Goal: Check status: Check status

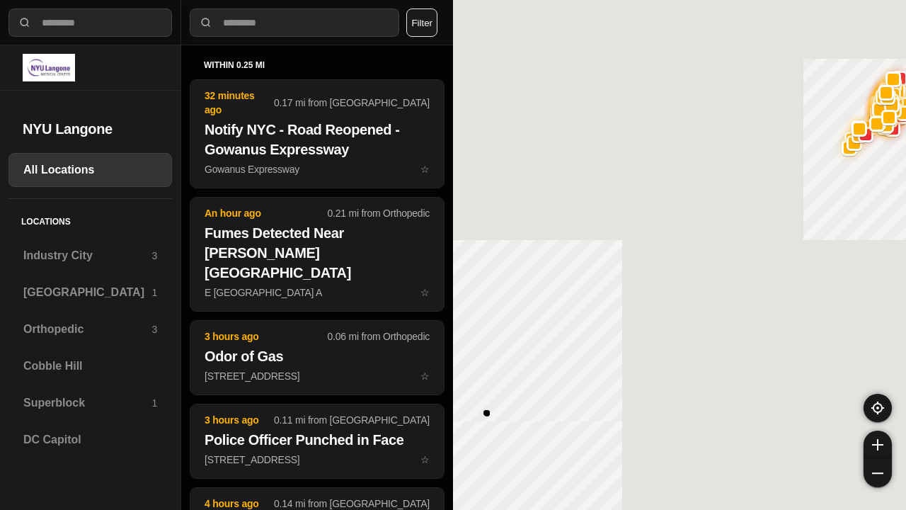
select select "*"
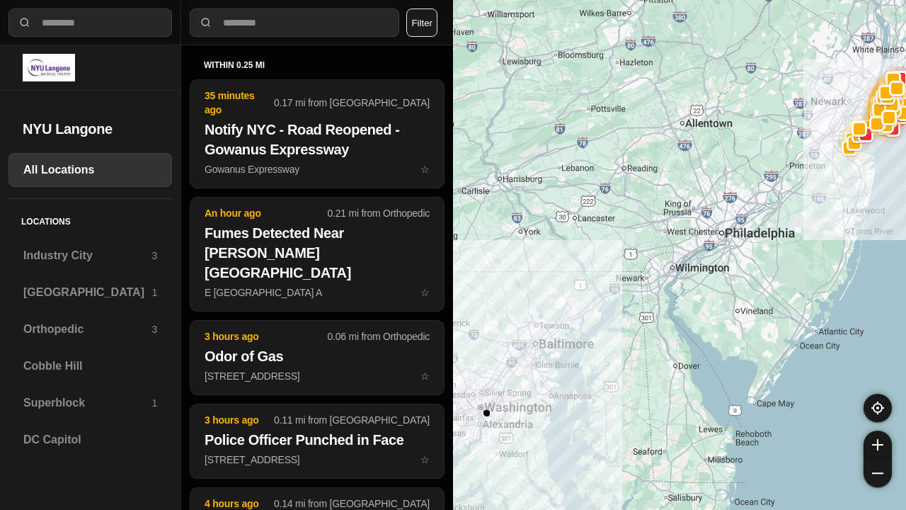
select select "*"
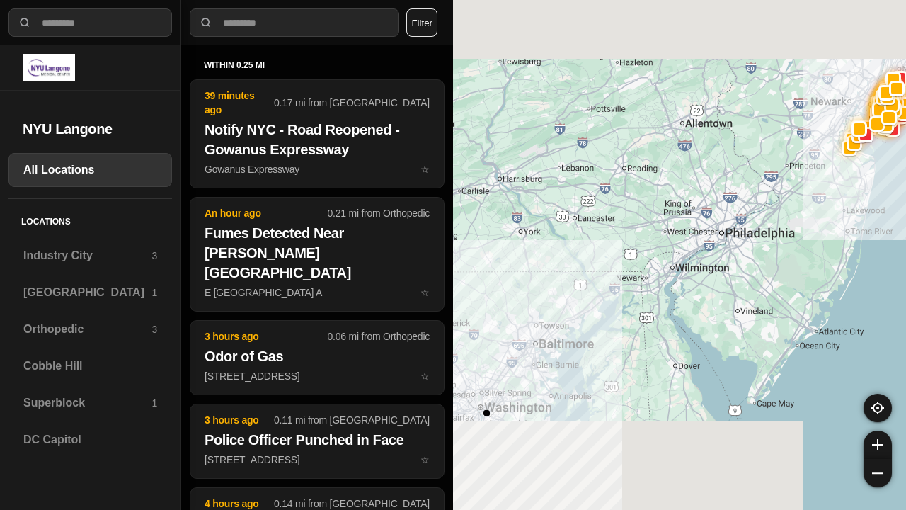
select select "*"
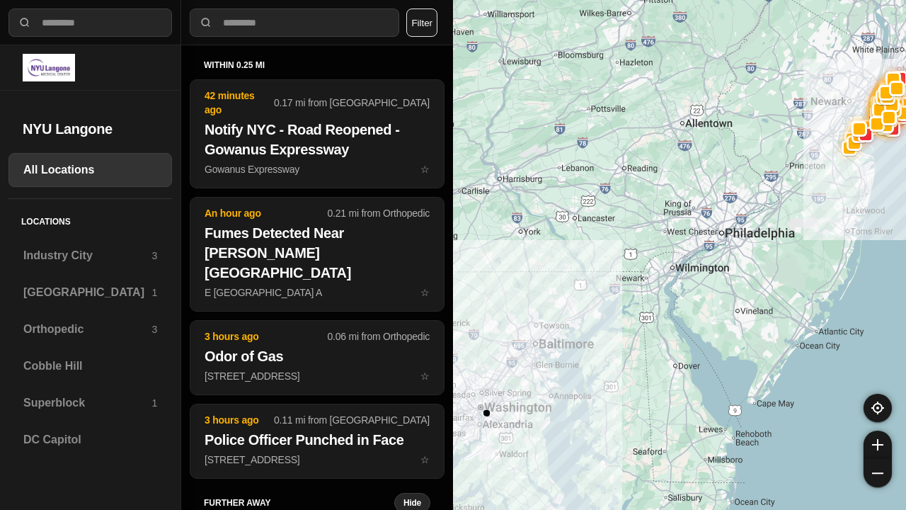
select select "*"
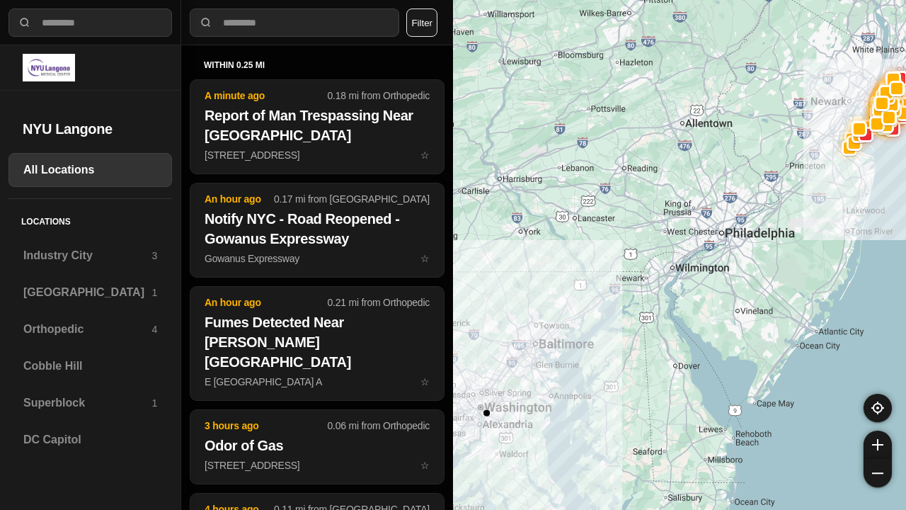
select select "*"
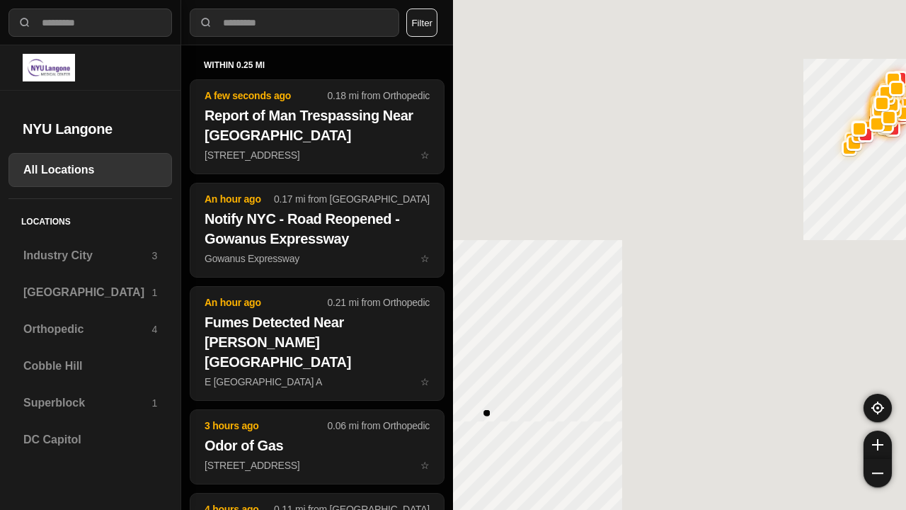
select select "*"
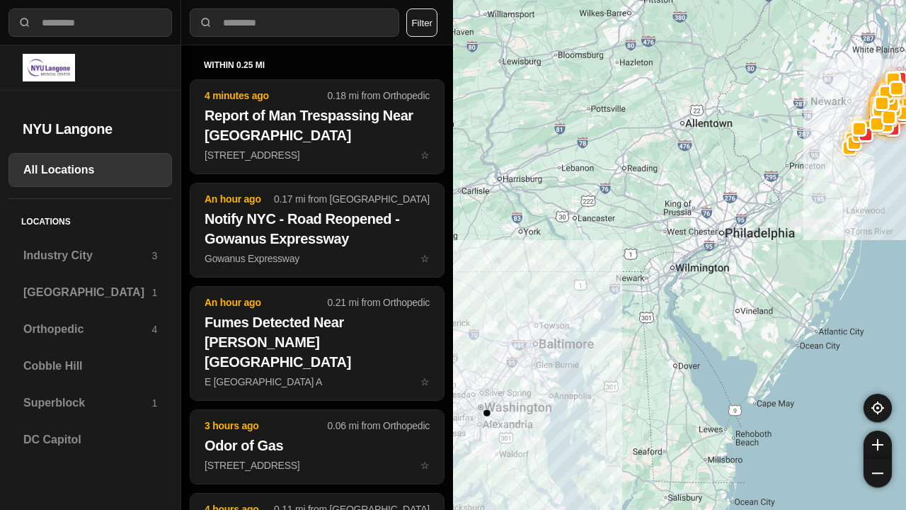
select select "*"
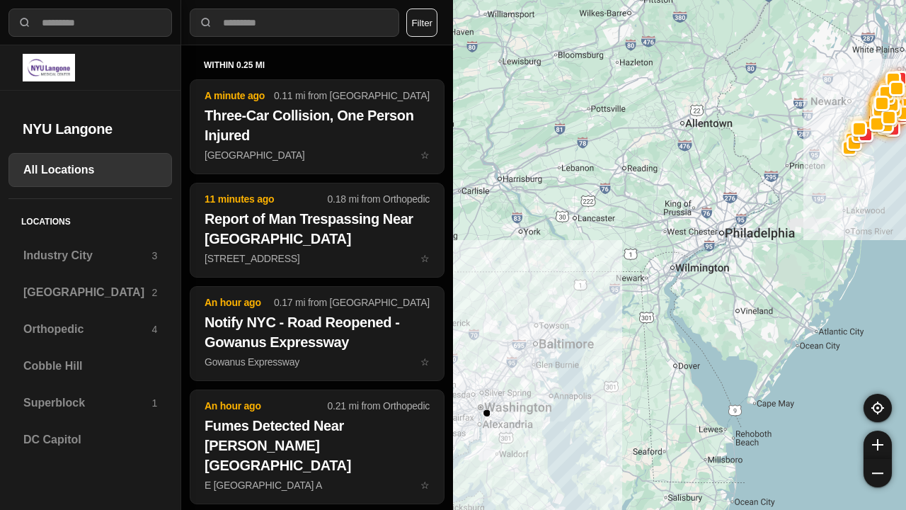
select select "*"
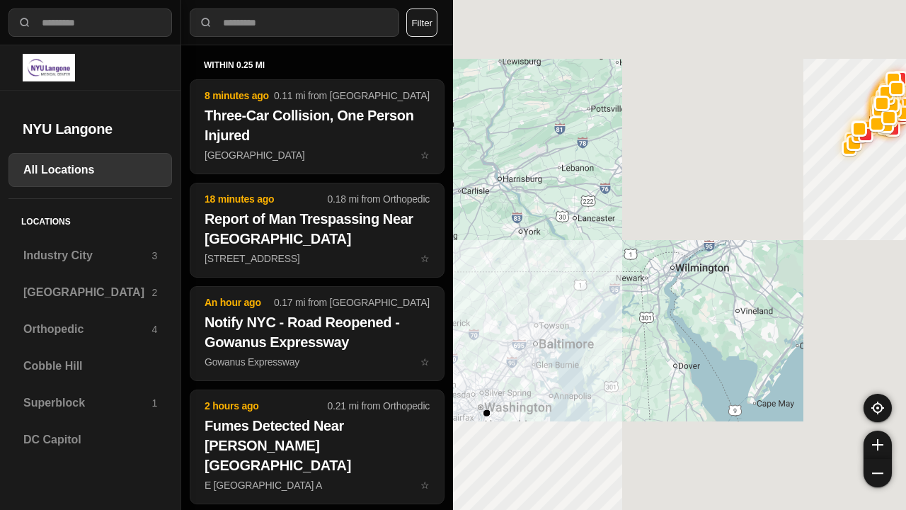
select select "*"
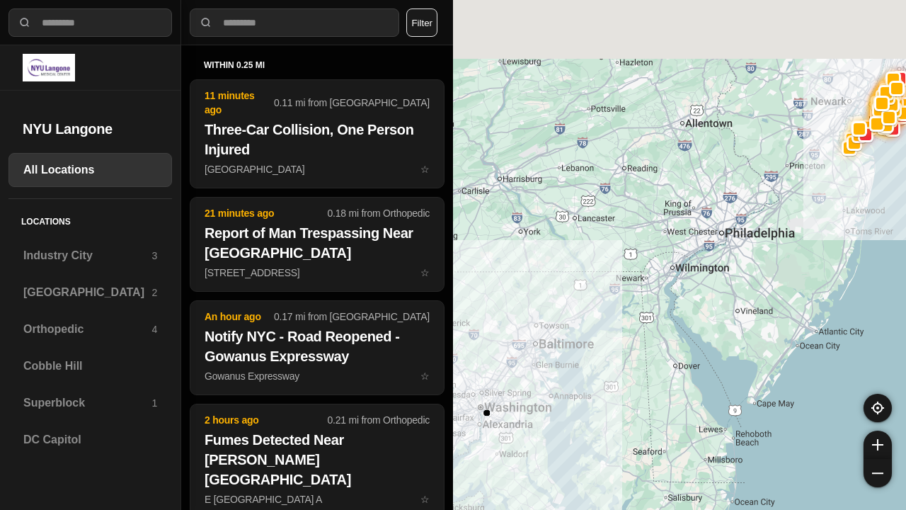
select select "*"
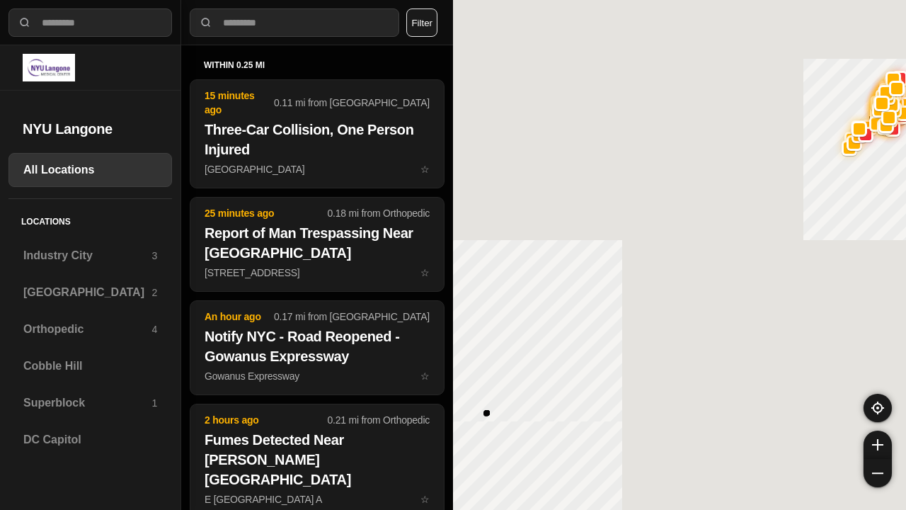
select select "*"
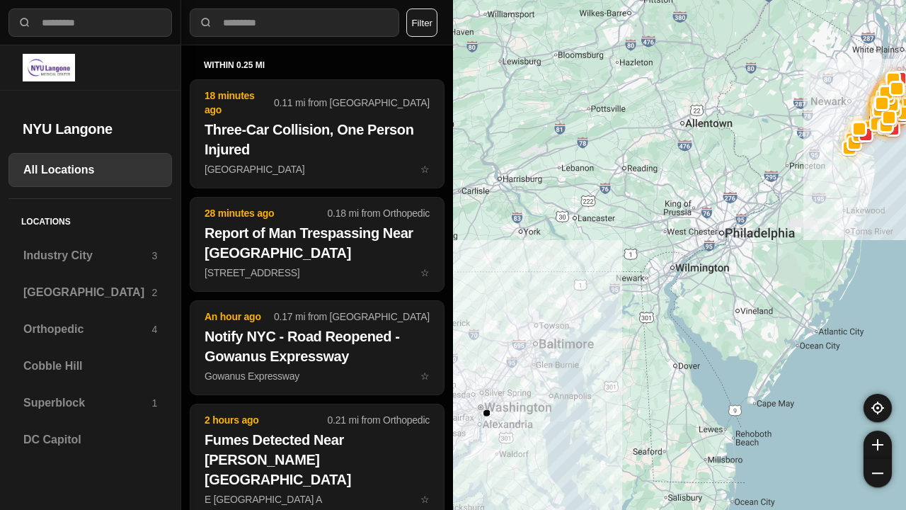
select select "*"
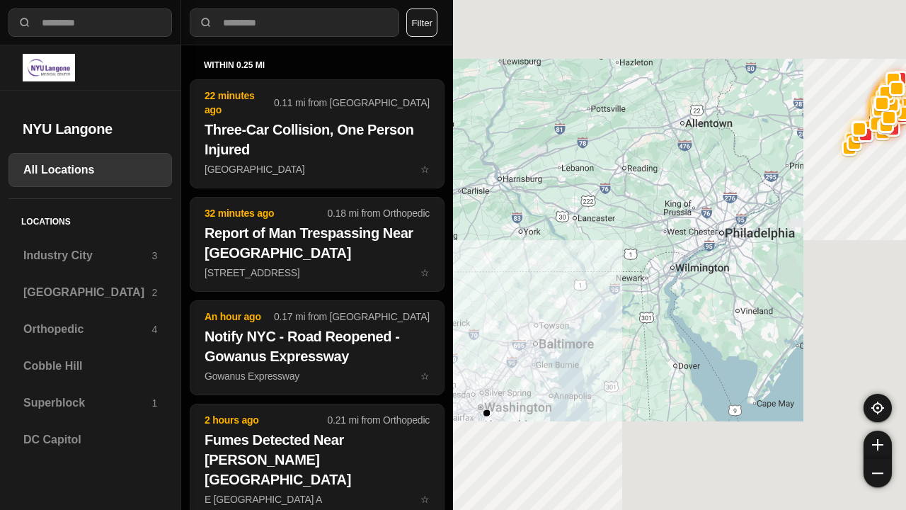
select select "*"
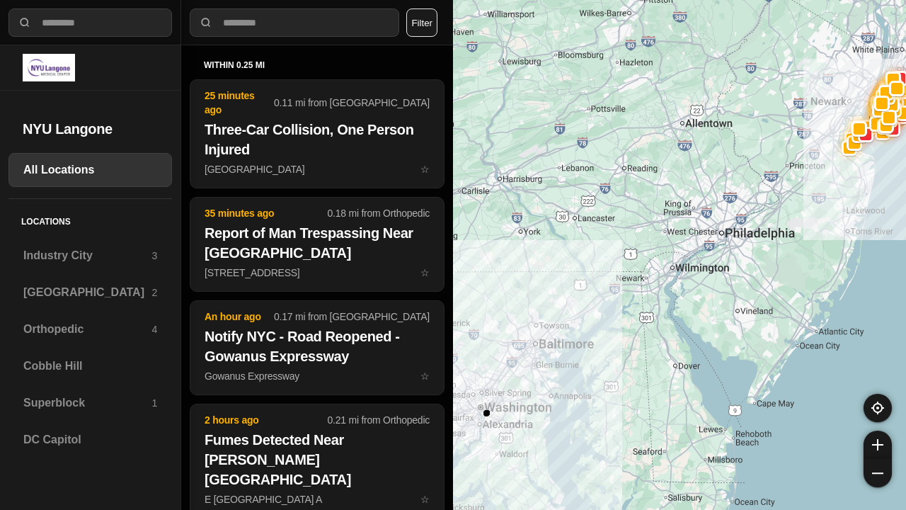
select select "*"
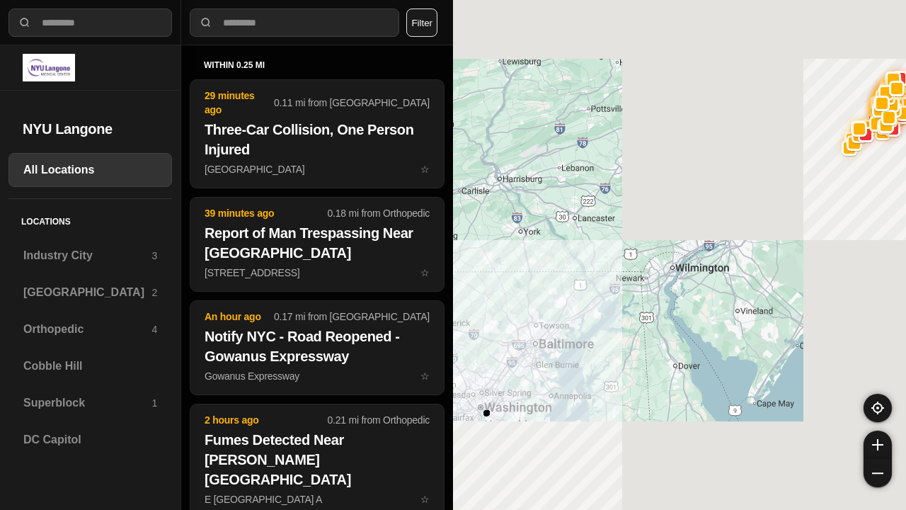
select select "*"
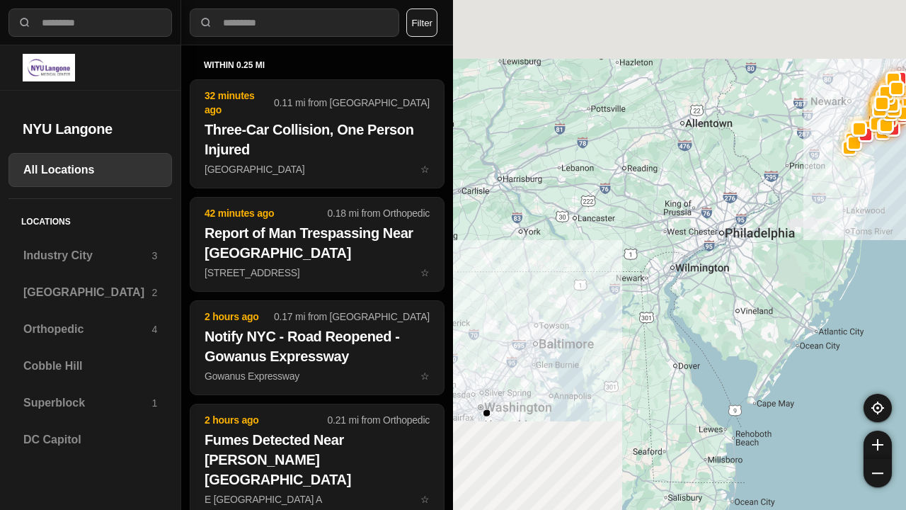
select select "*"
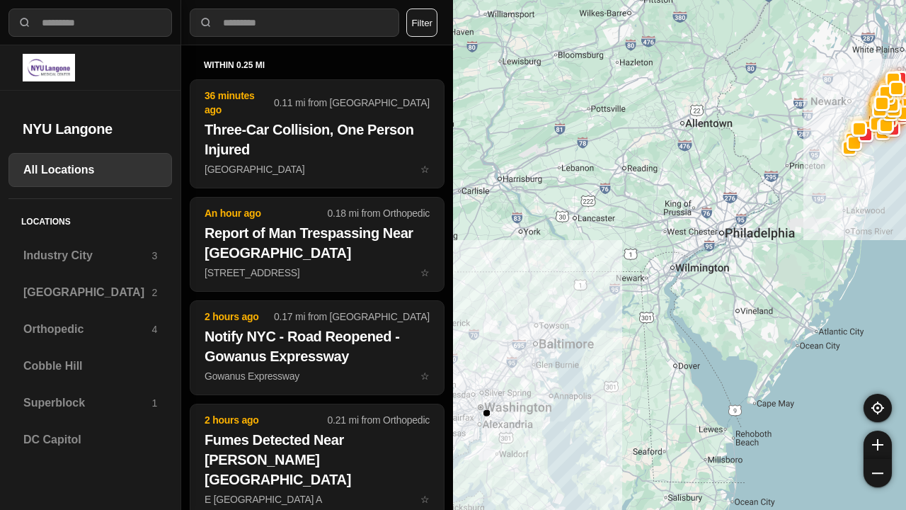
select select "*"
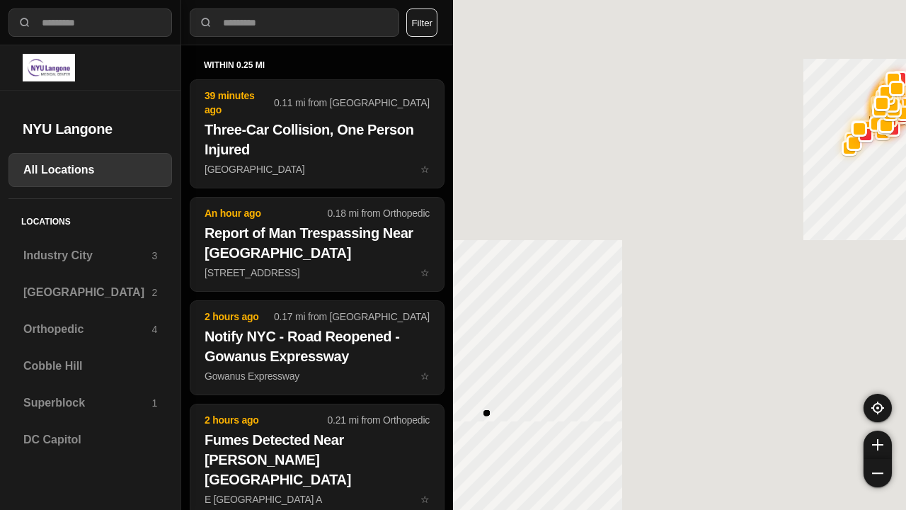
select select "*"
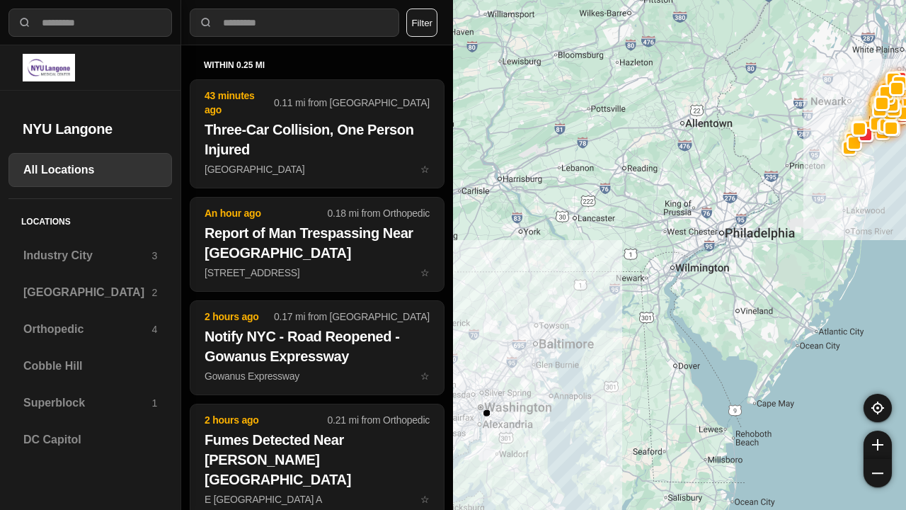
select select "*"
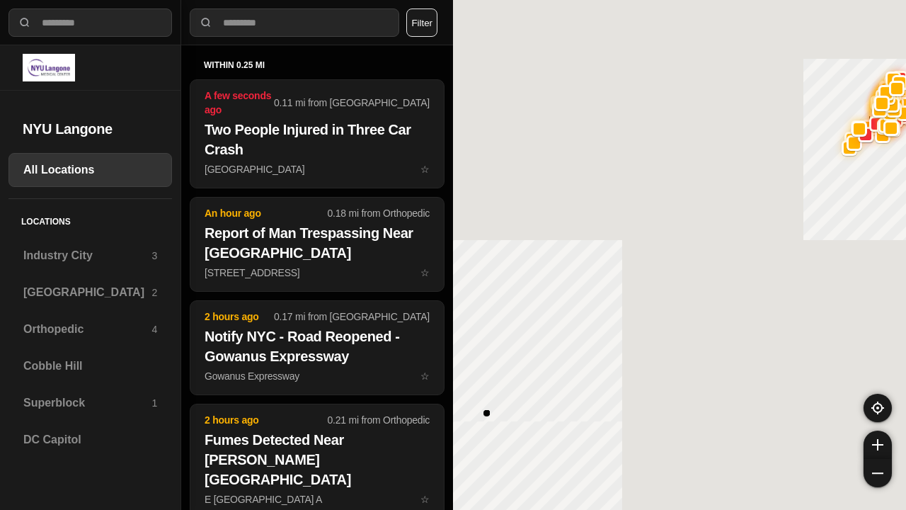
select select "*"
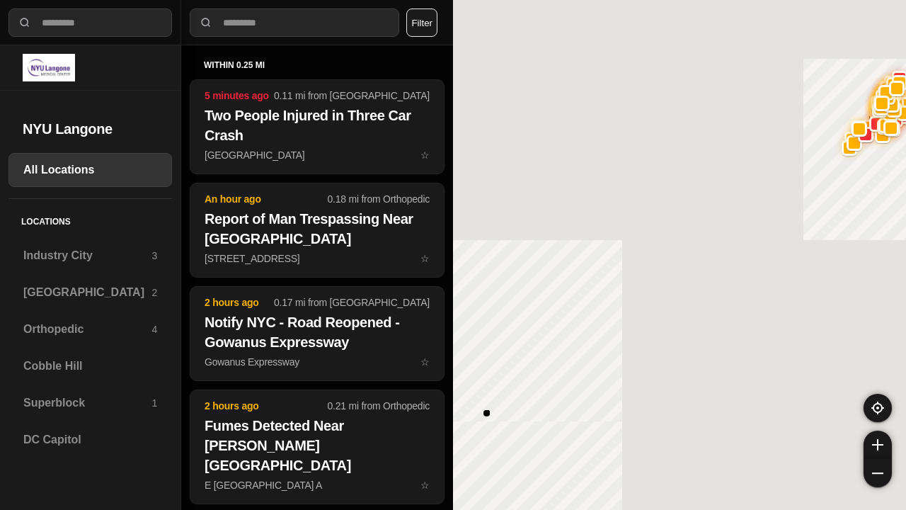
select select "*"
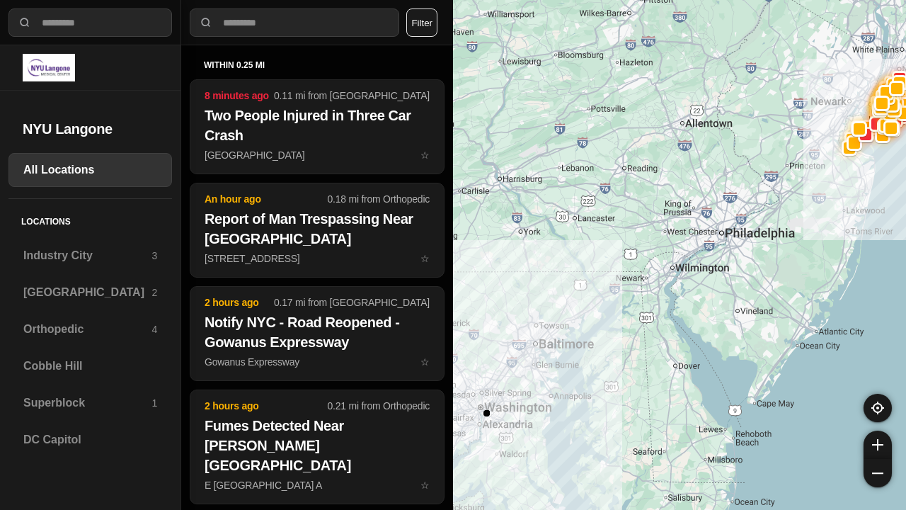
select select "*"
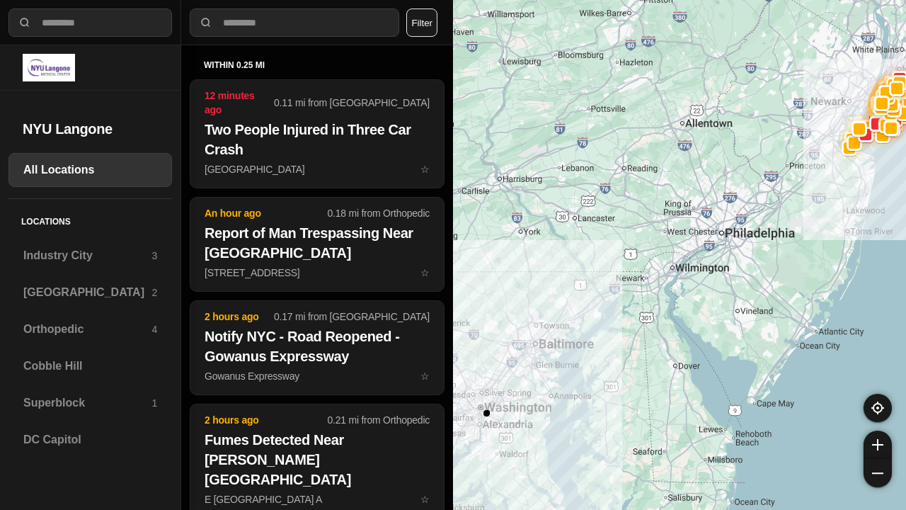
select select "*"
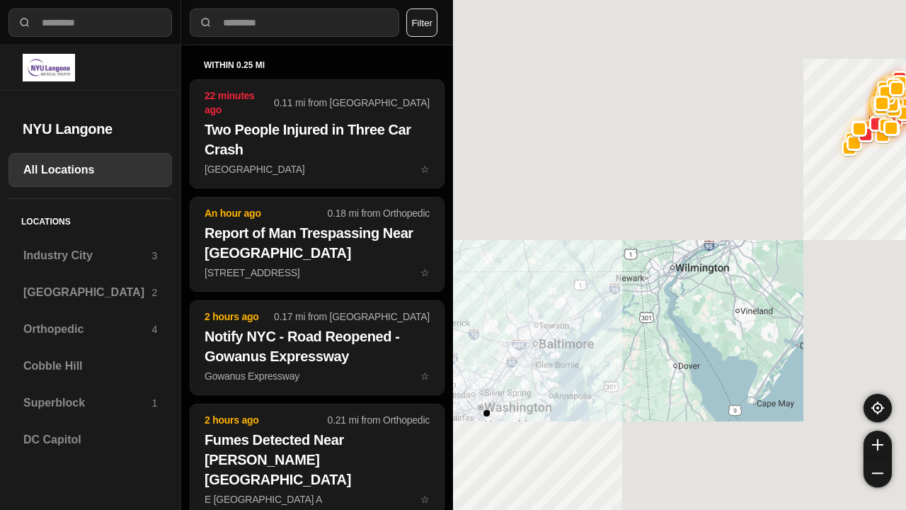
select select "*"
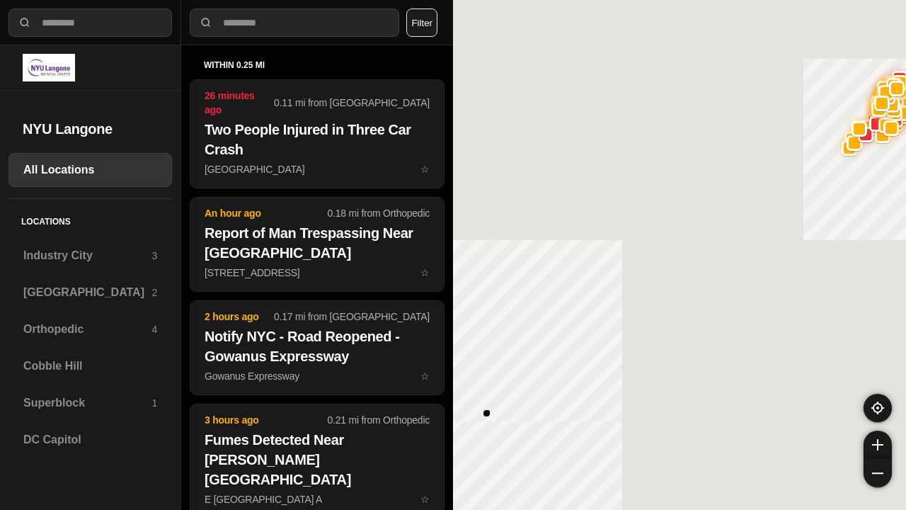
select select "*"
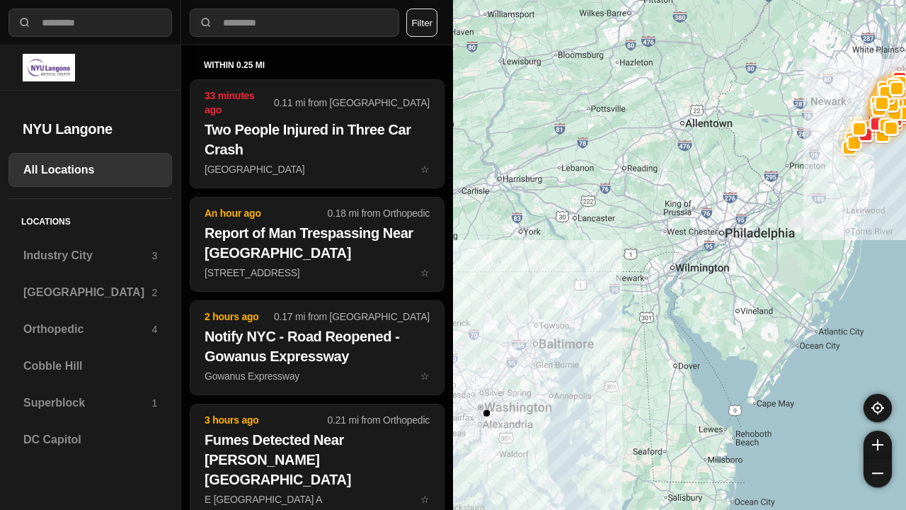
select select "*"
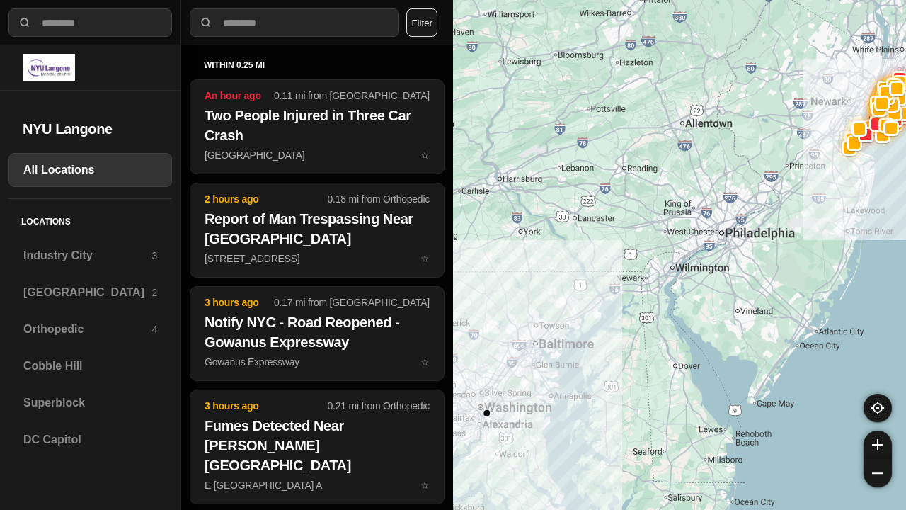
select select "*"
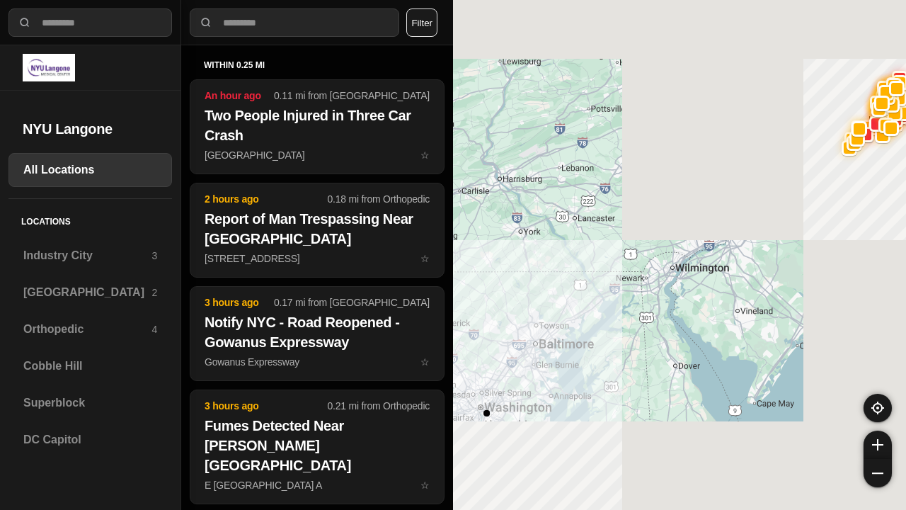
select select "*"
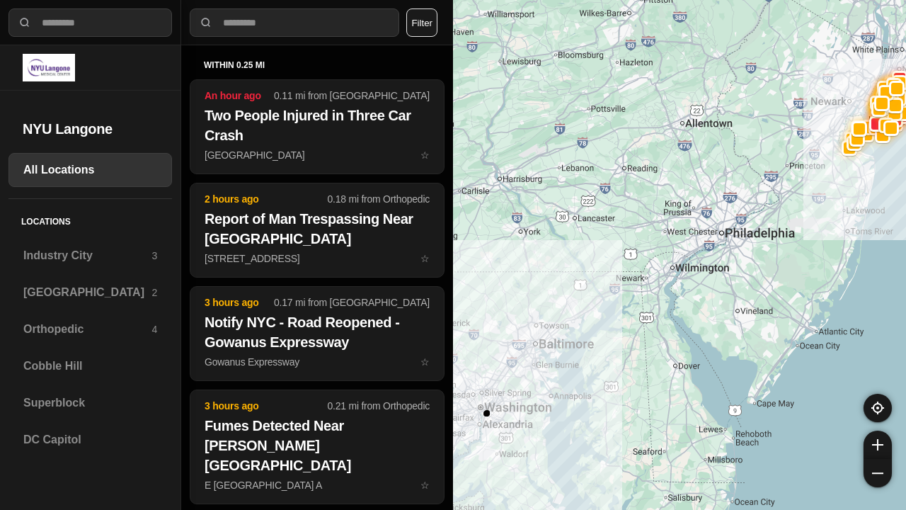
select select "*"
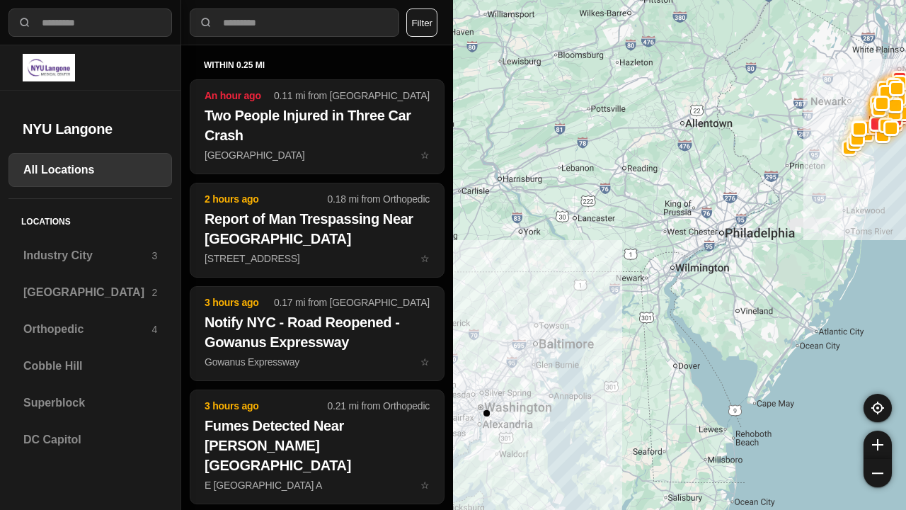
select select "*"
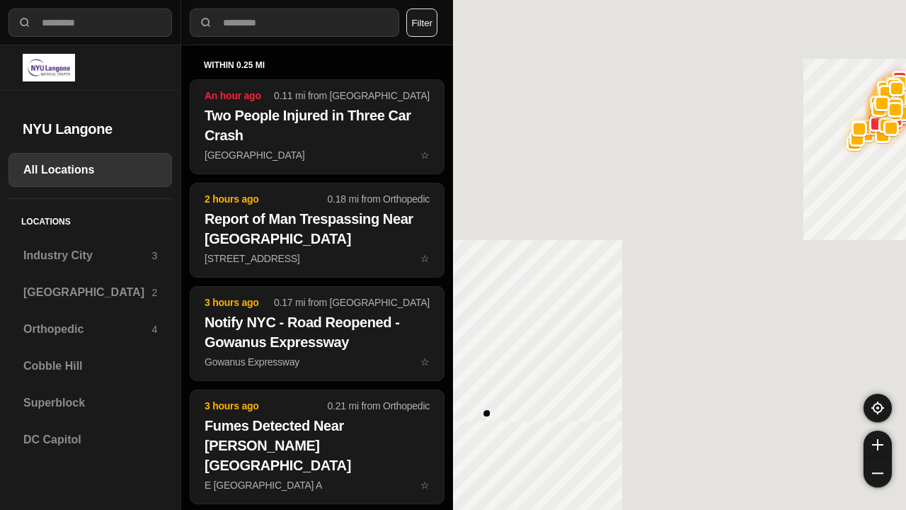
select select "*"
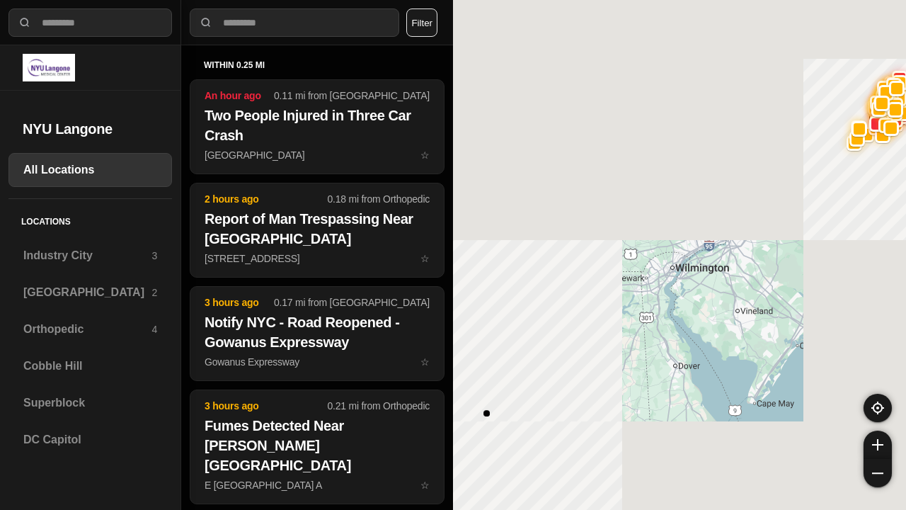
select select "*"
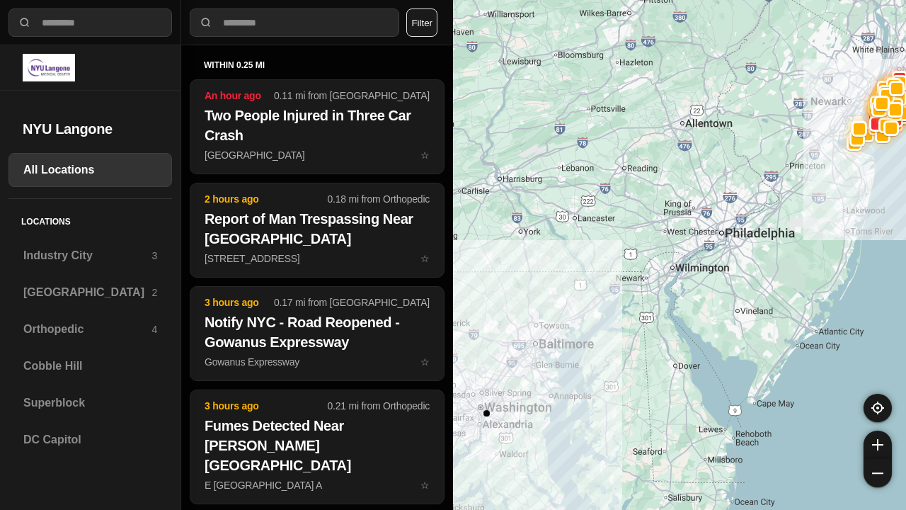
select select "*"
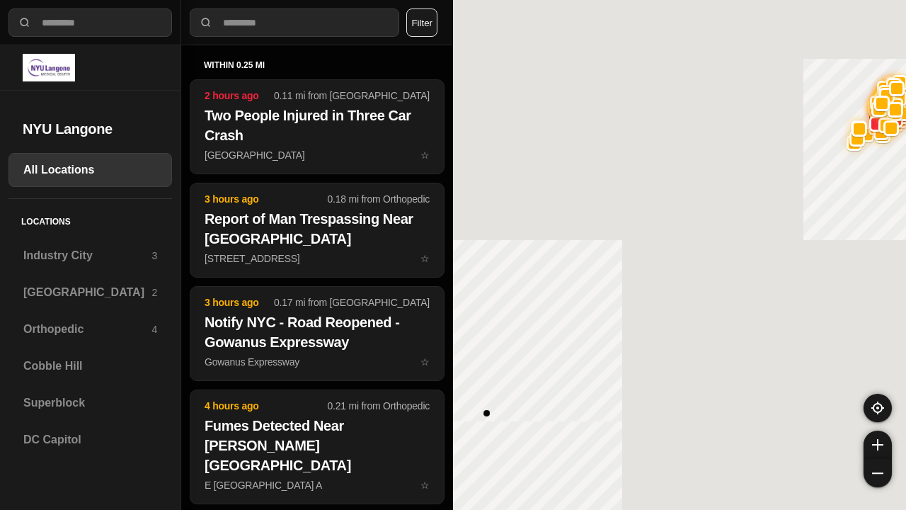
select select "*"
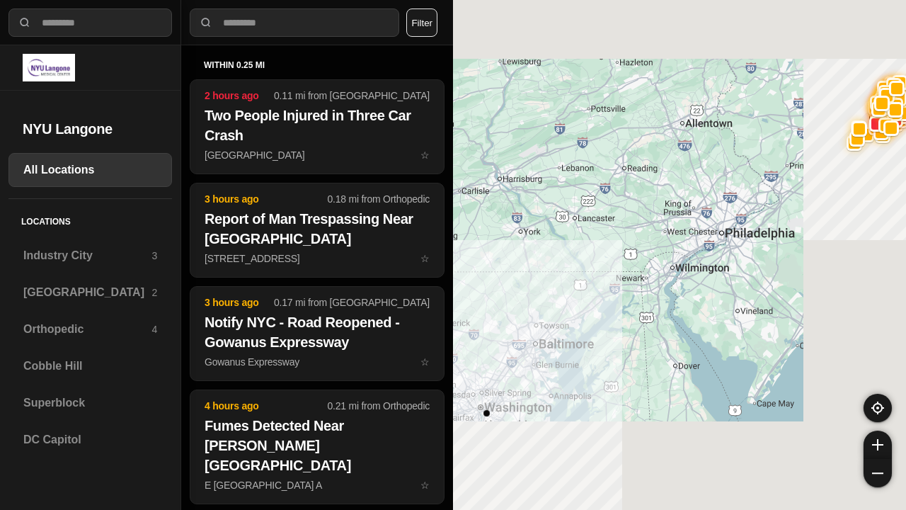
select select "*"
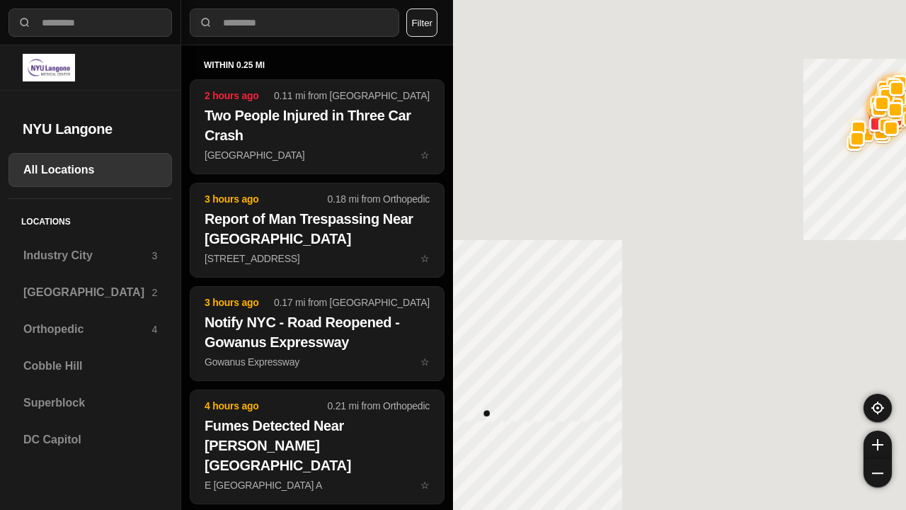
select select "*"
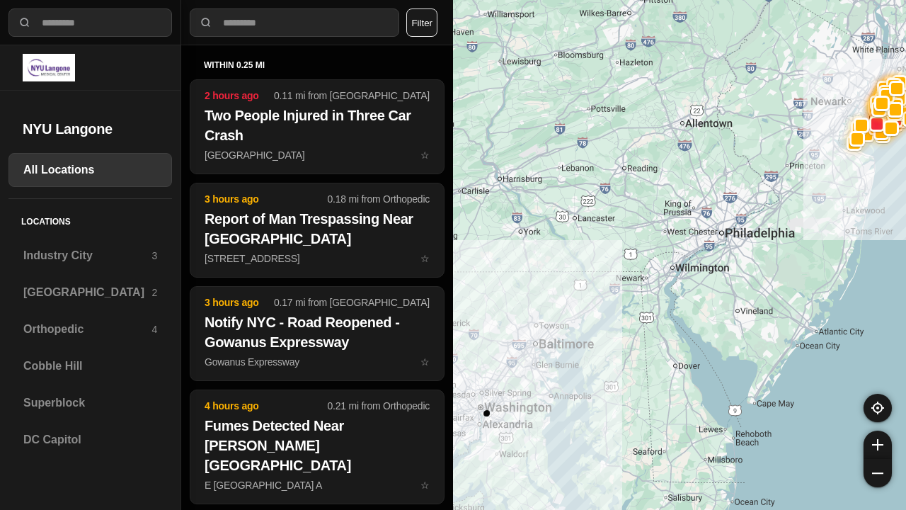
select select "*"
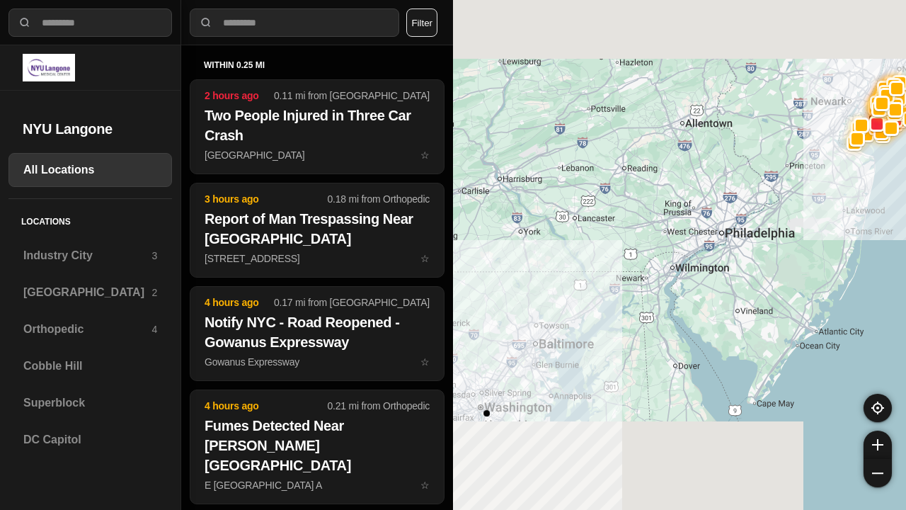
select select "*"
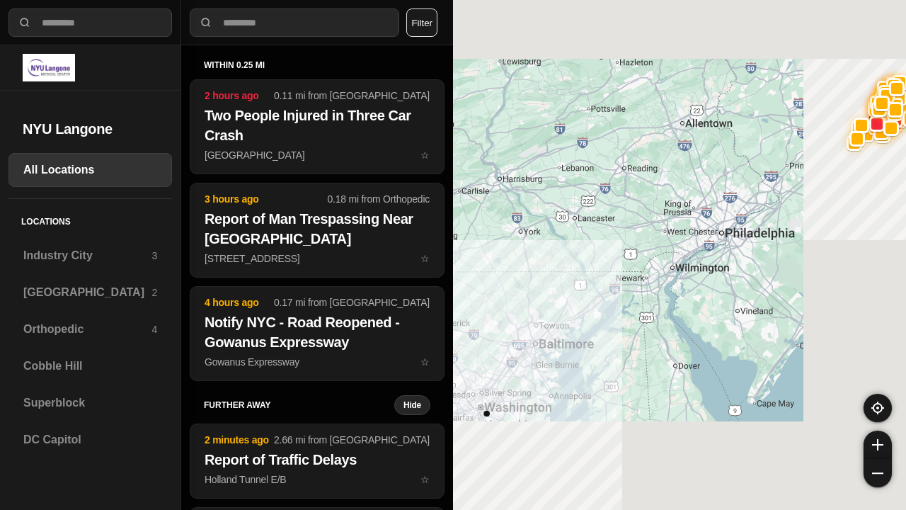
select select "*"
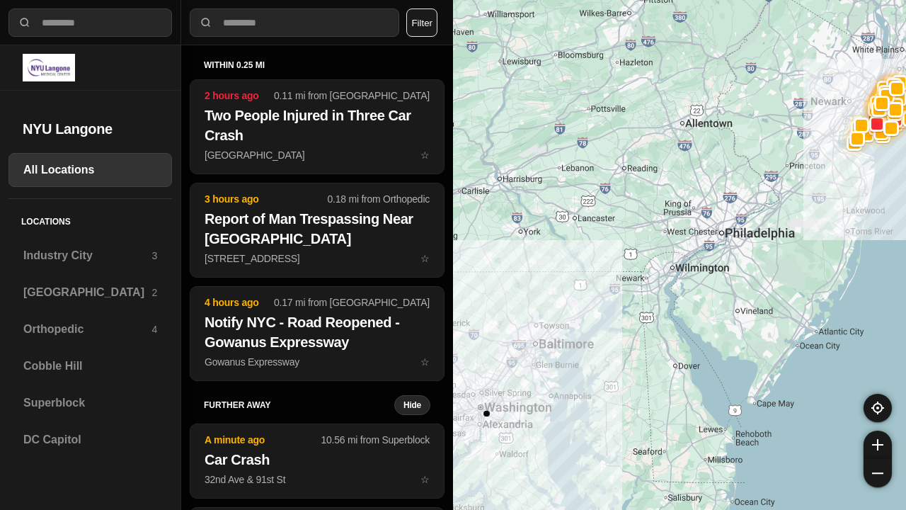
select select "*"
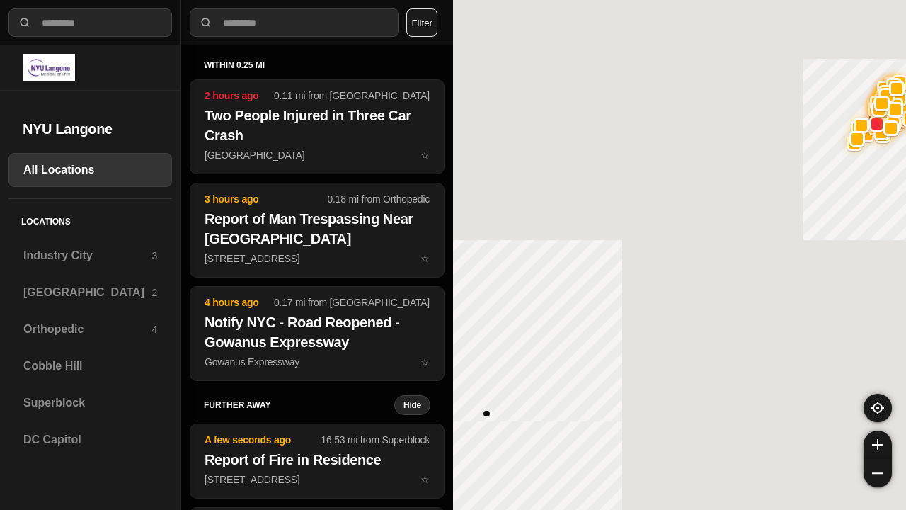
select select "*"
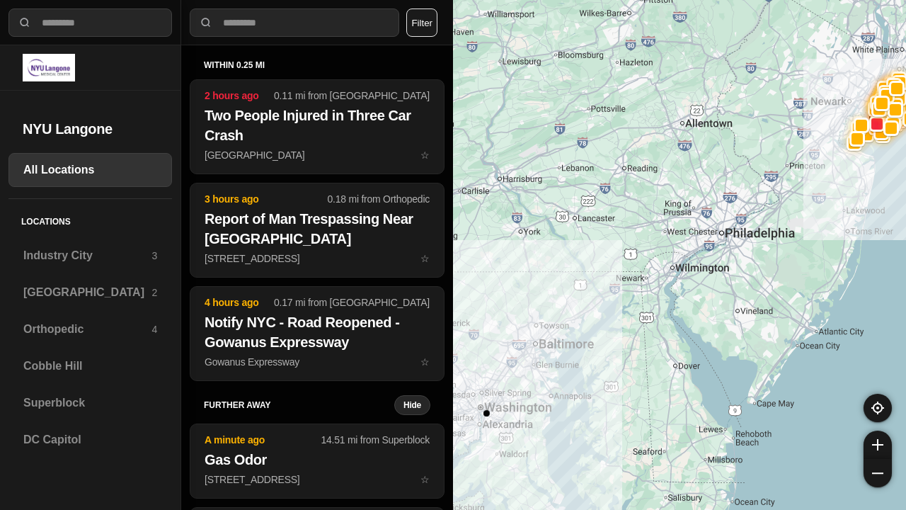
select select "*"
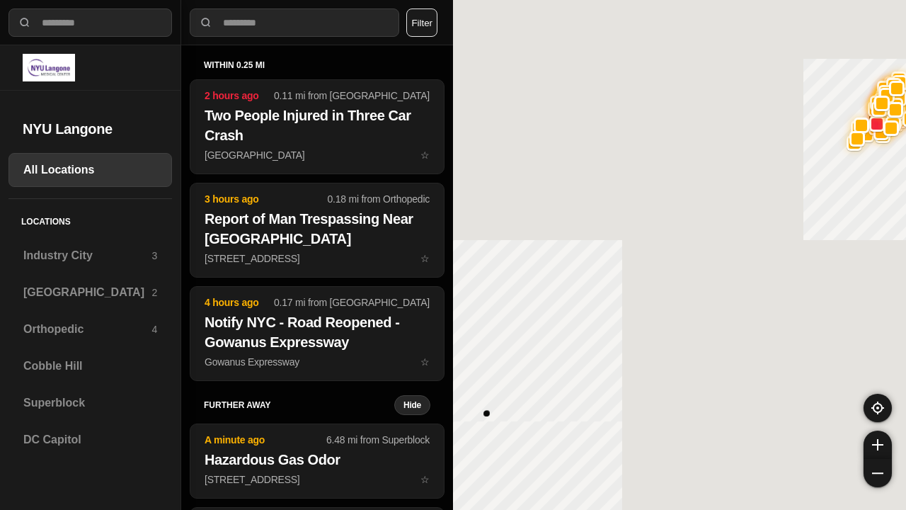
select select "*"
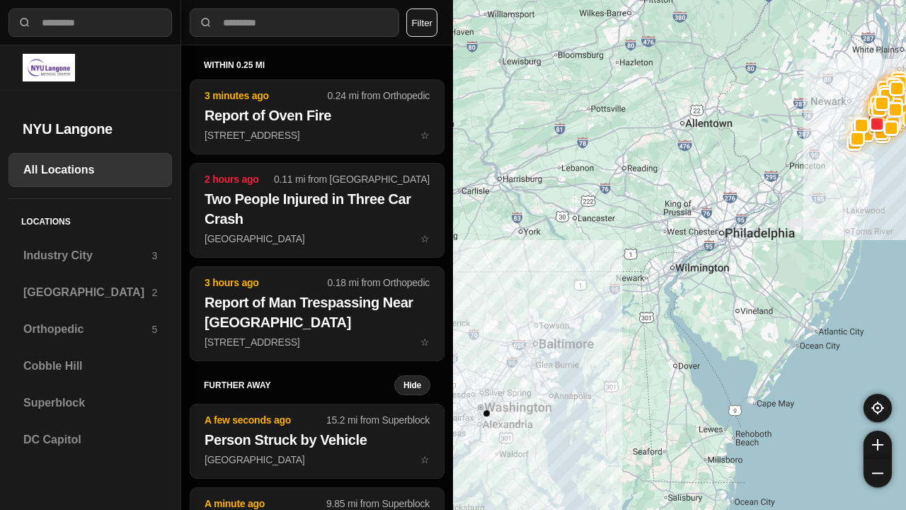
select select "*"
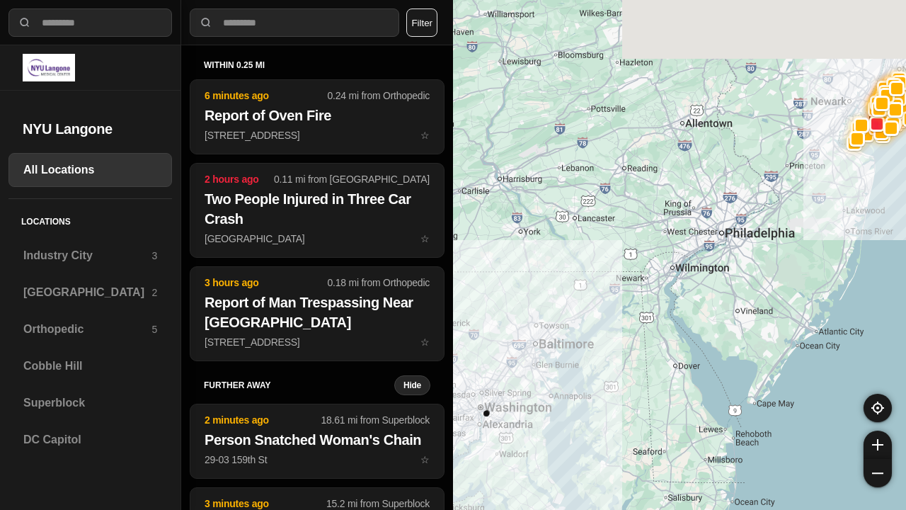
select select "*"
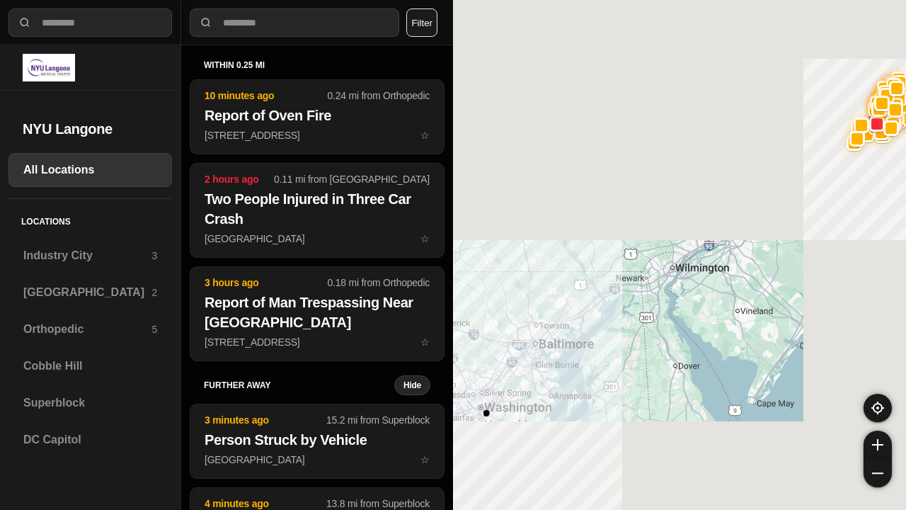
select select "*"
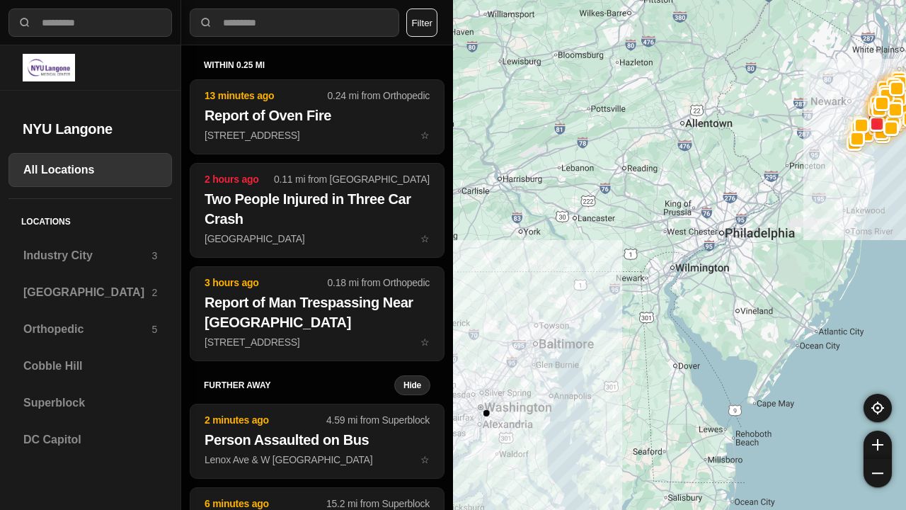
select select "*"
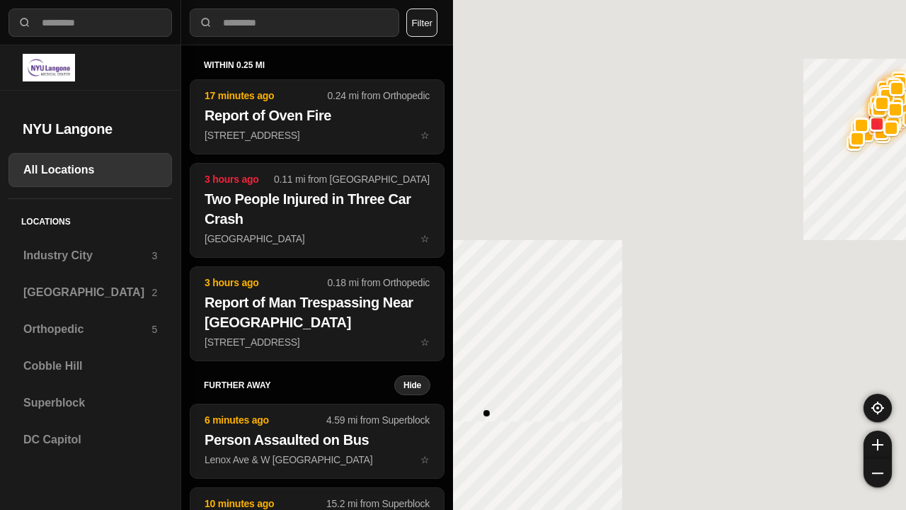
select select "*"
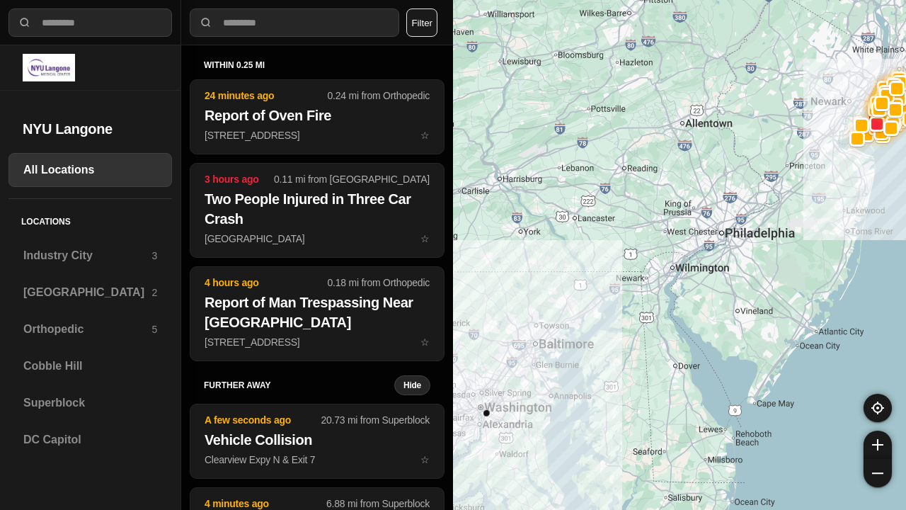
select select "*"
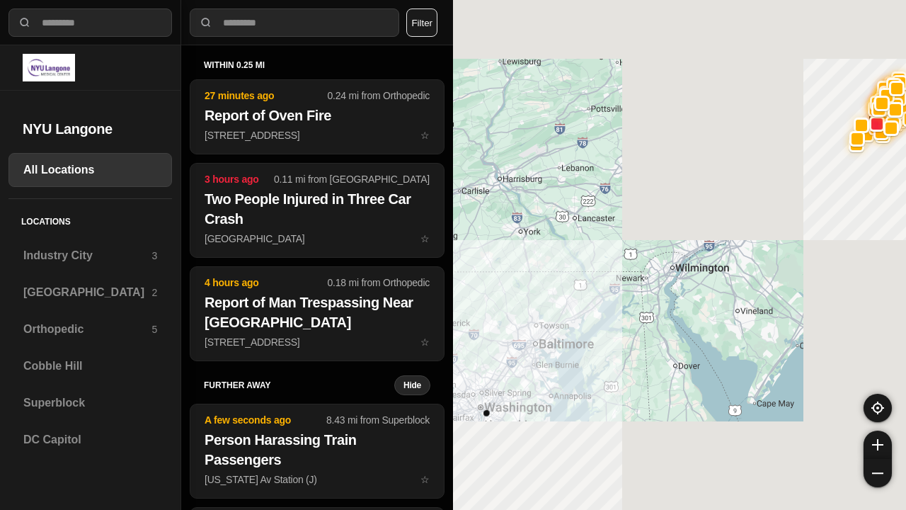
select select "*"
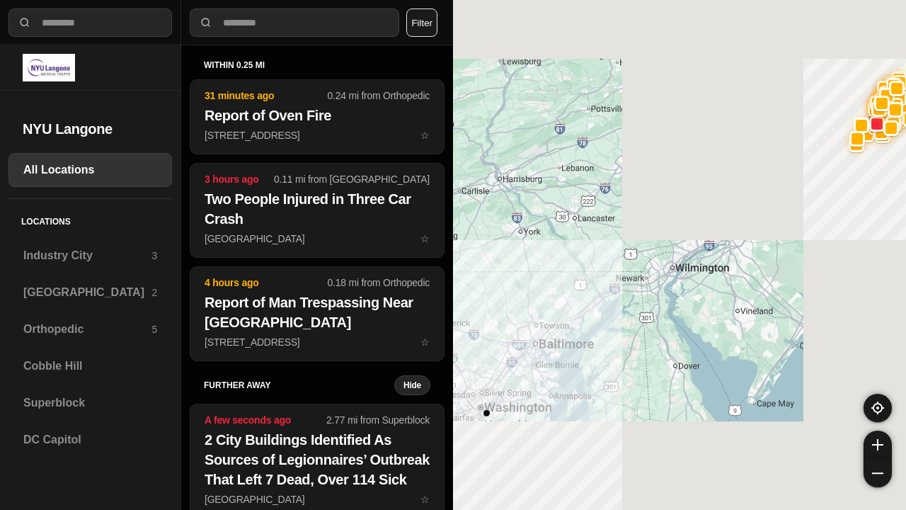
select select "*"
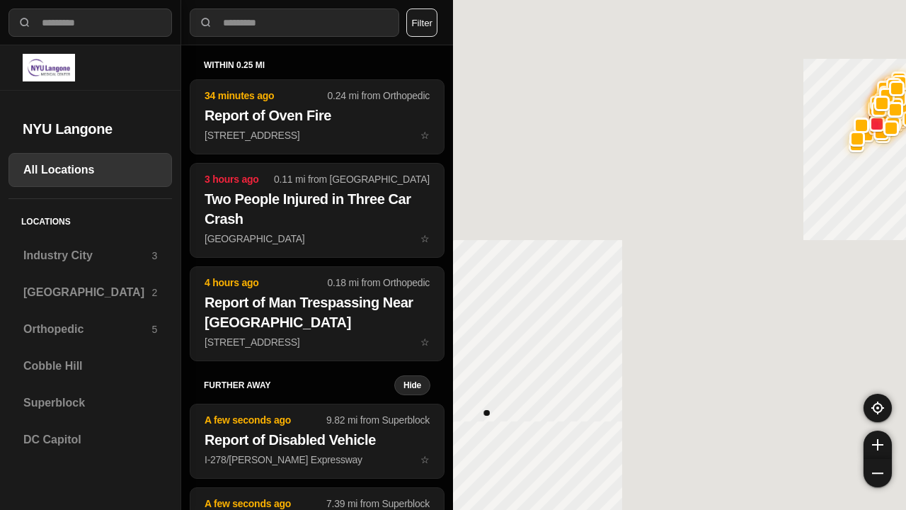
select select "*"
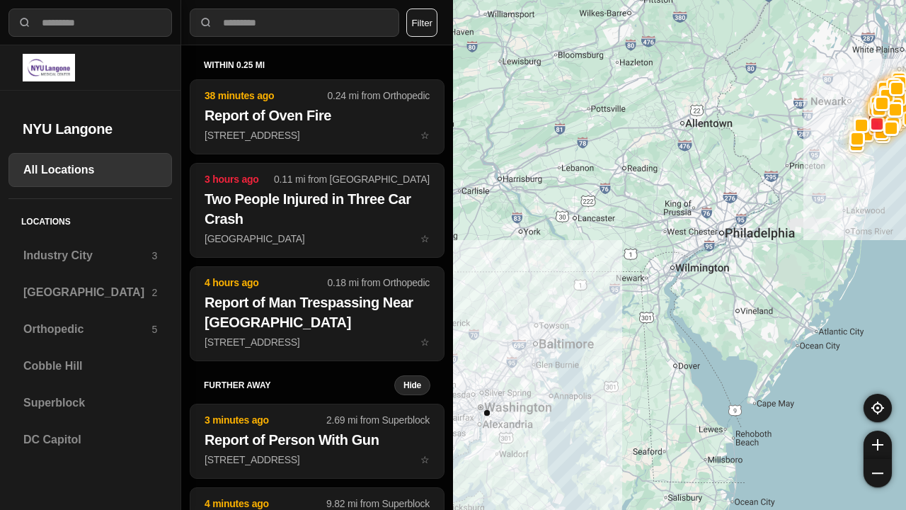
select select "*"
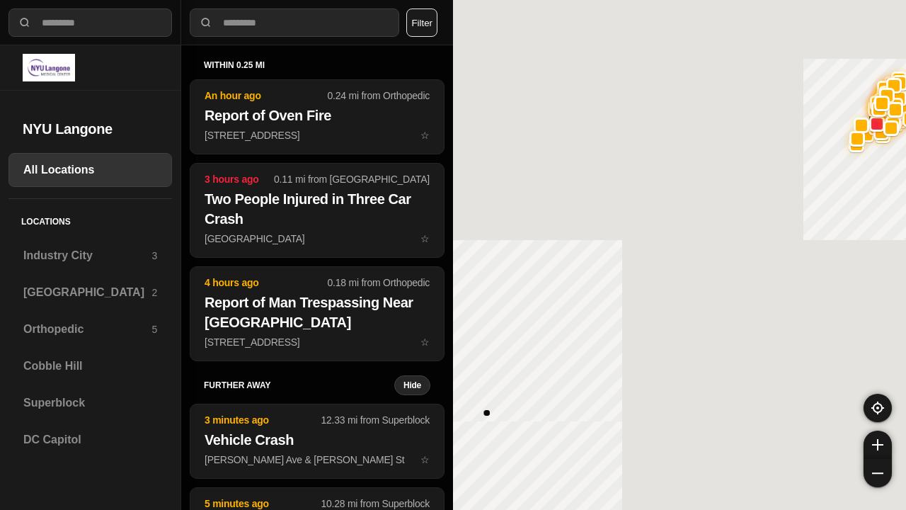
select select "*"
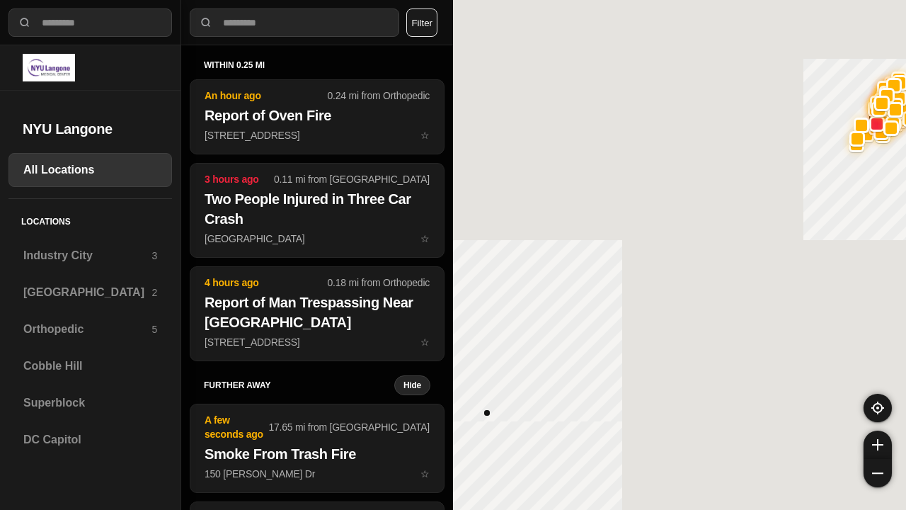
select select "*"
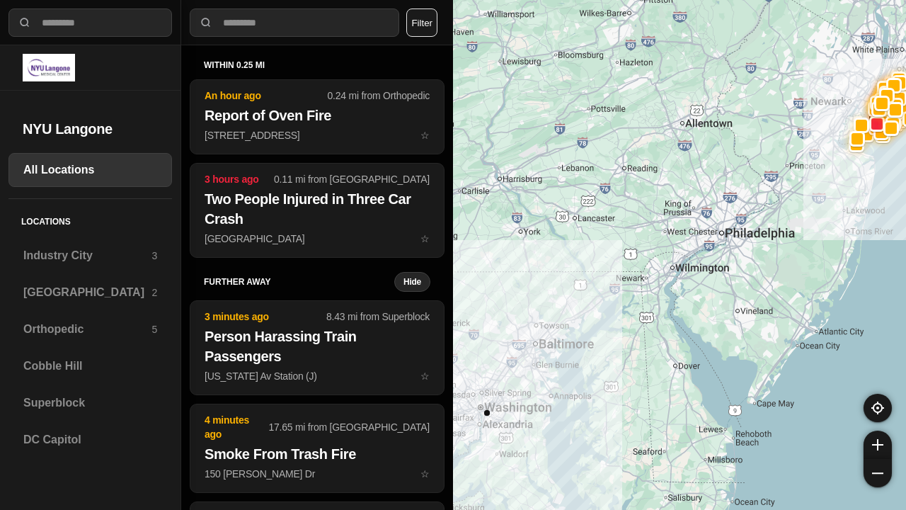
select select "*"
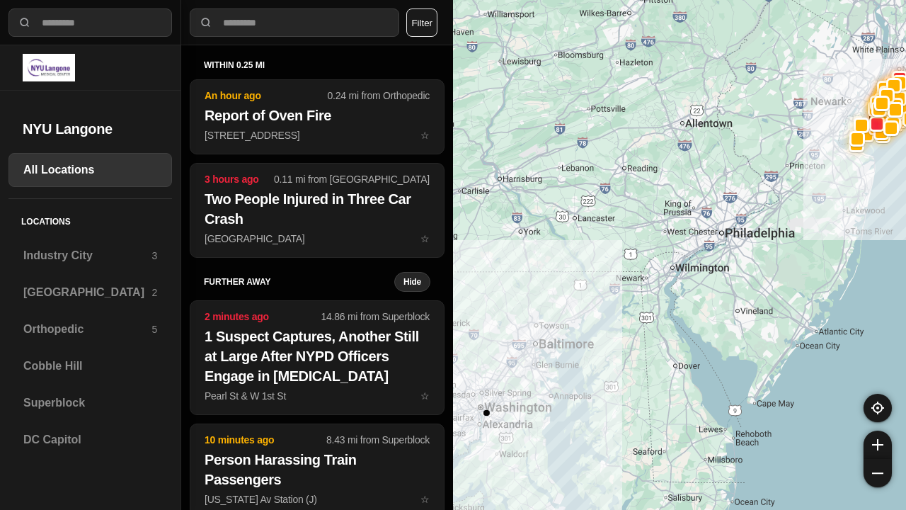
select select "*"
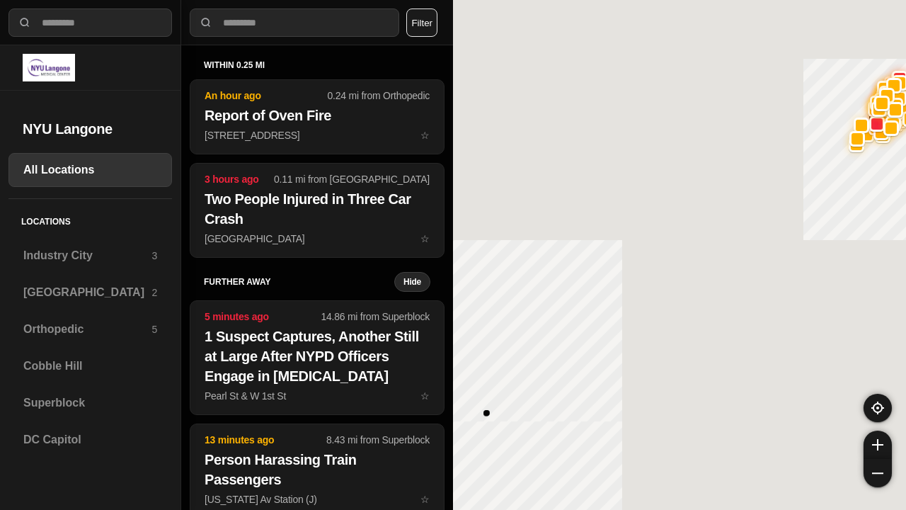
select select "*"
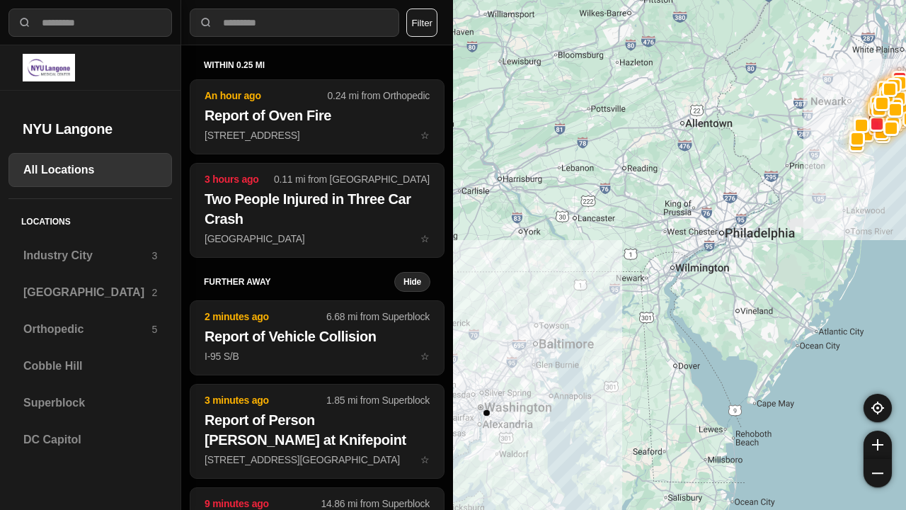
select select "*"
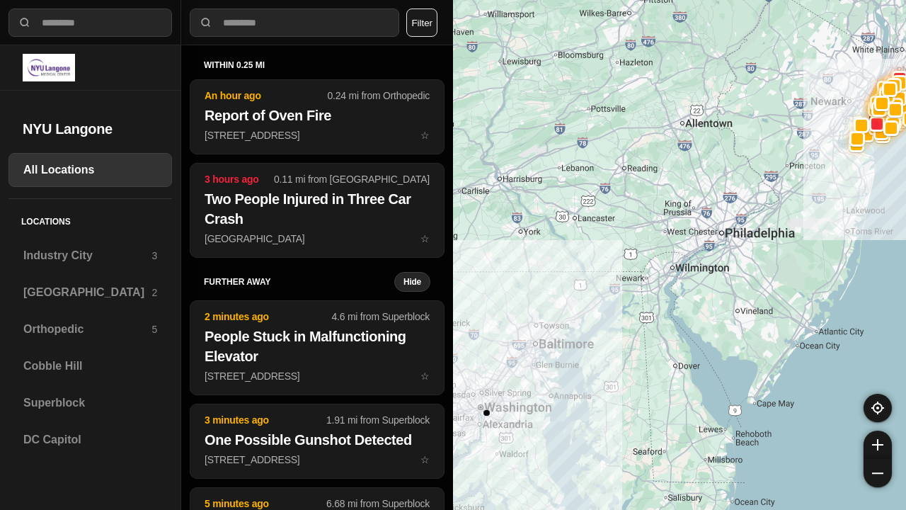
select select "*"
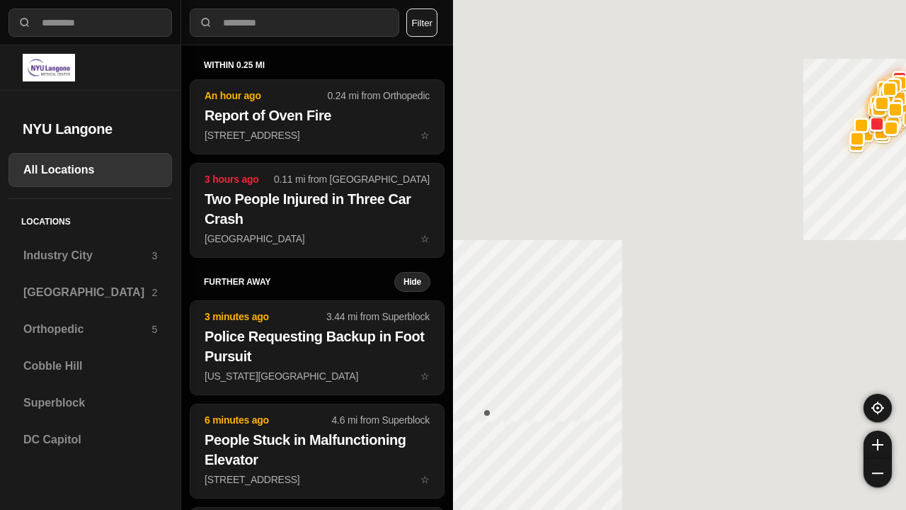
select select "*"
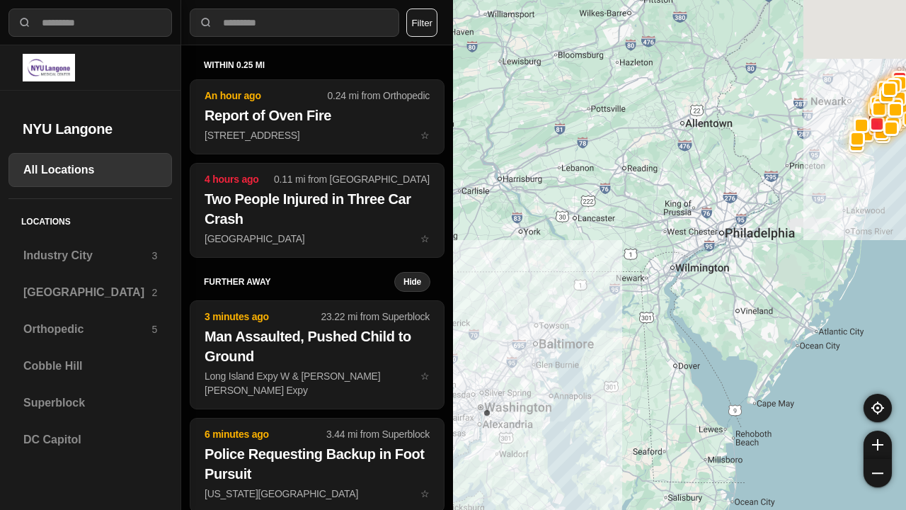
select select "*"
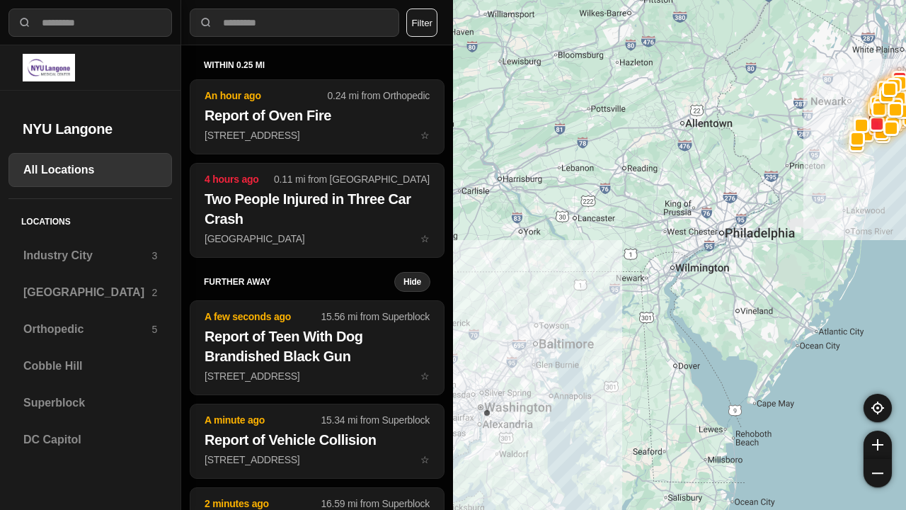
select select "*"
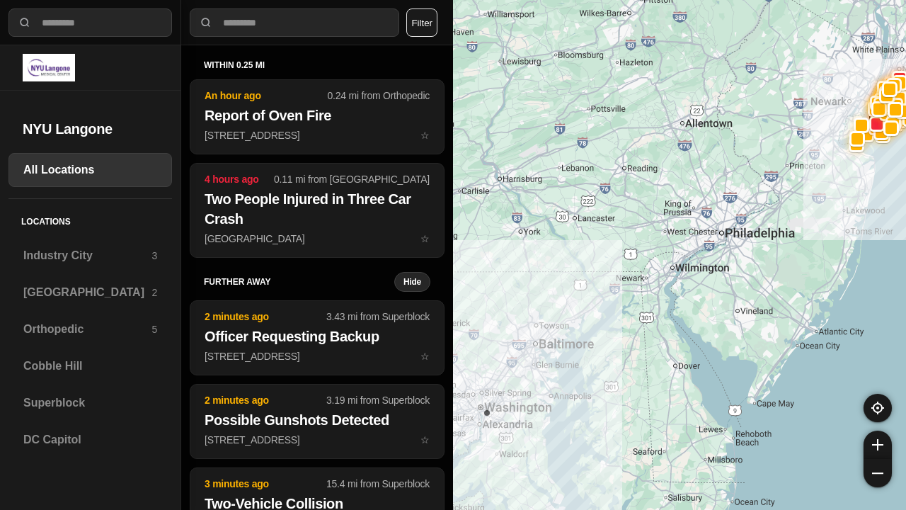
select select "*"
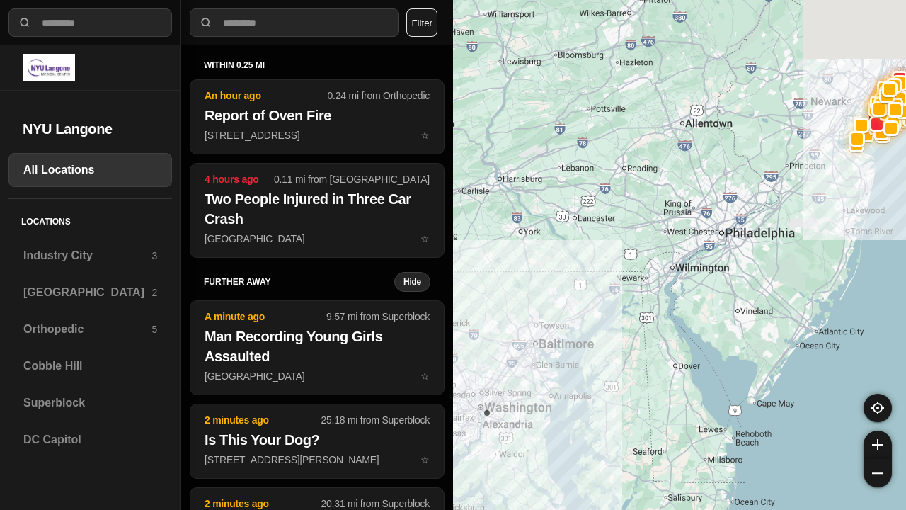
select select "*"
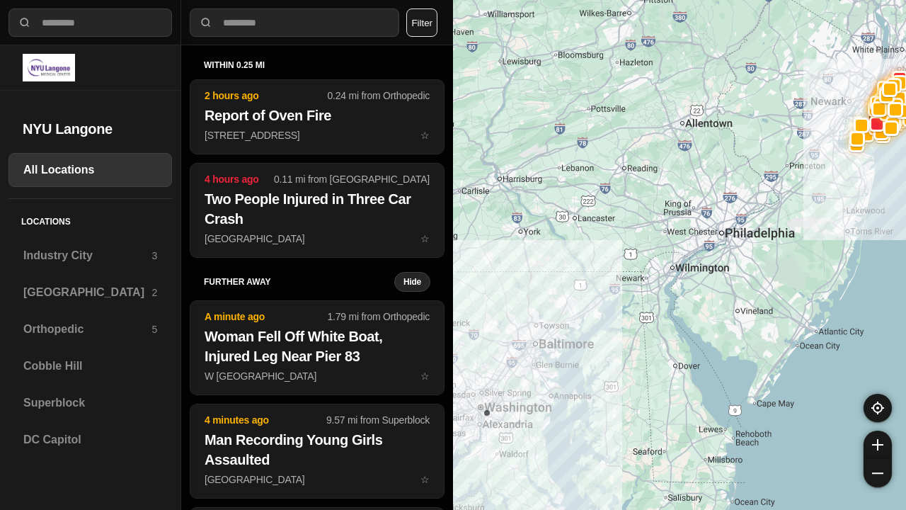
select select "*"
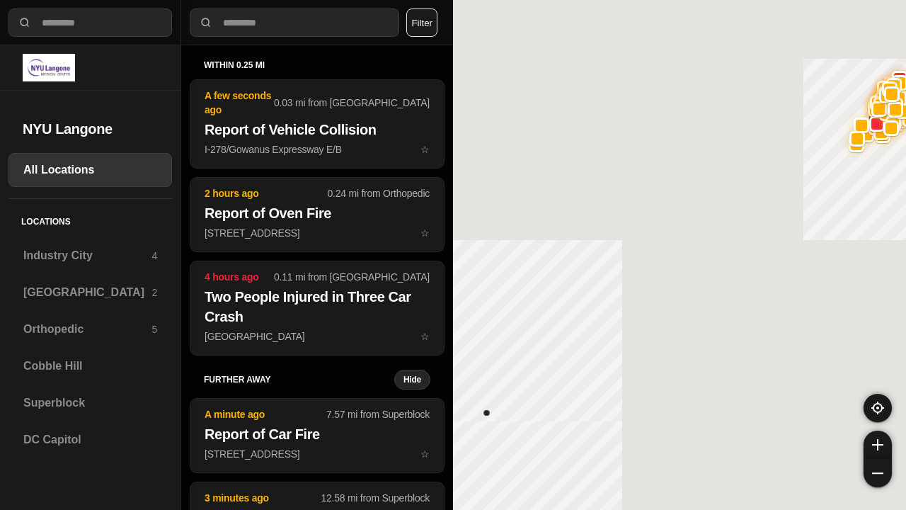
select select "*"
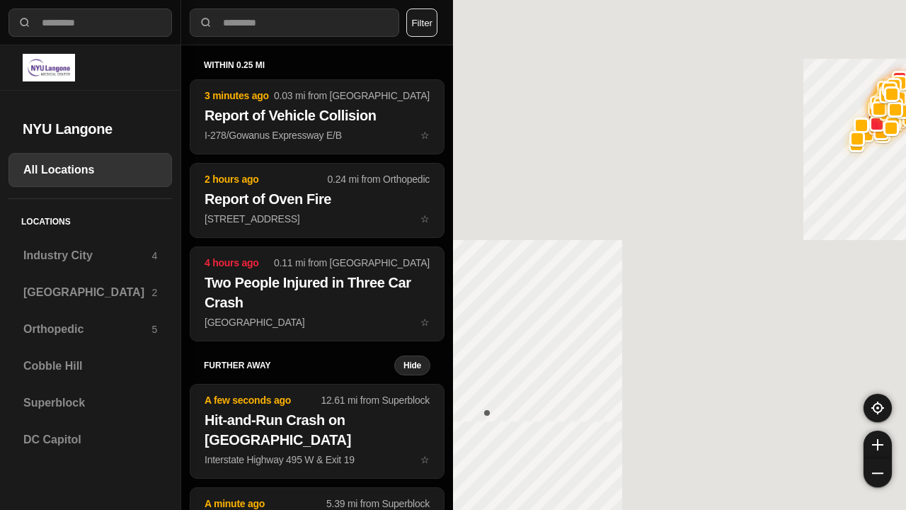
select select "*"
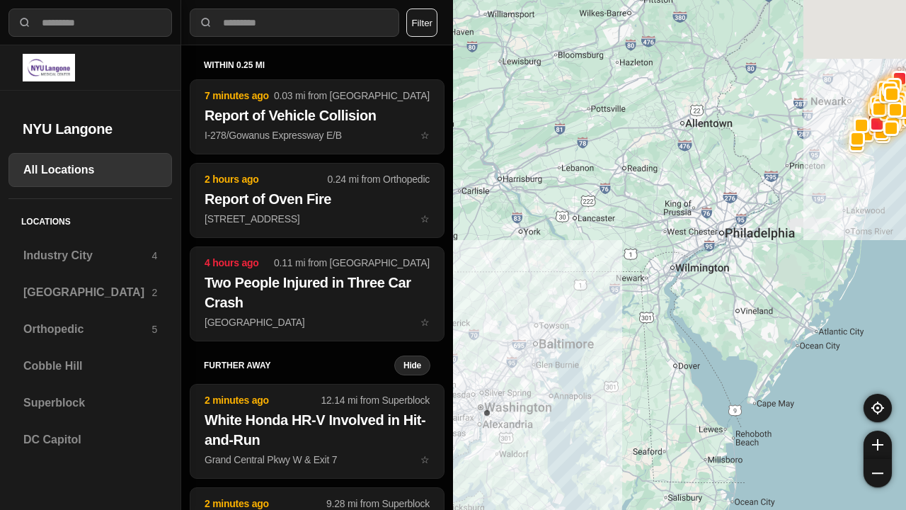
select select "*"
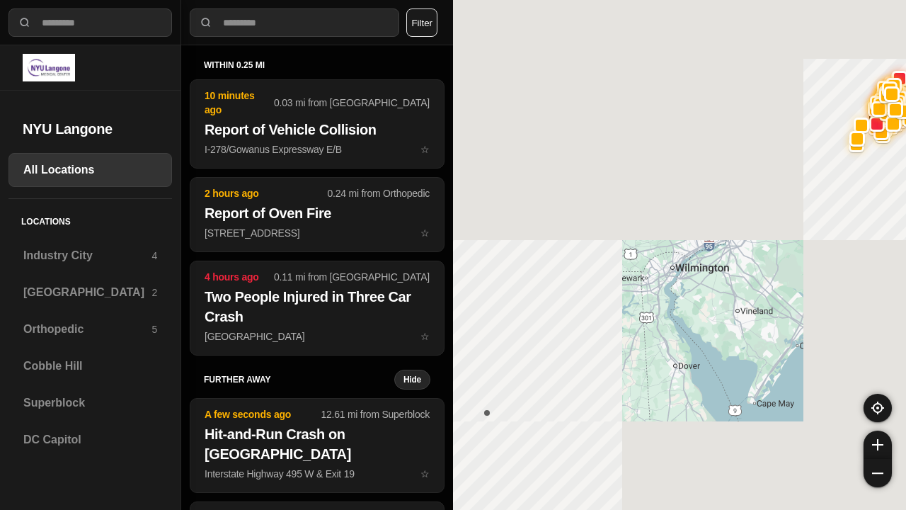
select select "*"
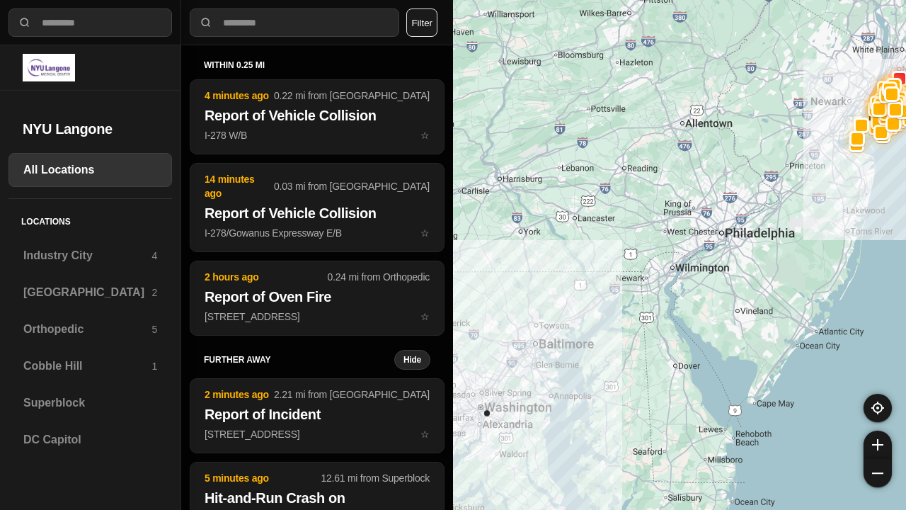
select select "*"
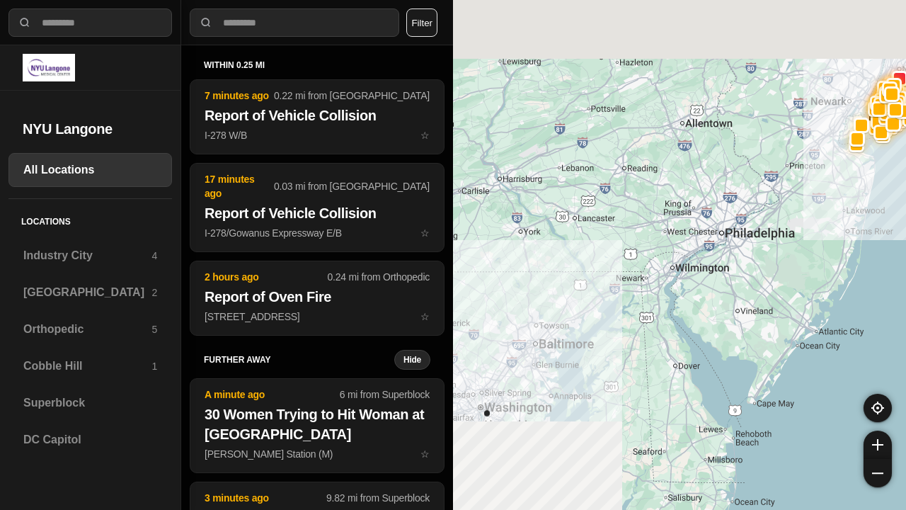
select select "*"
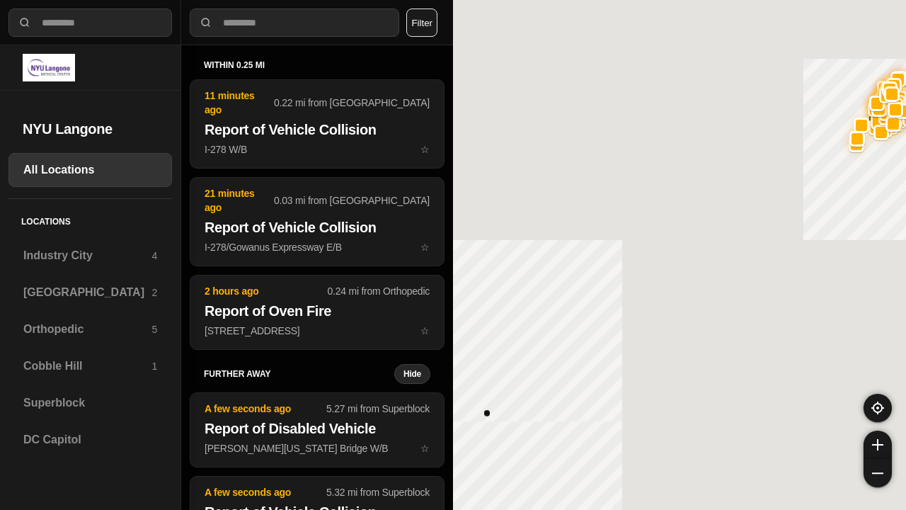
select select "*"
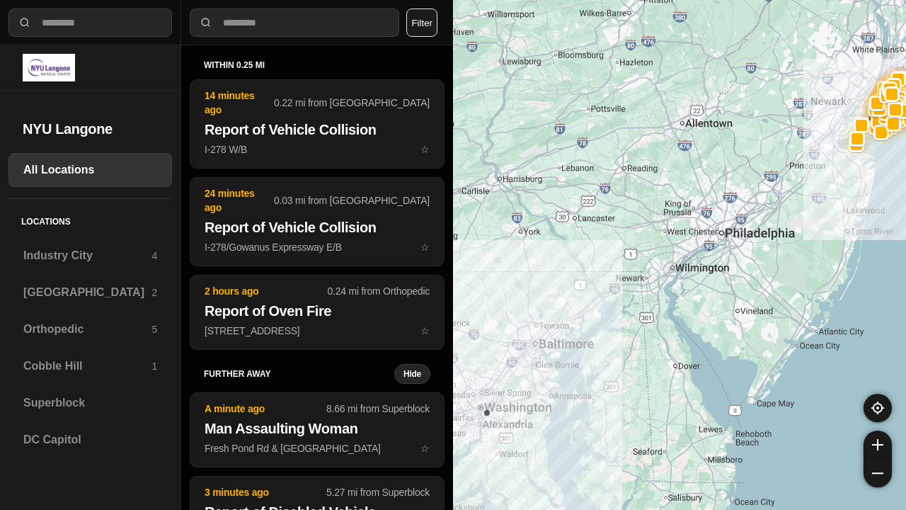
select select "*"
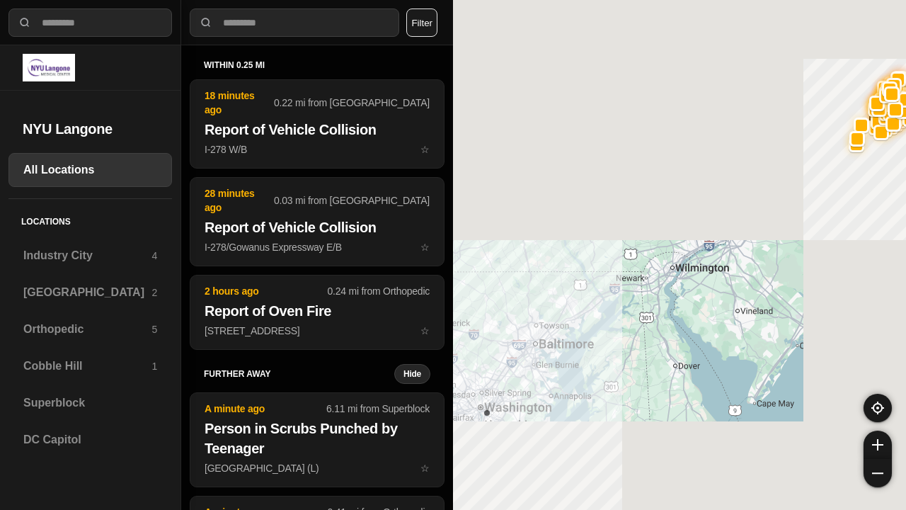
select select "*"
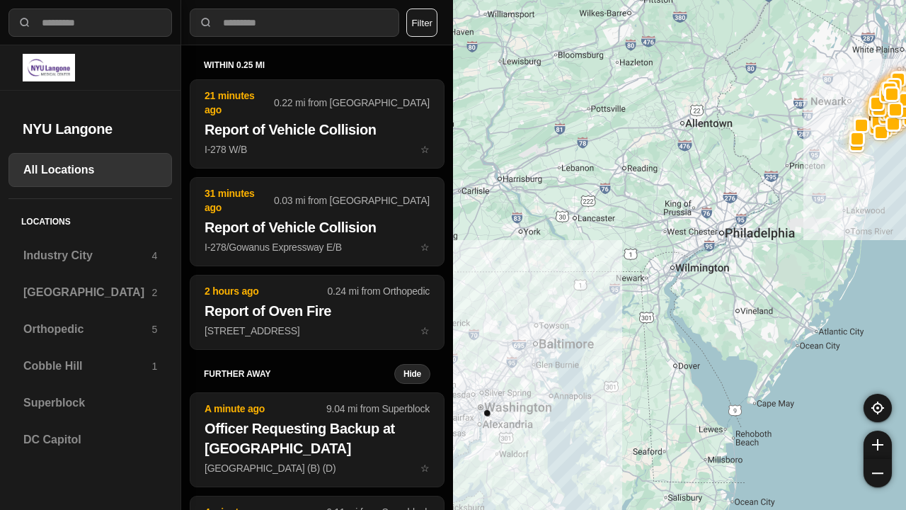
select select "*"
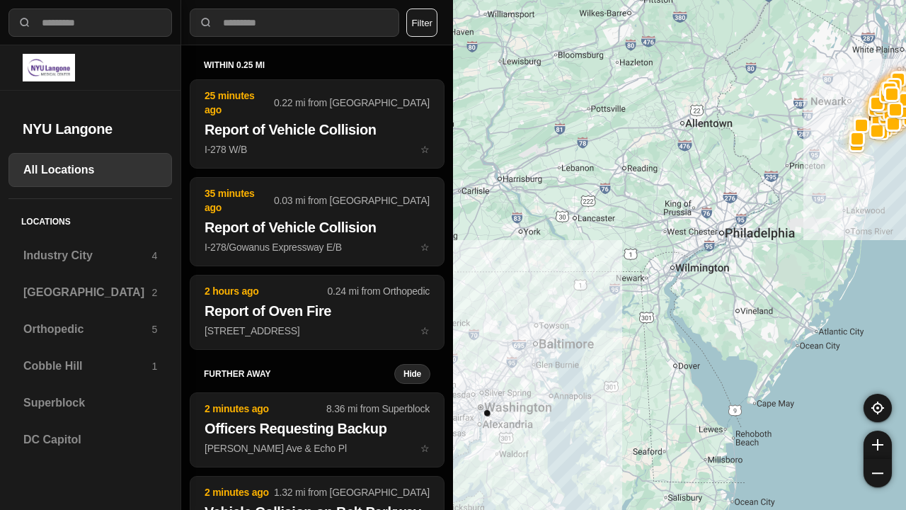
select select "*"
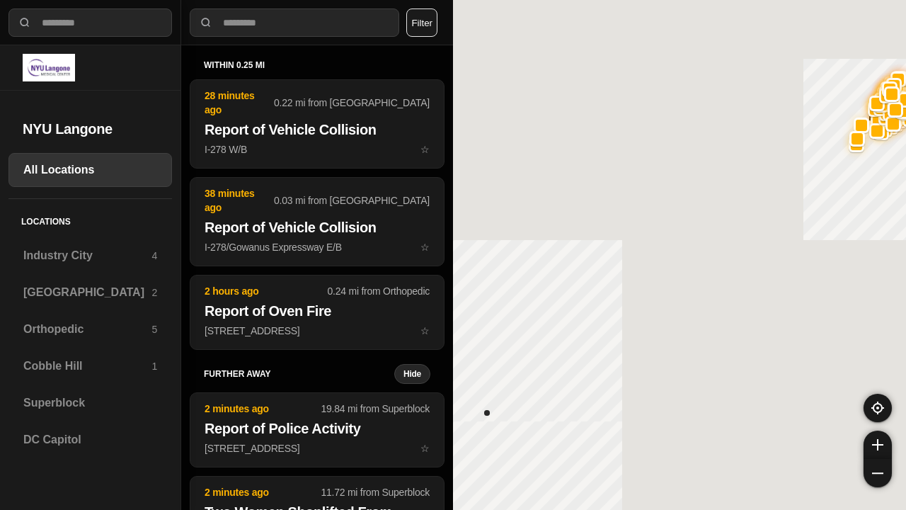
select select "*"
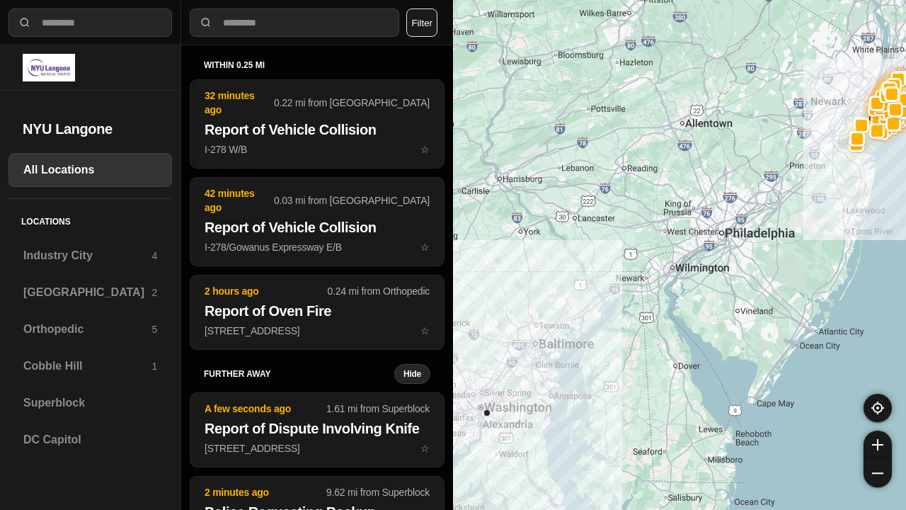
select select "*"
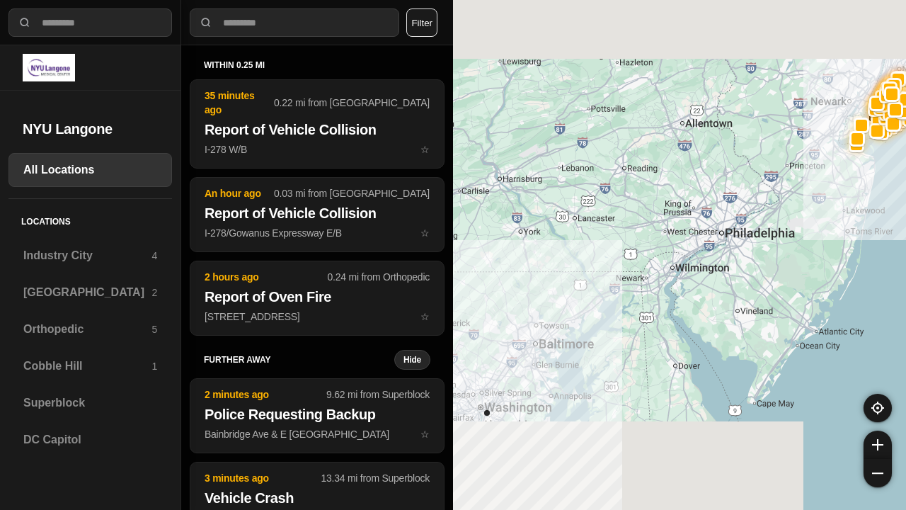
select select "*"
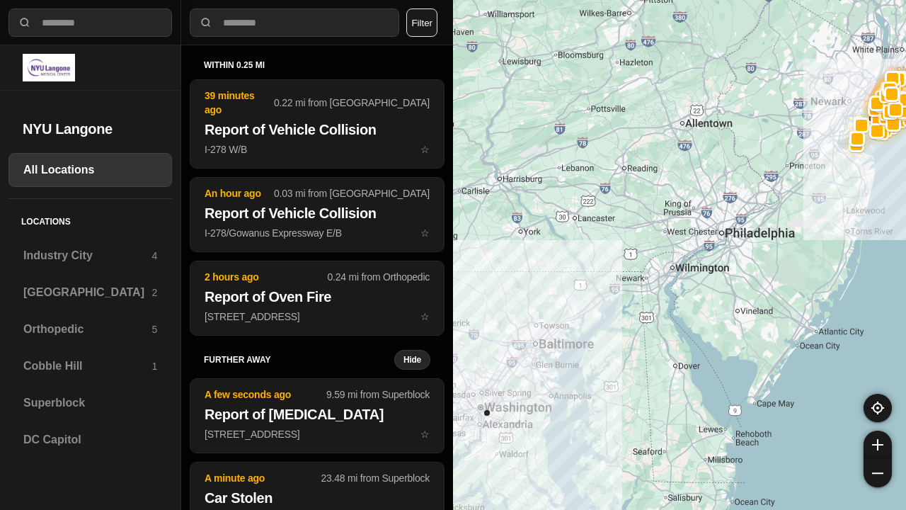
select select "*"
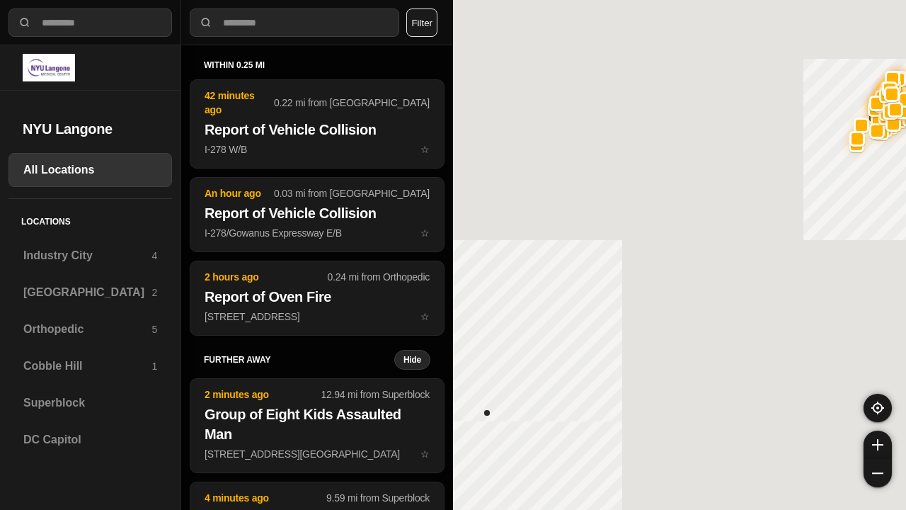
select select "*"
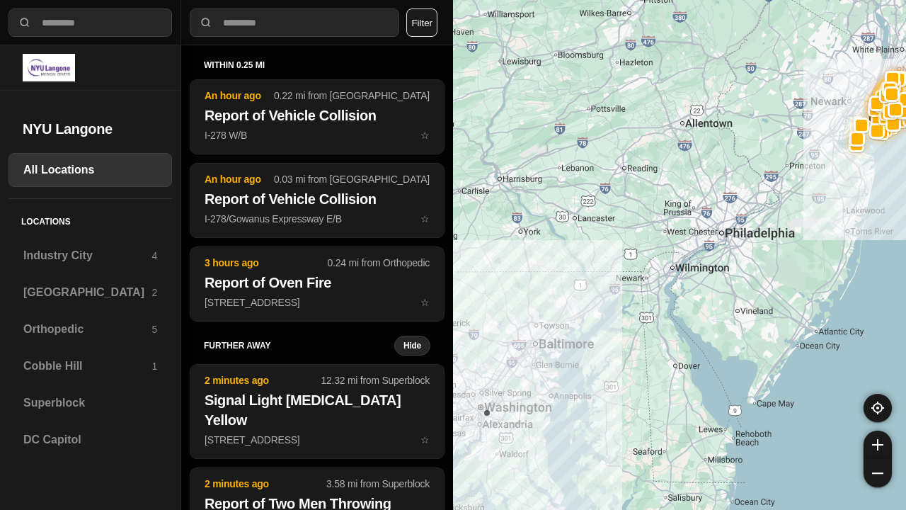
select select "*"
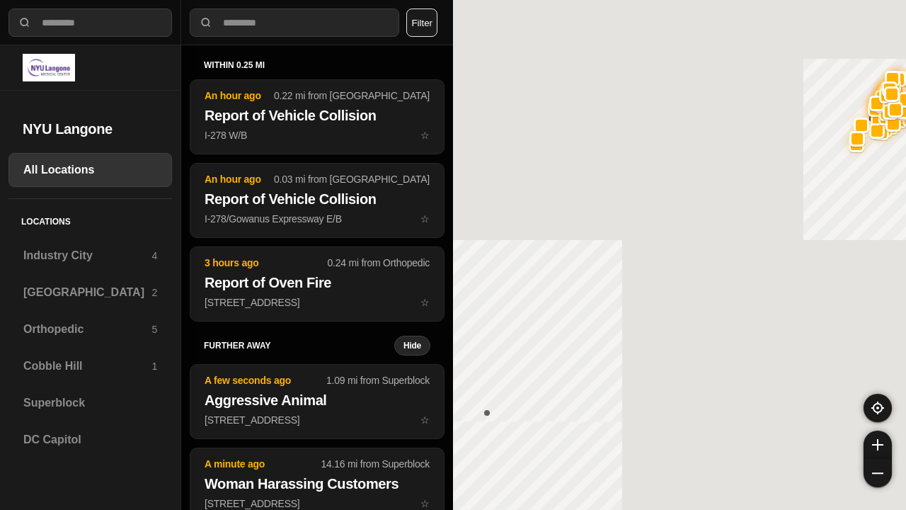
select select "*"
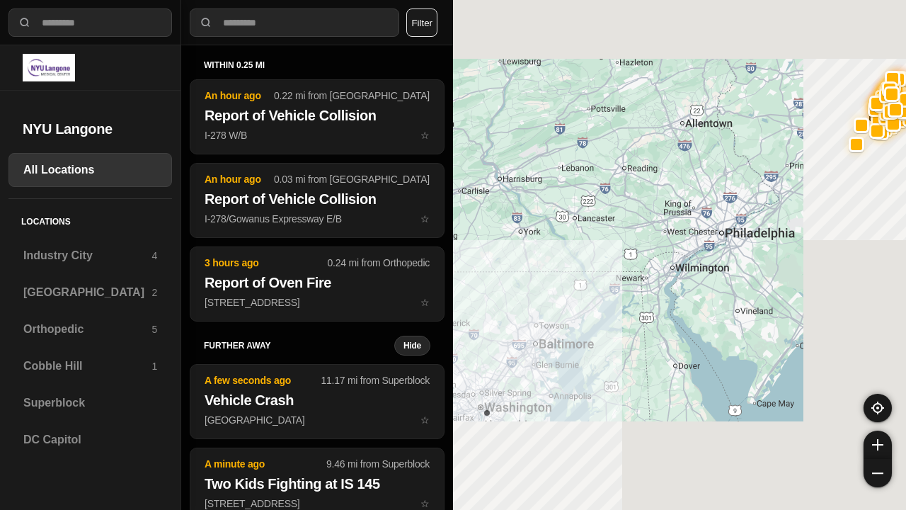
select select "*"
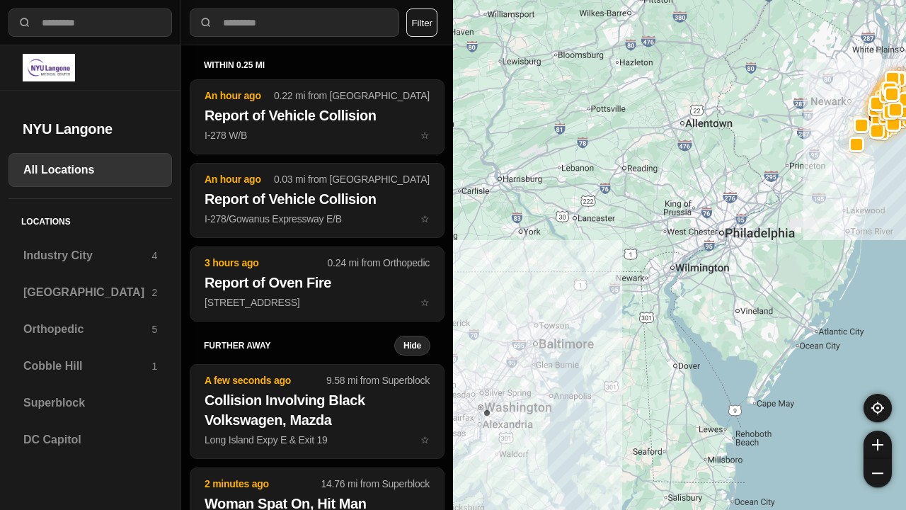
select select "*"
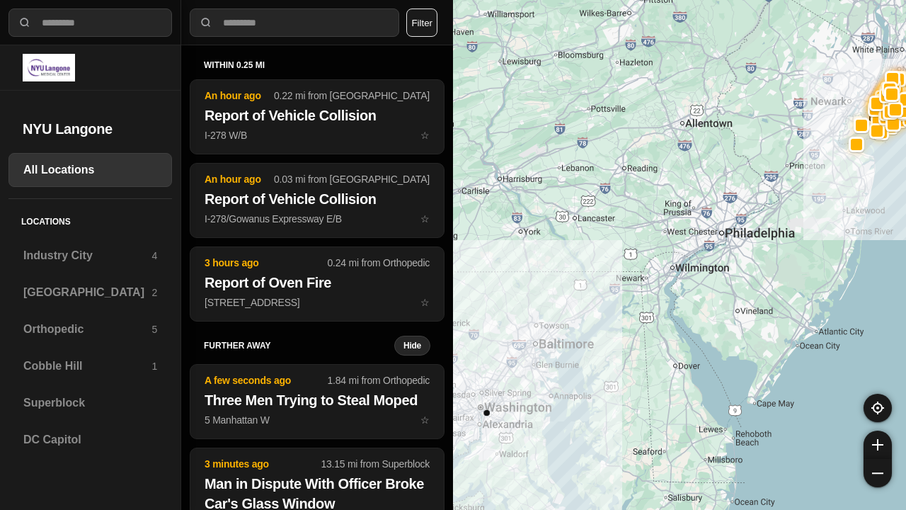
select select "*"
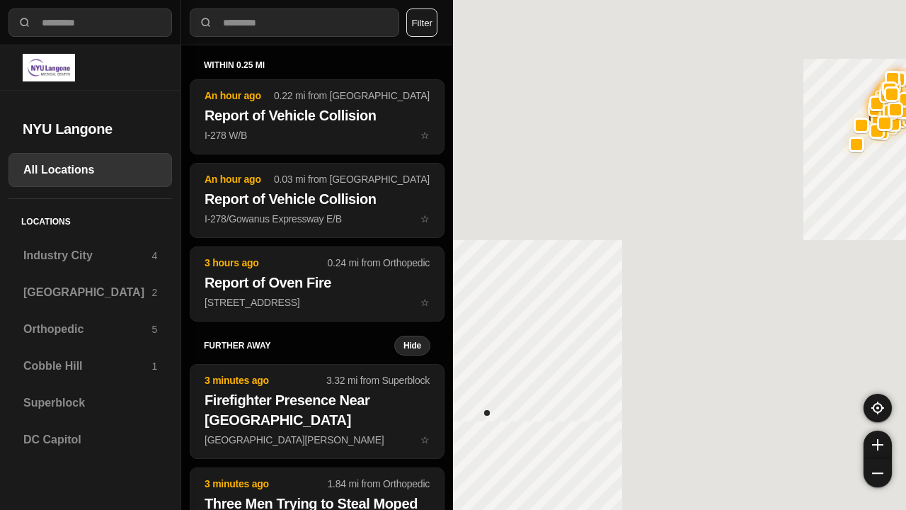
select select "*"
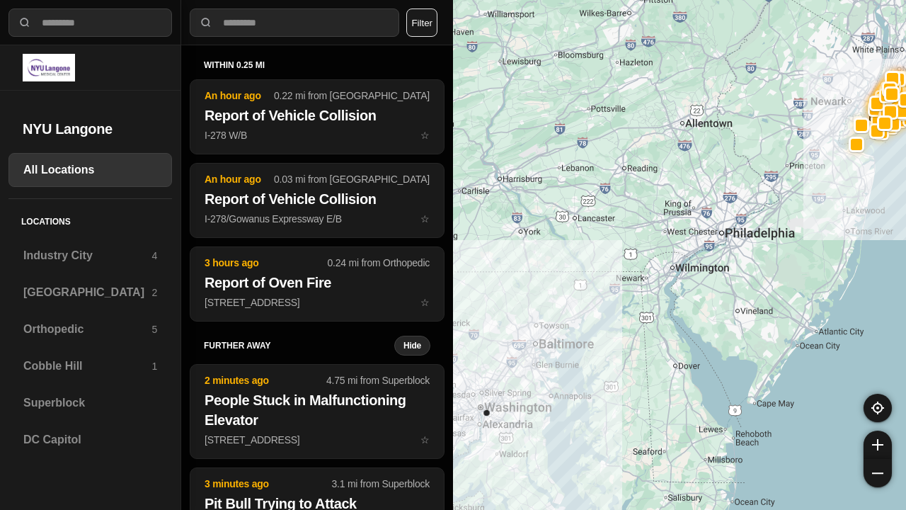
select select "*"
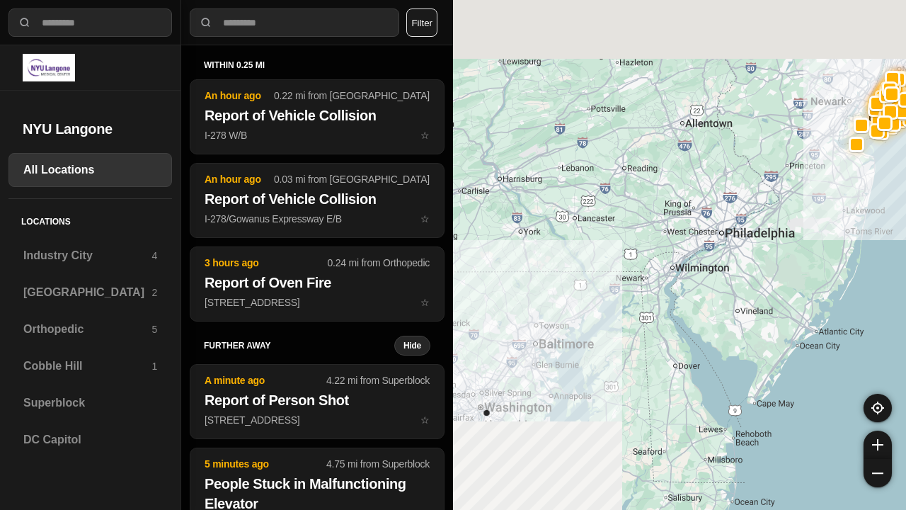
select select "*"
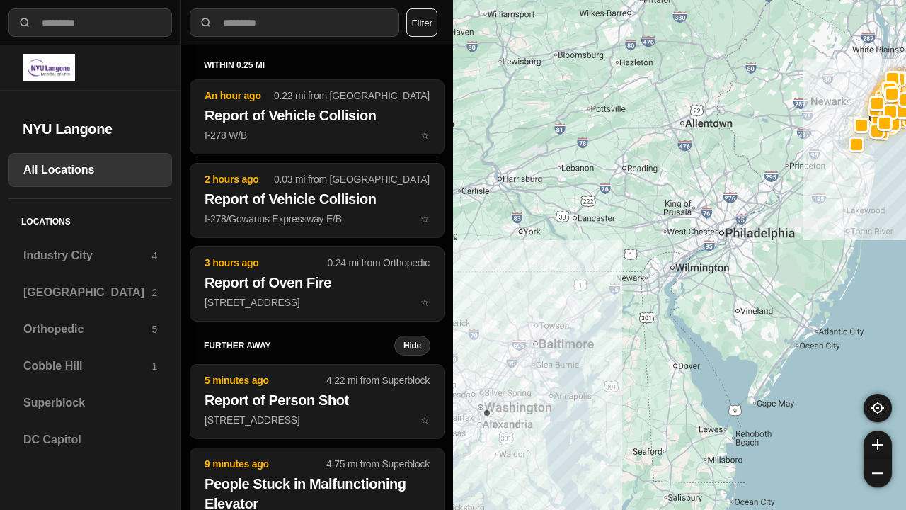
select select "*"
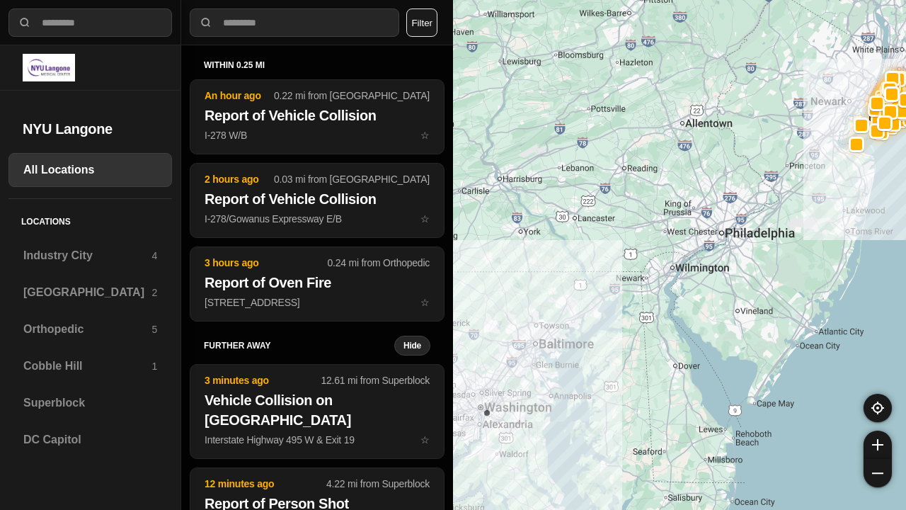
select select "*"
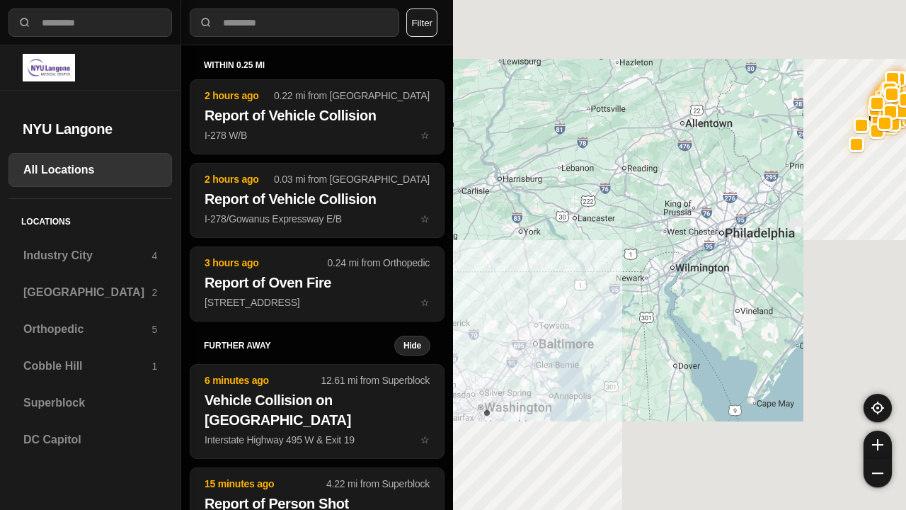
select select "*"
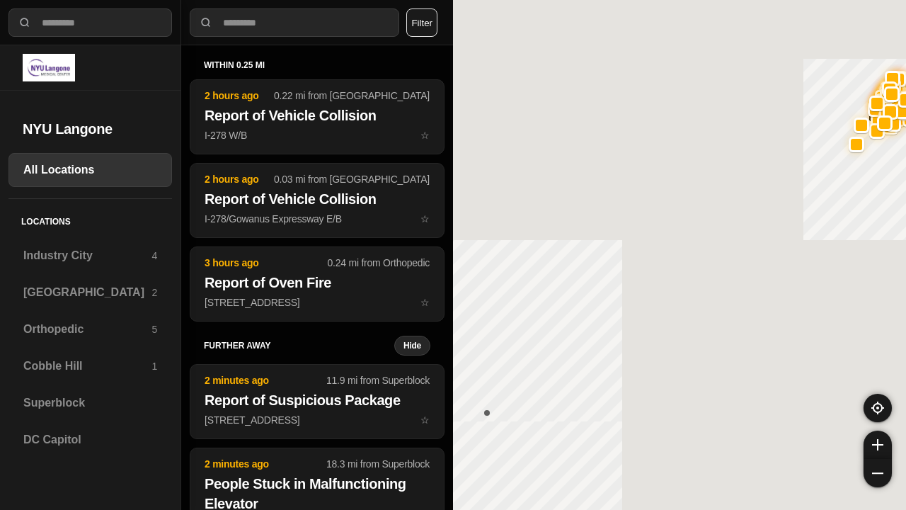
select select "*"
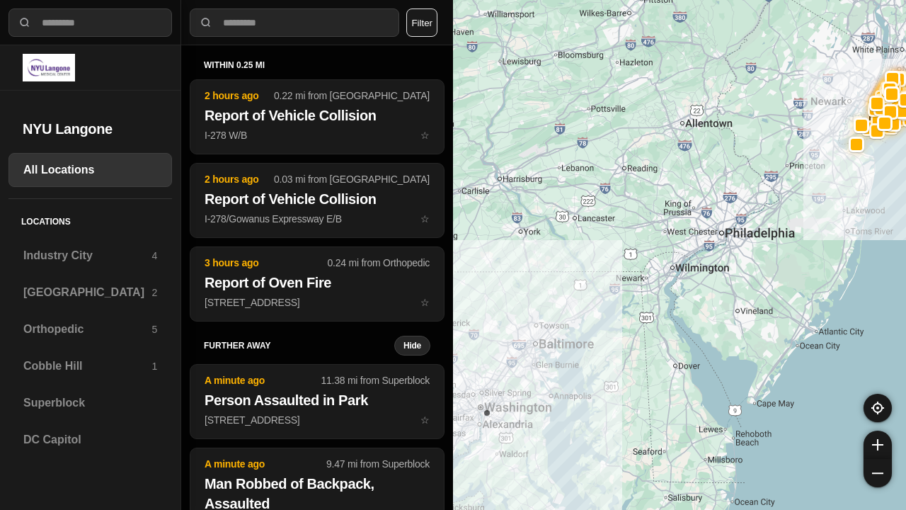
select select "*"
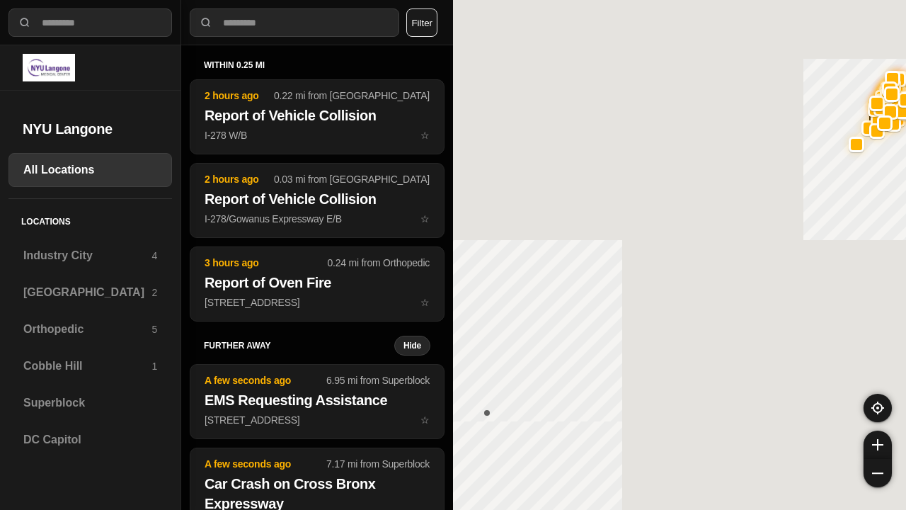
select select "*"
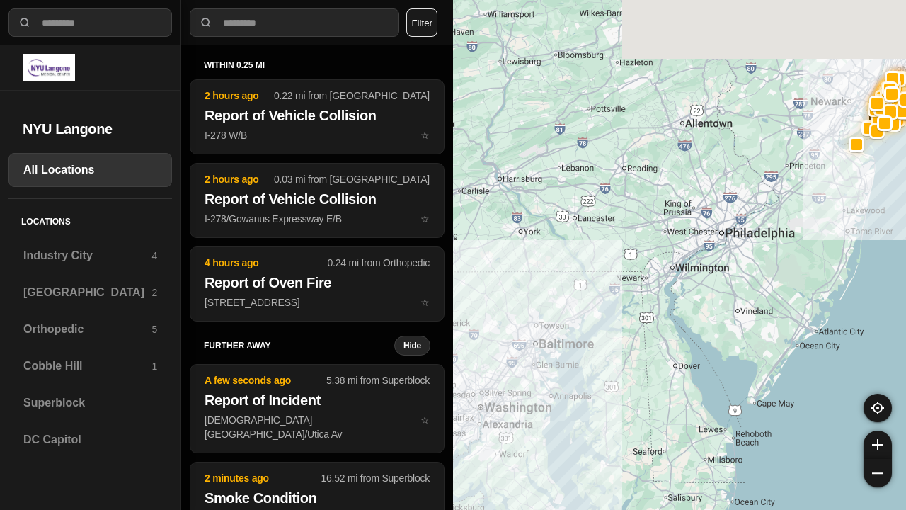
select select "*"
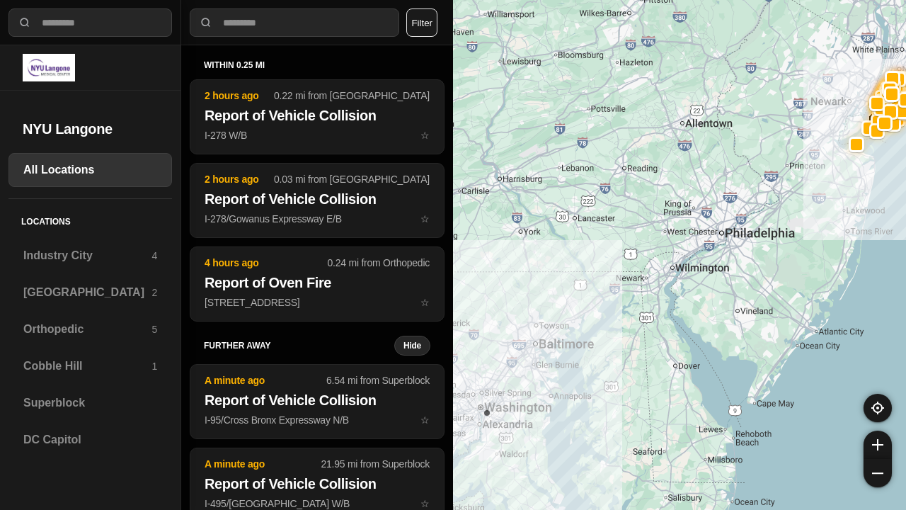
select select "*"
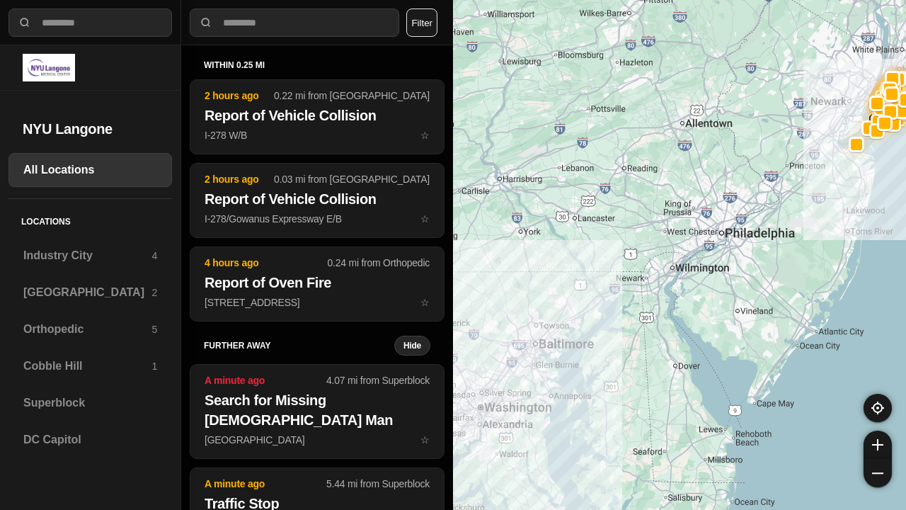
select select "*"
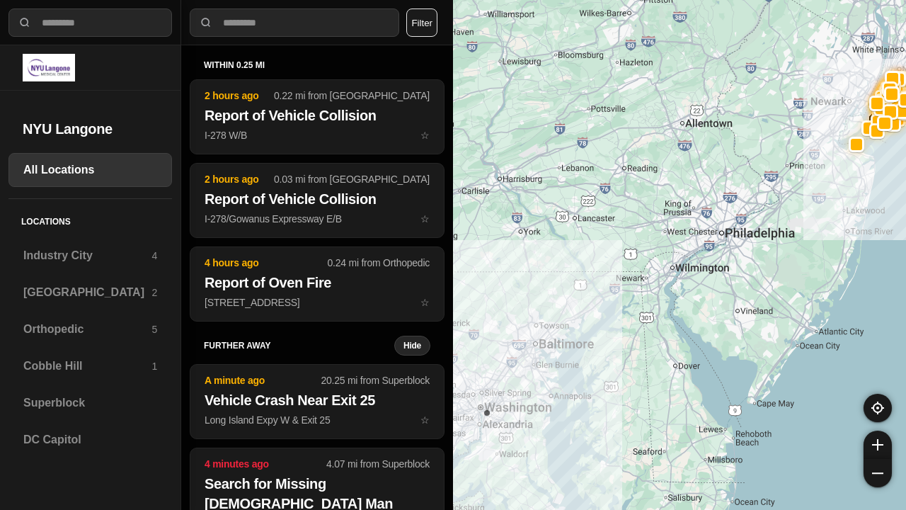
select select "*"
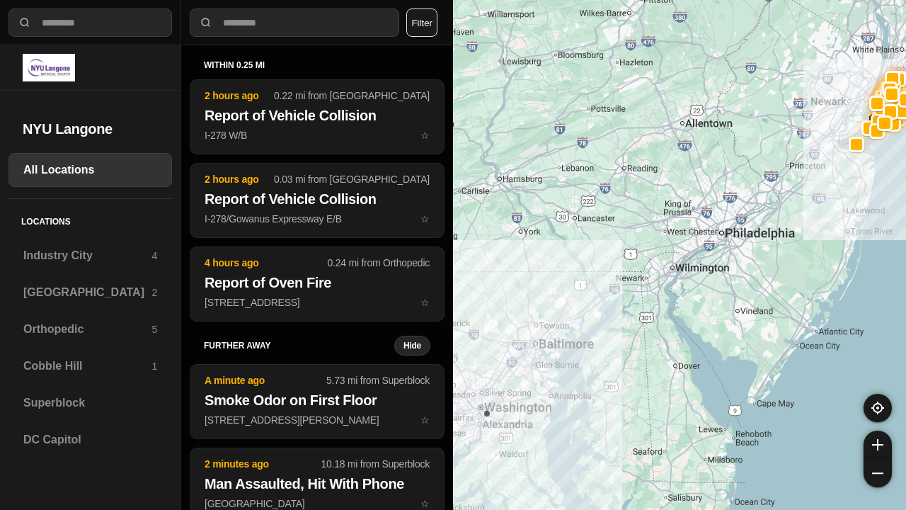
select select "*"
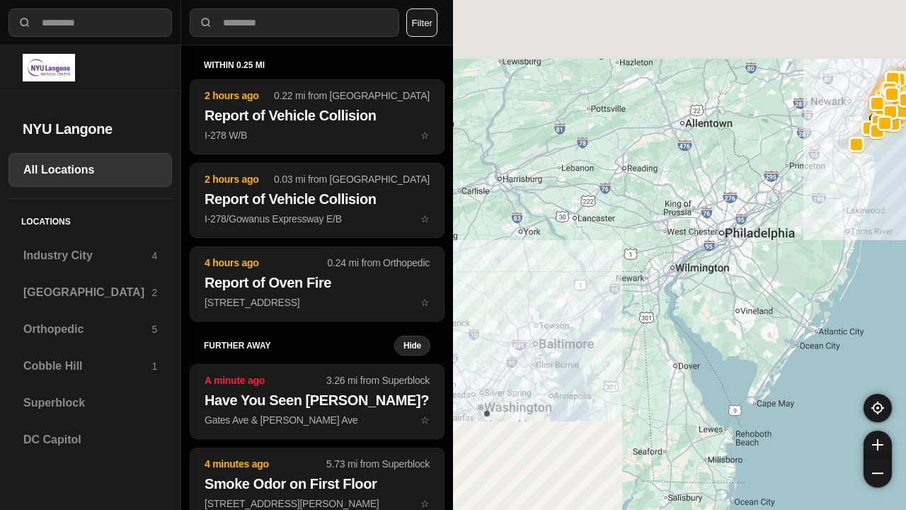
select select "*"
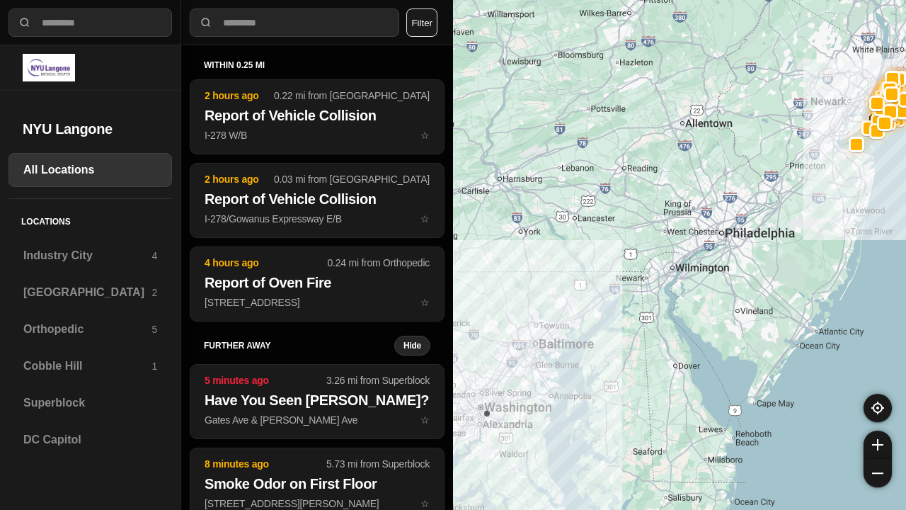
select select "*"
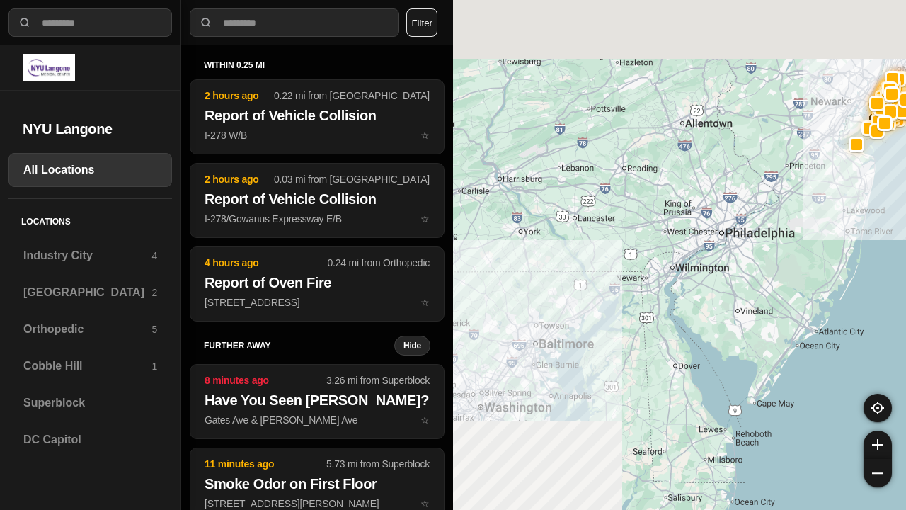
select select "*"
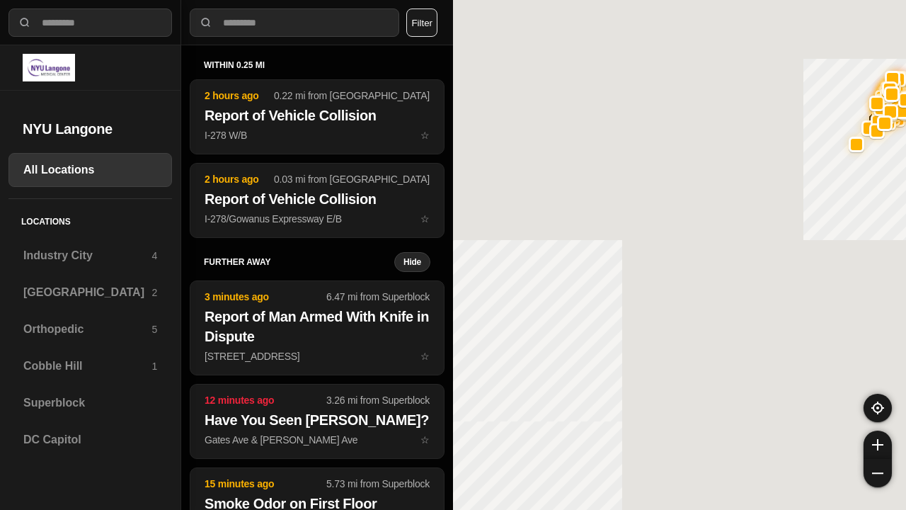
select select "*"
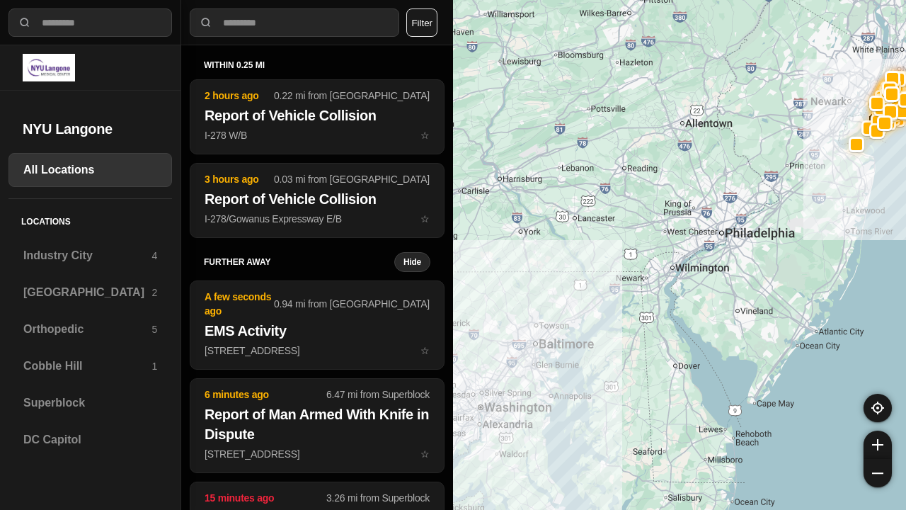
select select "*"
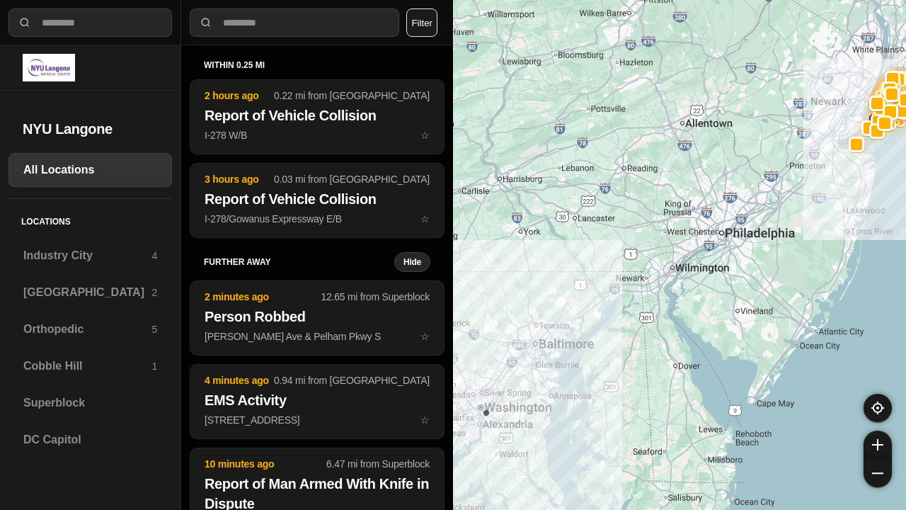
select select "*"
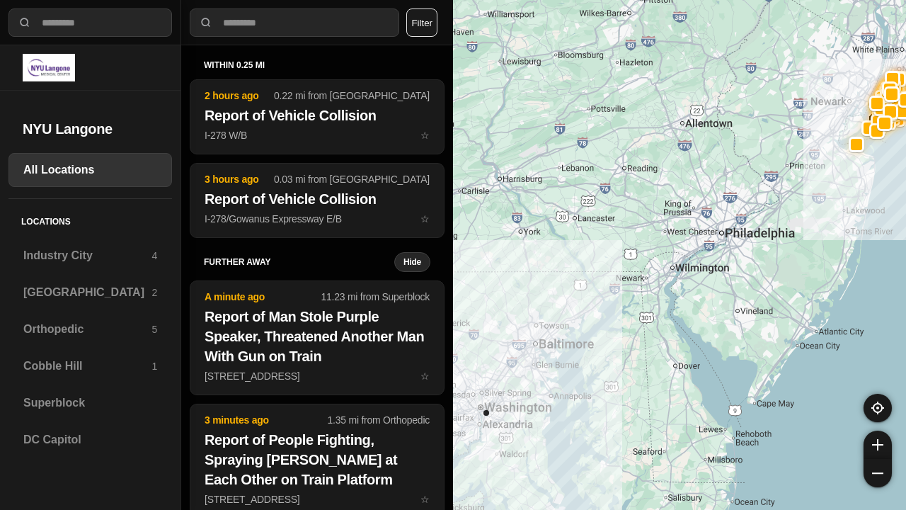
select select "*"
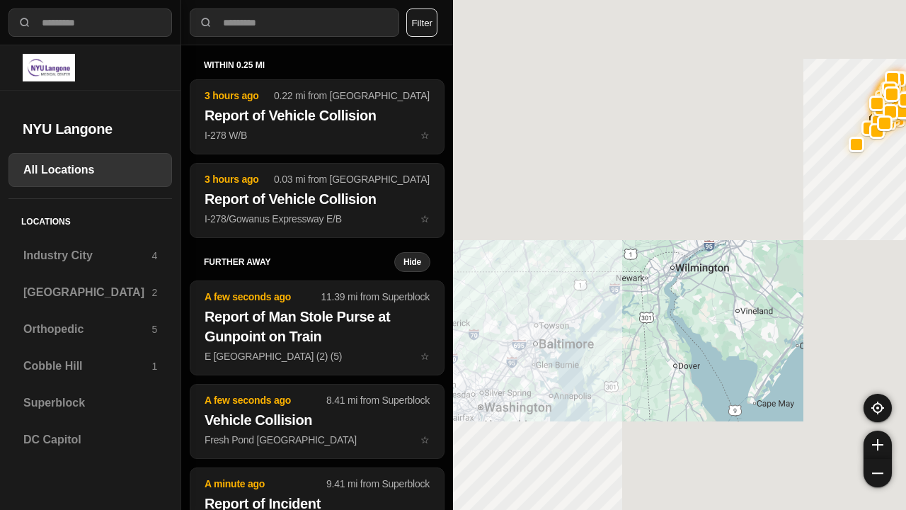
select select "*"
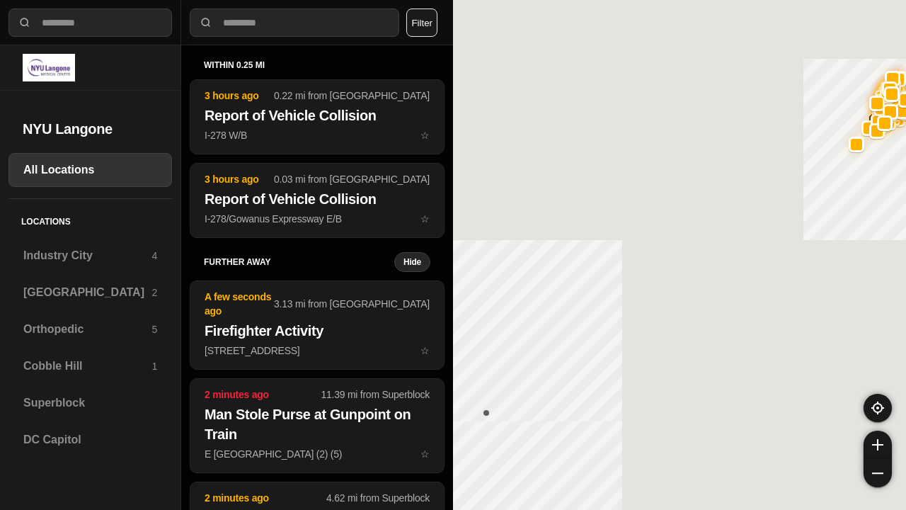
select select "*"
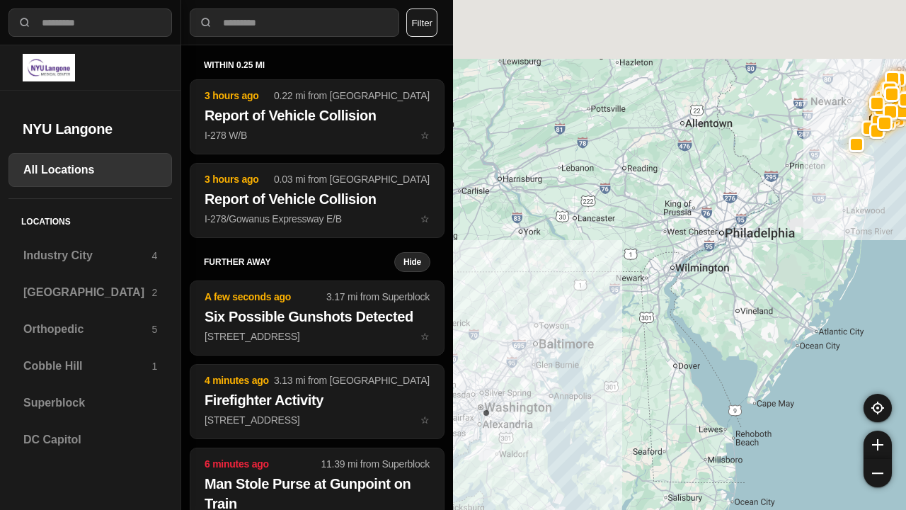
select select "*"
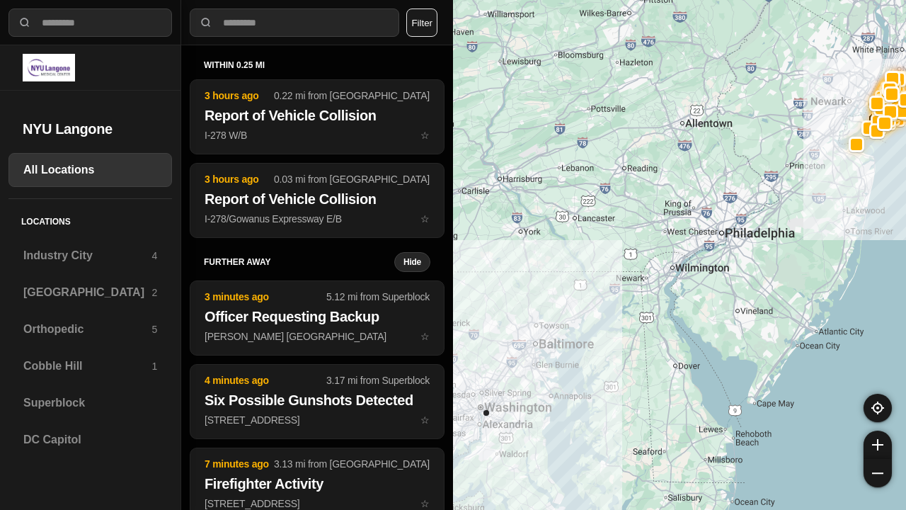
select select "*"
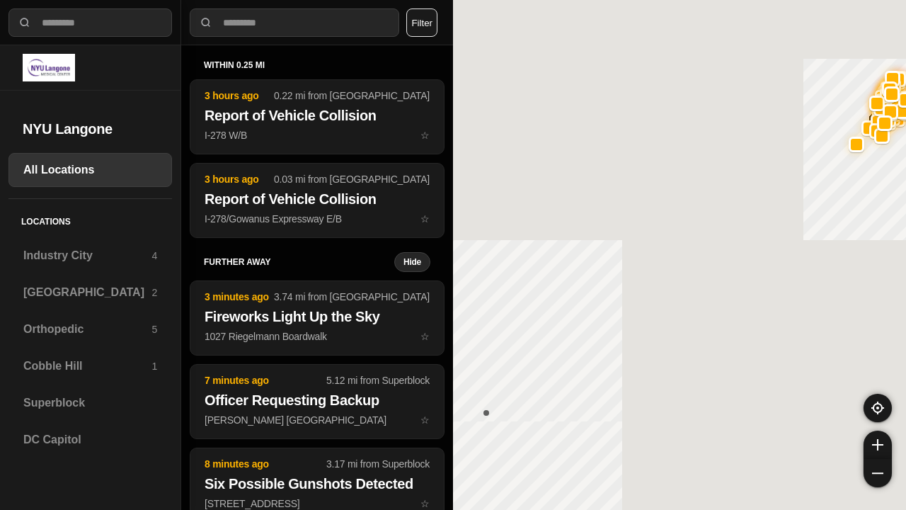
select select "*"
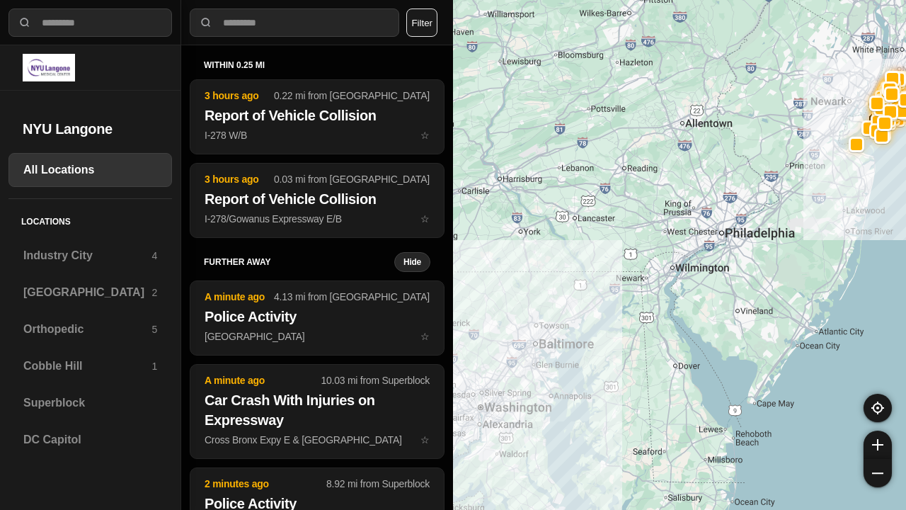
select select "*"
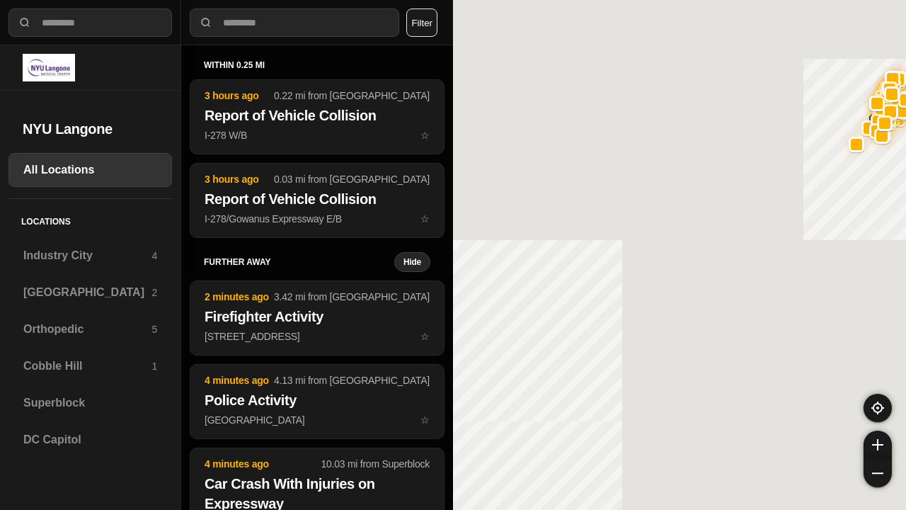
select select "*"
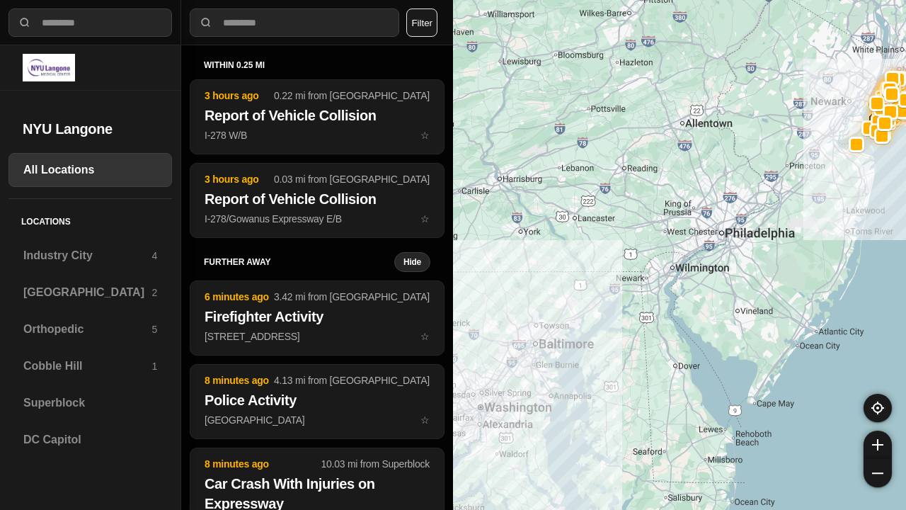
select select "*"
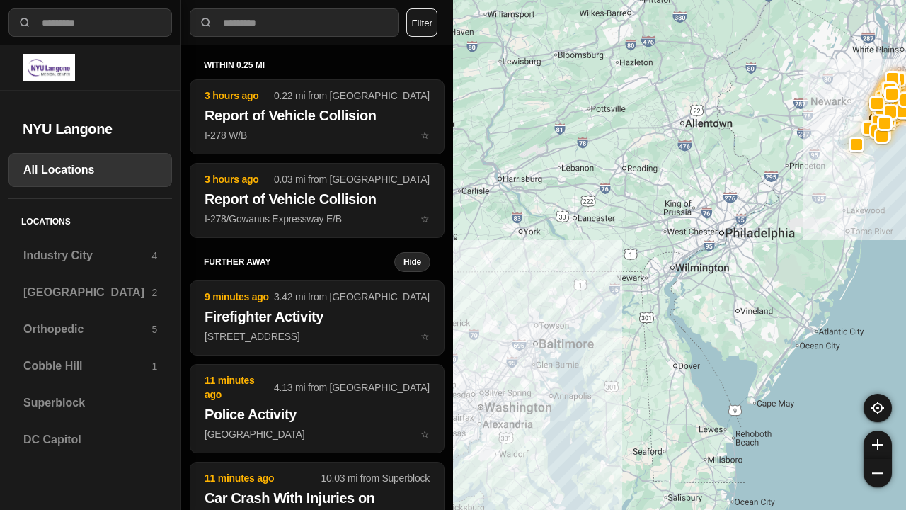
select select "*"
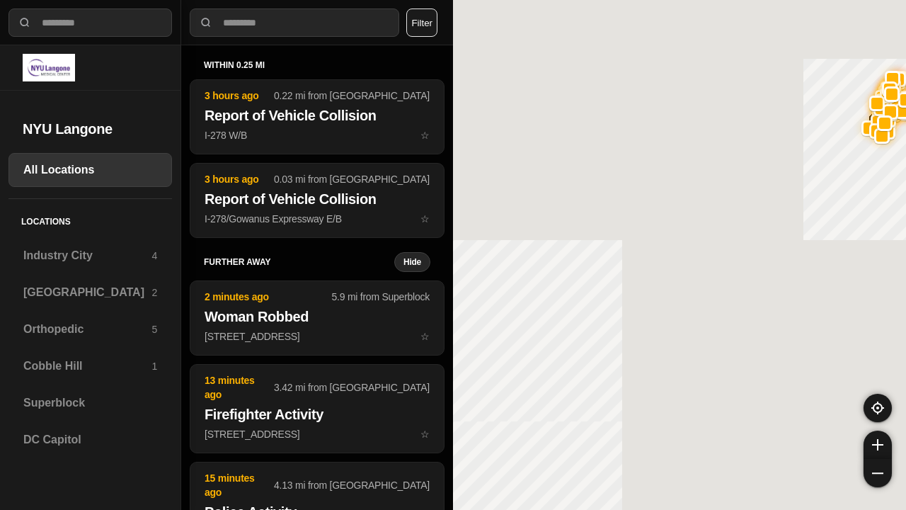
select select "*"
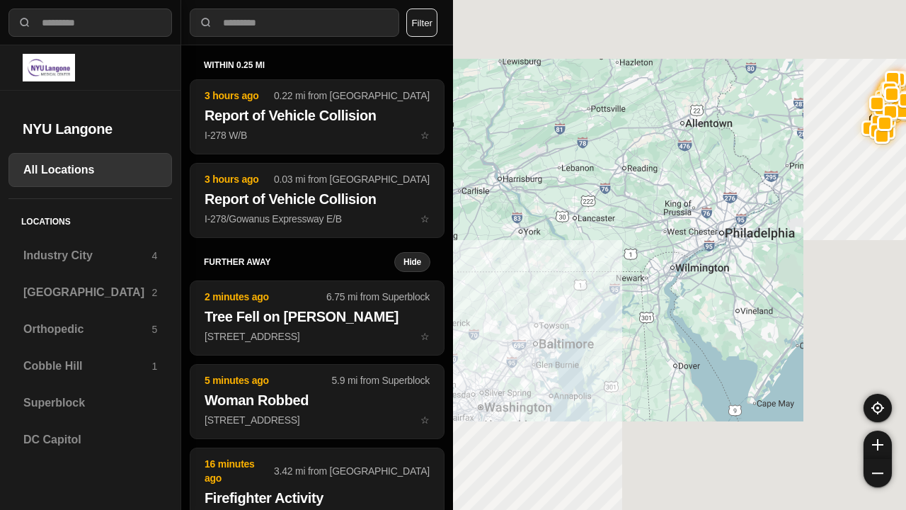
select select "*"
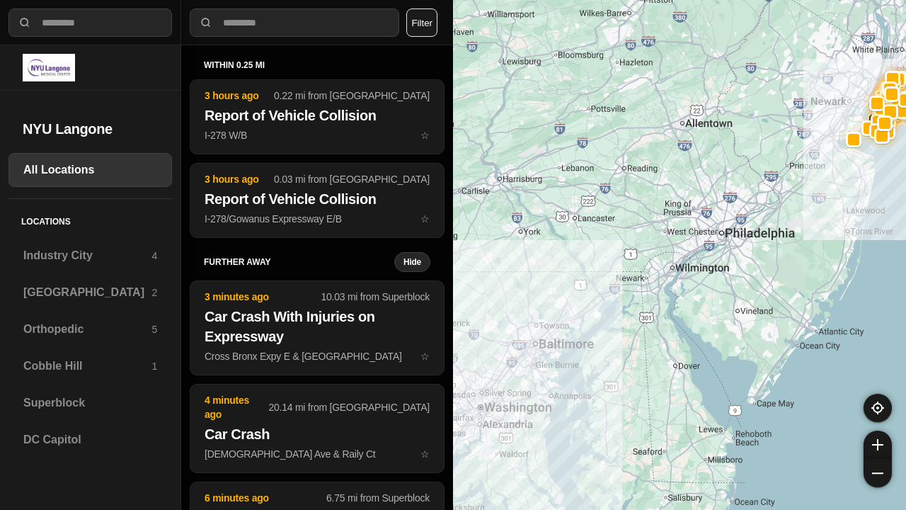
select select "*"
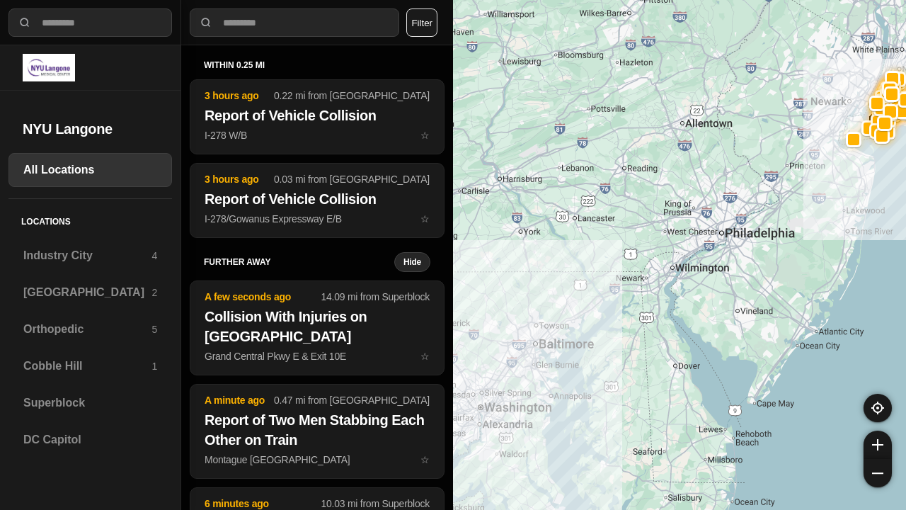
select select "*"
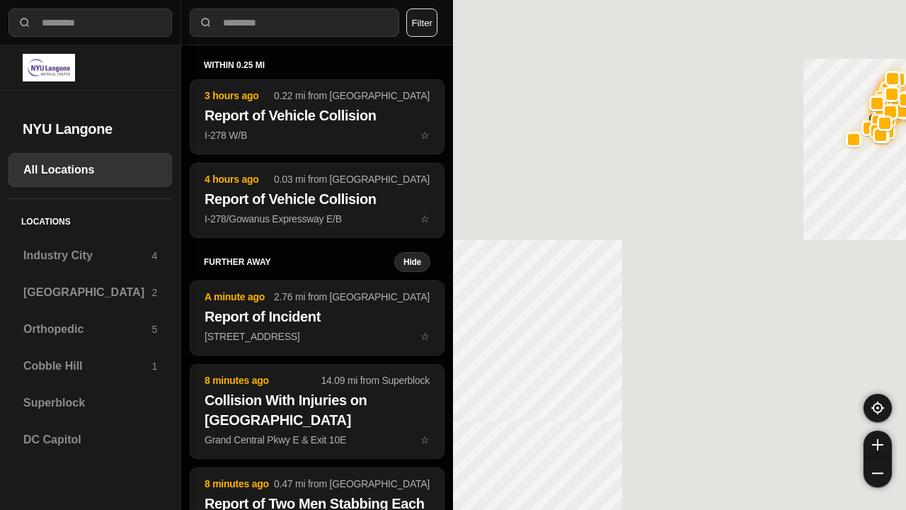
select select "*"
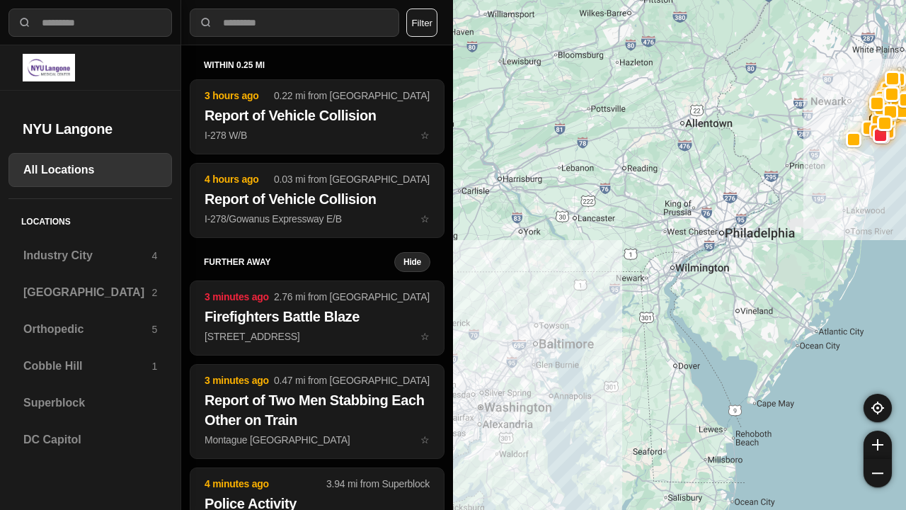
select select "*"
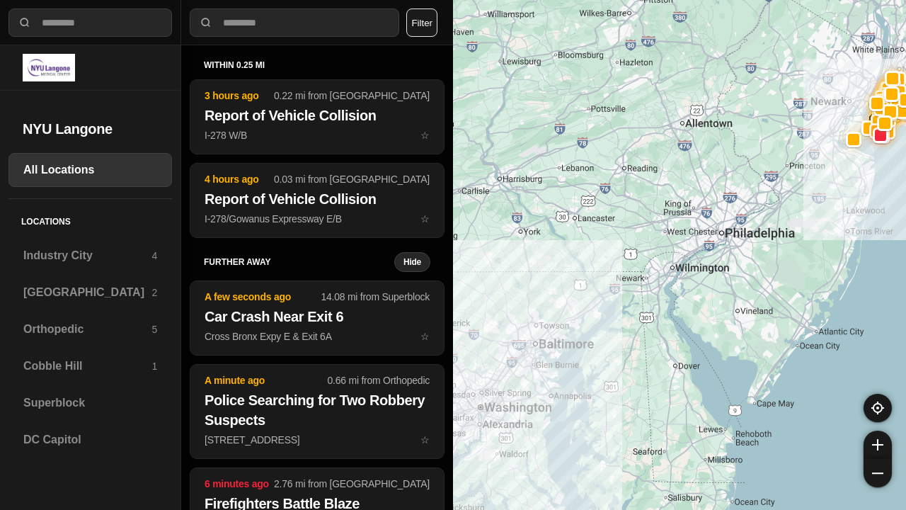
select select "*"
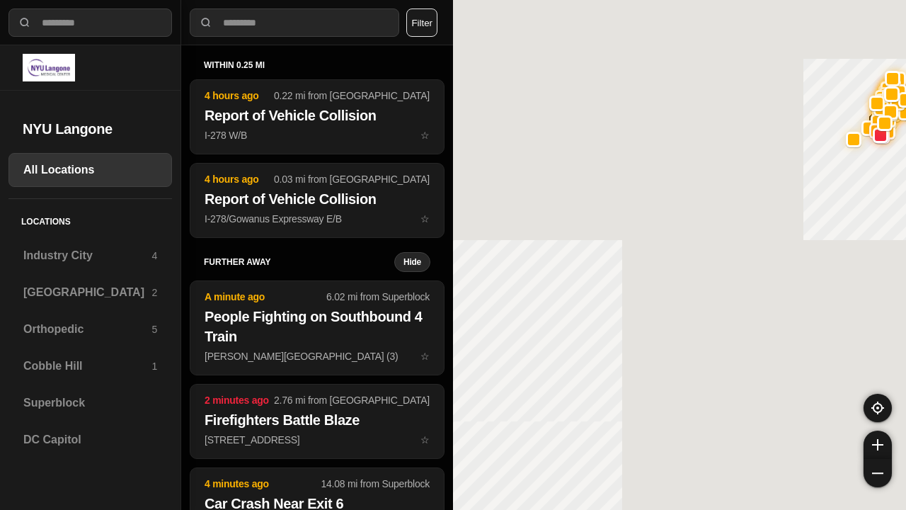
select select "*"
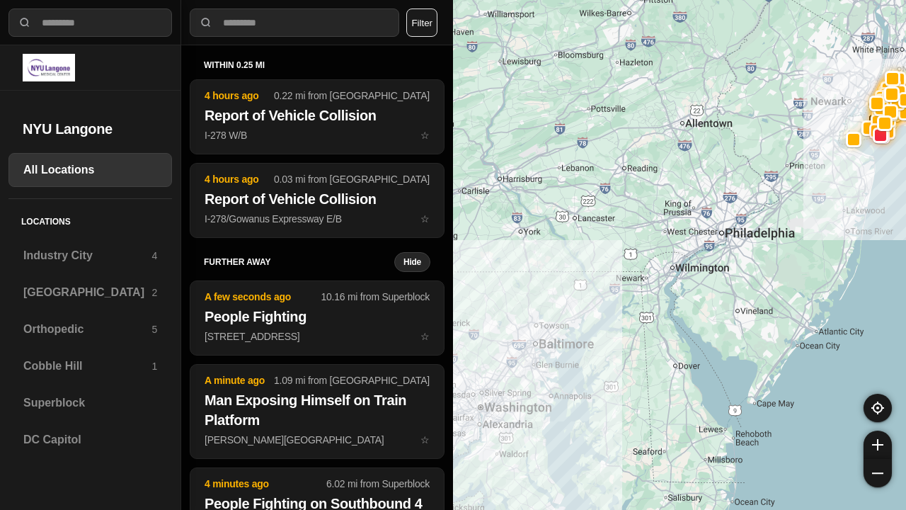
select select "*"
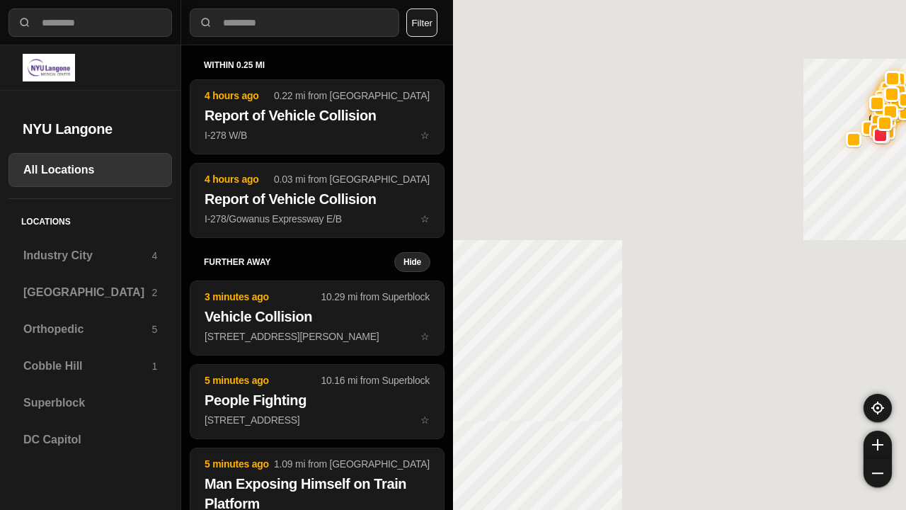
select select "*"
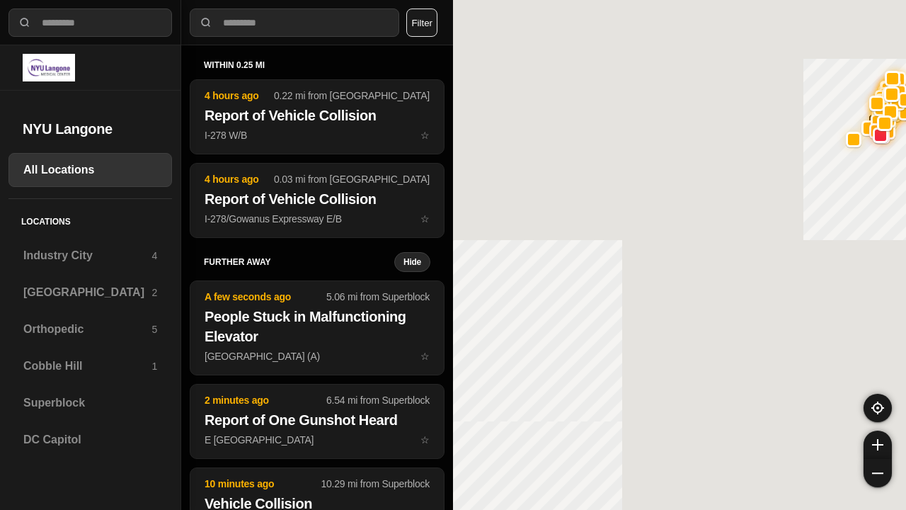
select select "*"
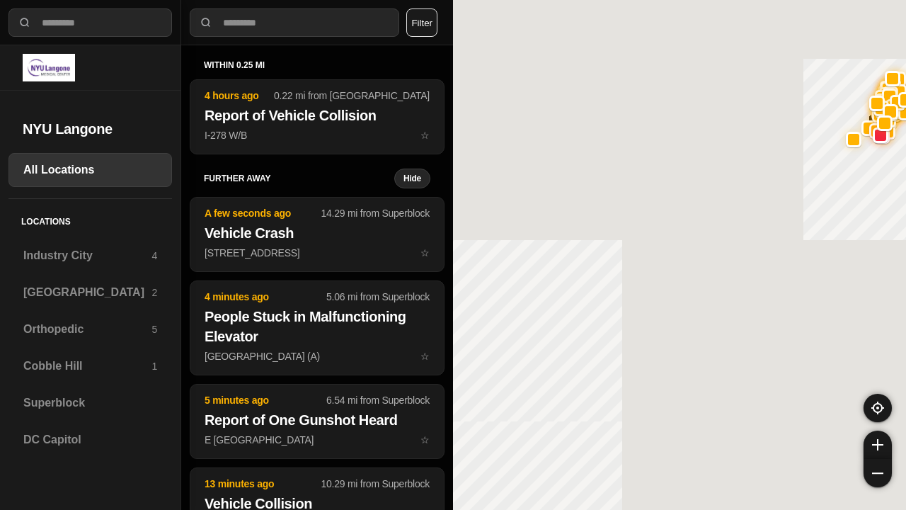
select select "*"
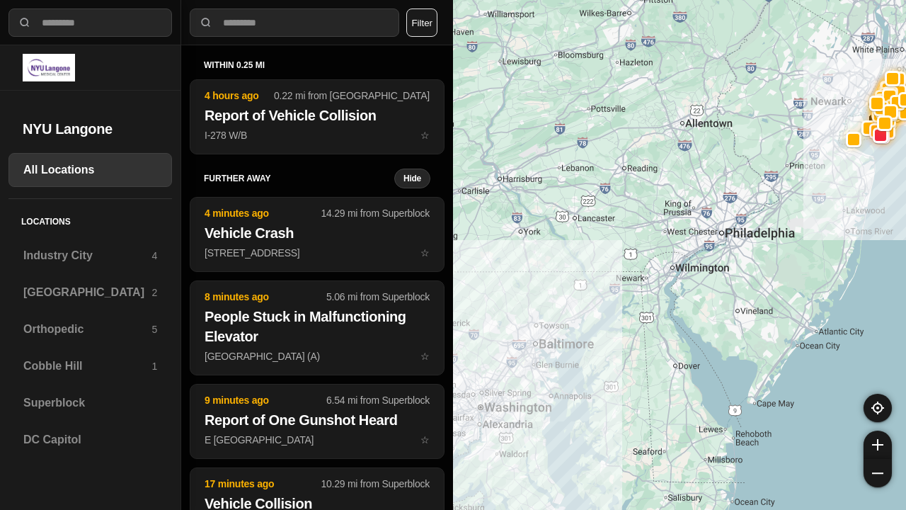
select select "*"
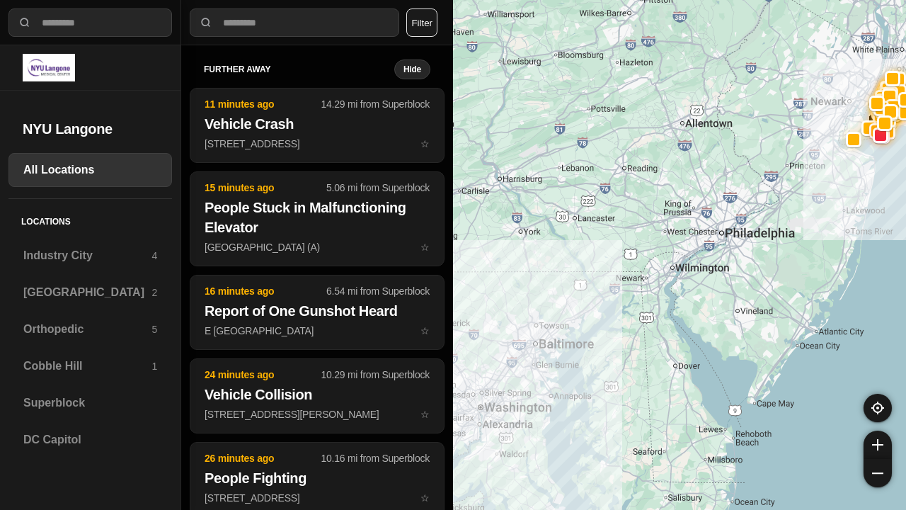
select select "*"
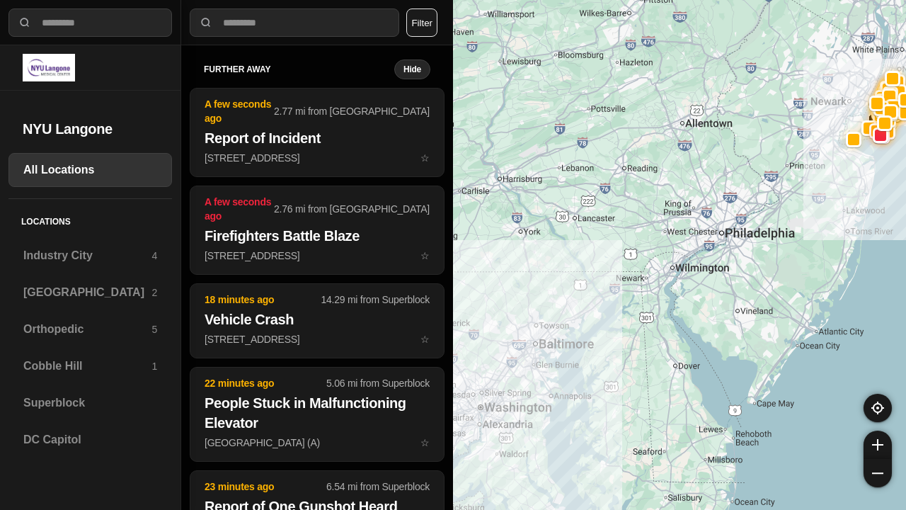
select select "*"
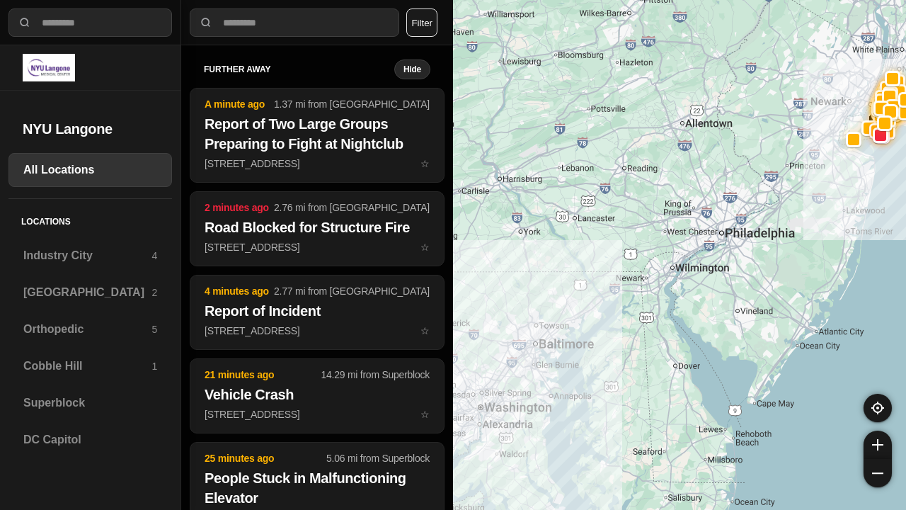
select select "*"
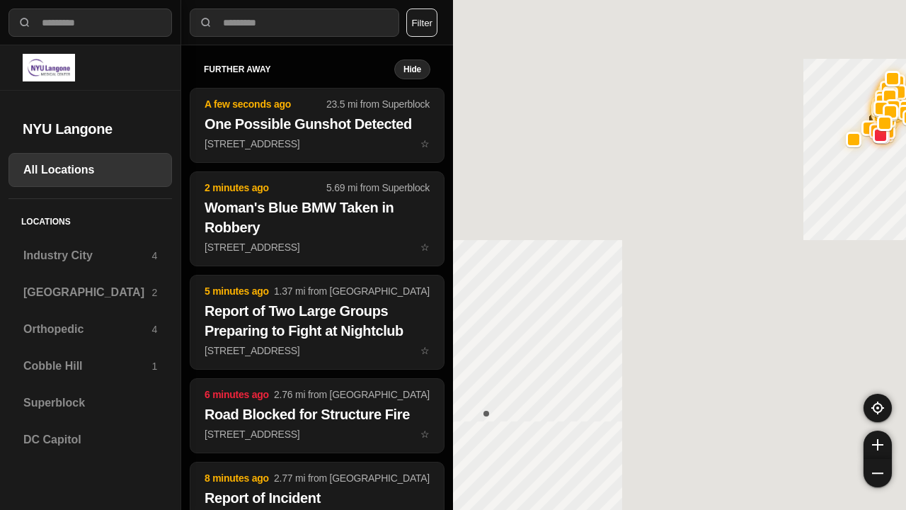
select select "*"
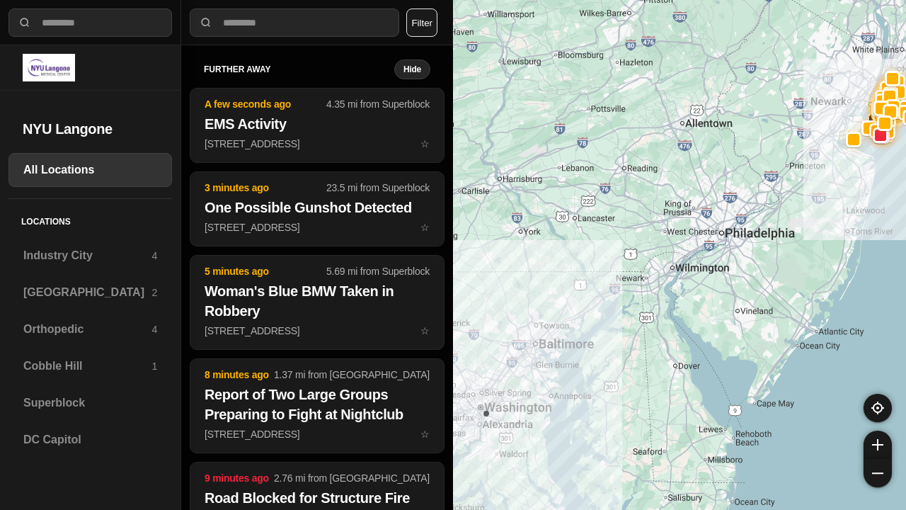
select select "*"
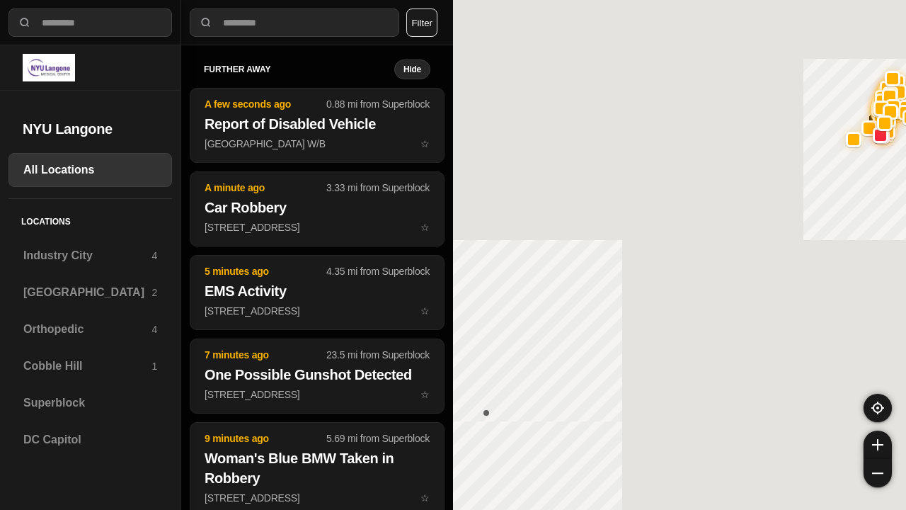
select select "*"
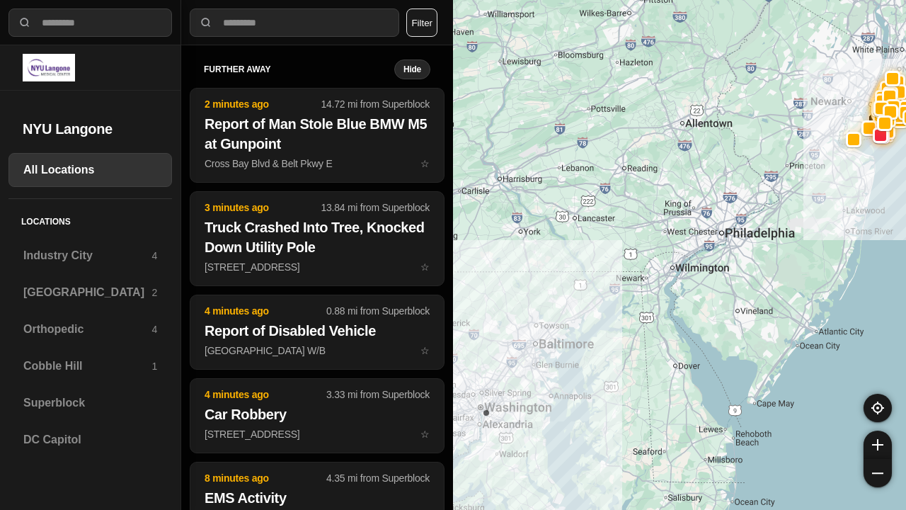
select select "*"
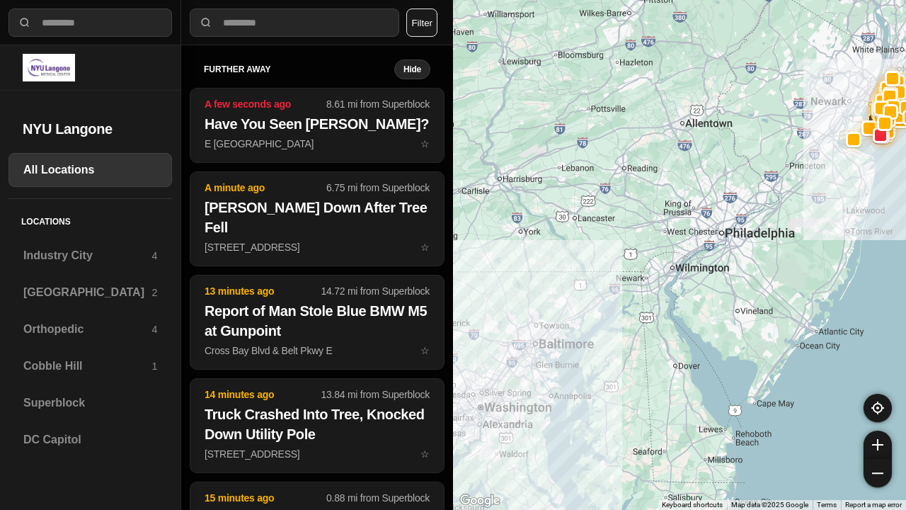
select select "*"
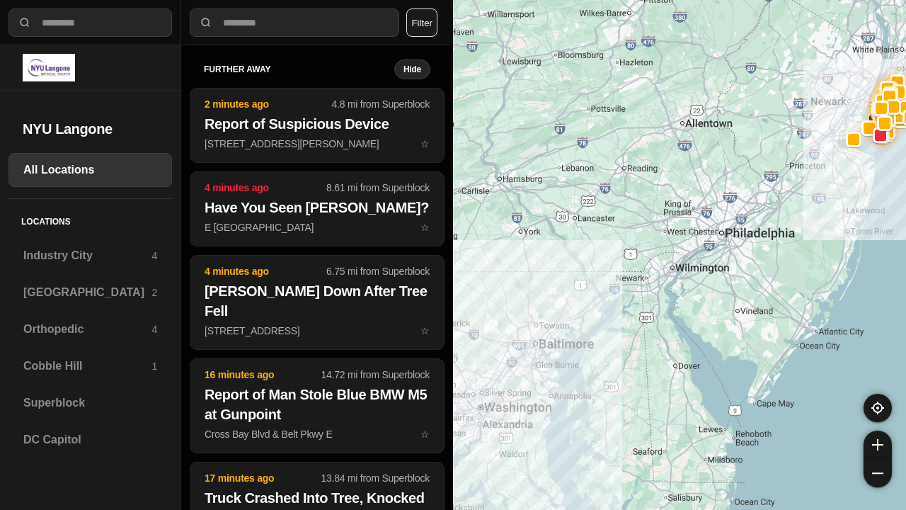
select select "*"
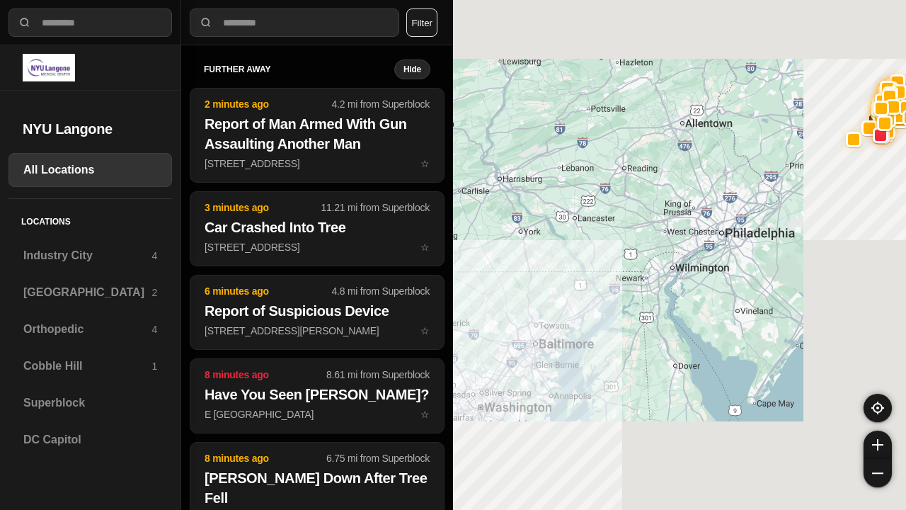
select select "*"
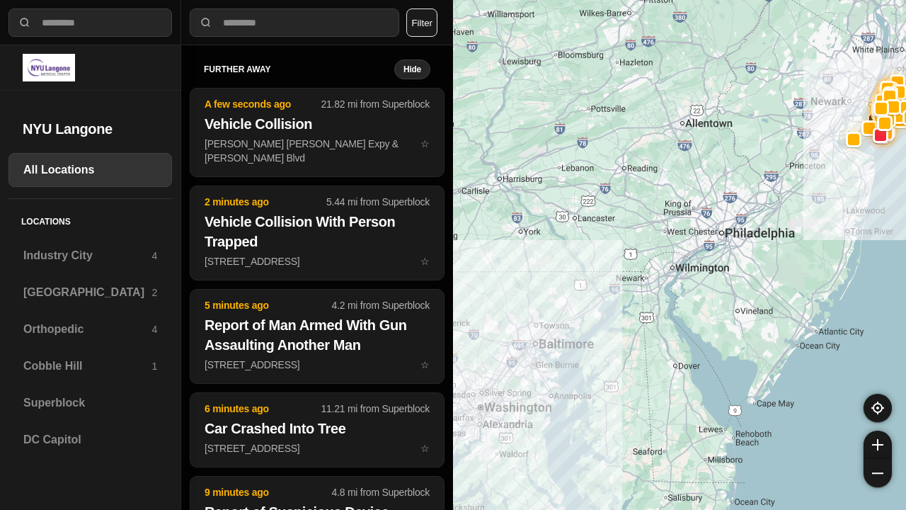
select select "*"
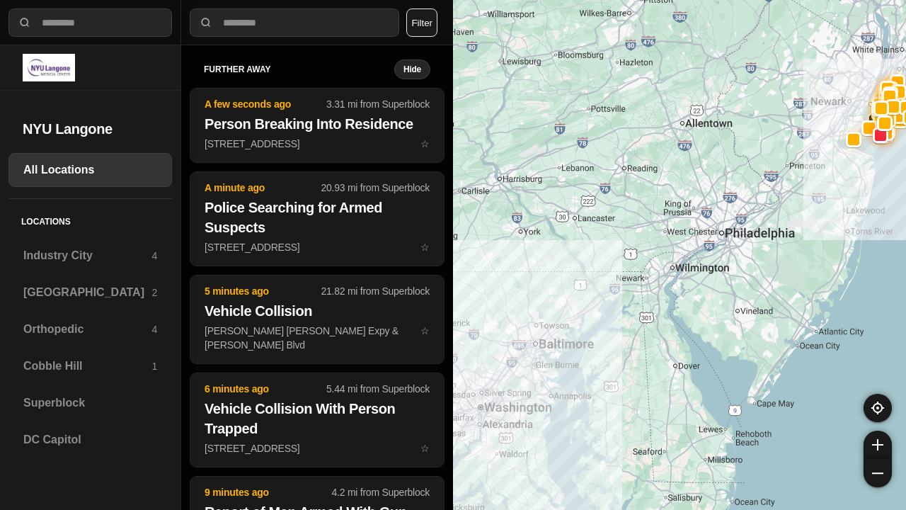
select select "*"
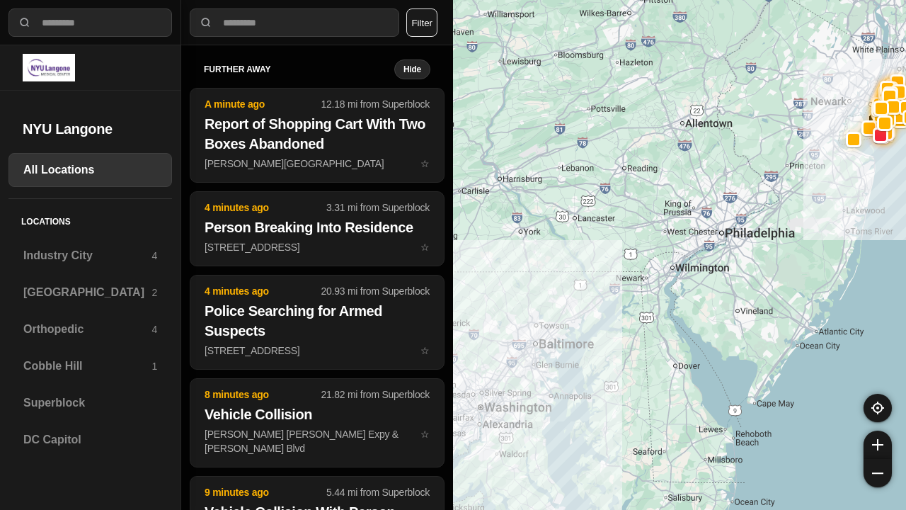
select select "*"
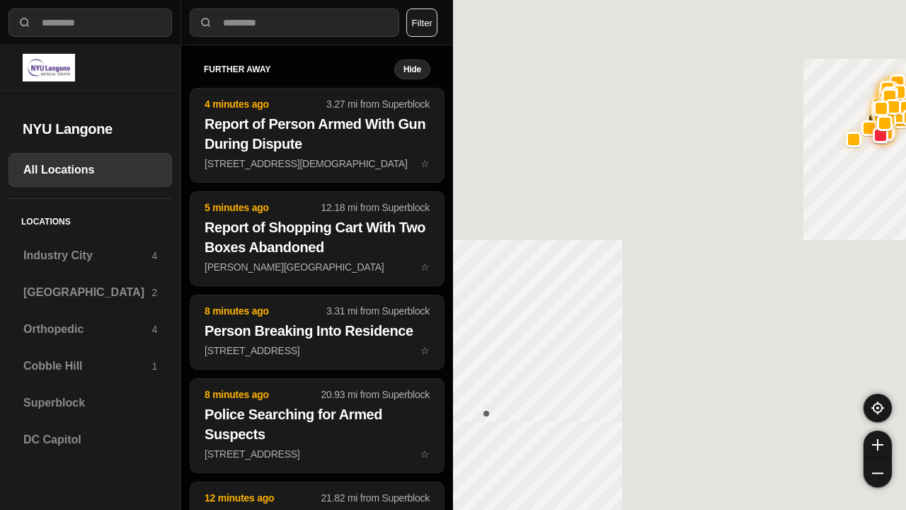
select select "*"
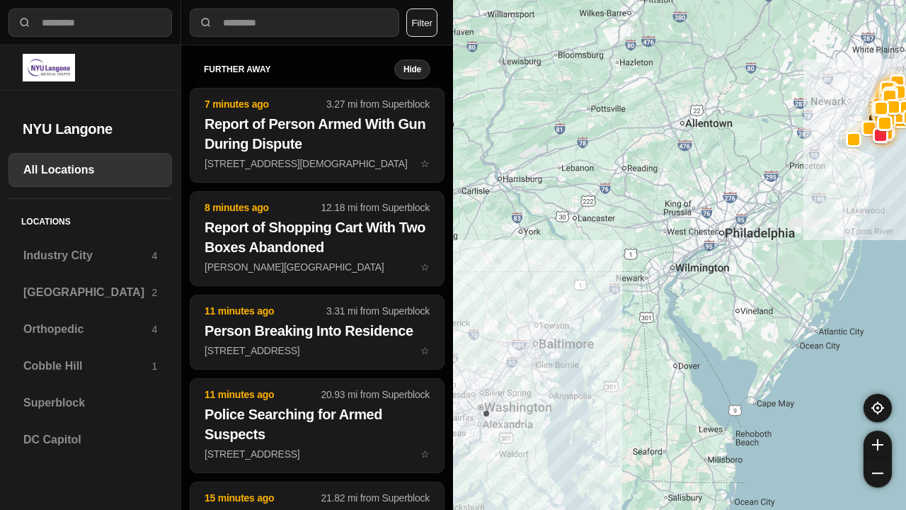
select select "*"
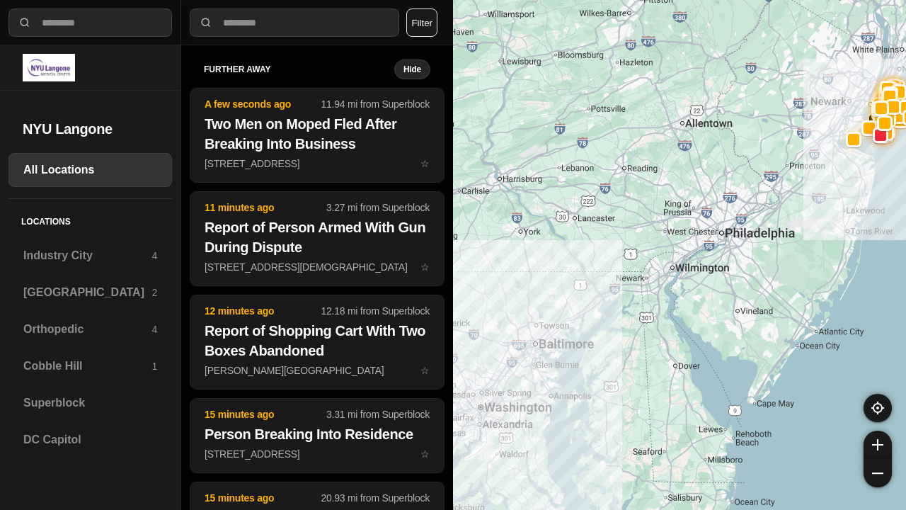
select select "*"
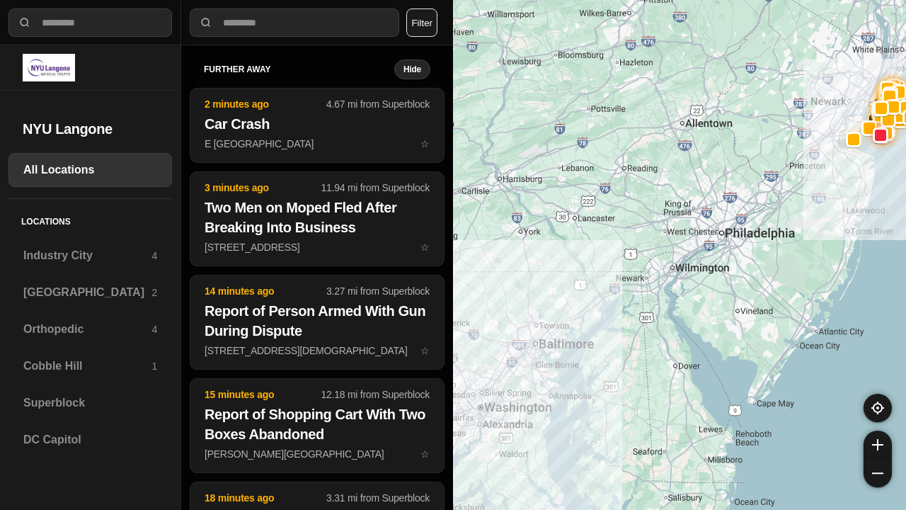
select select "*"
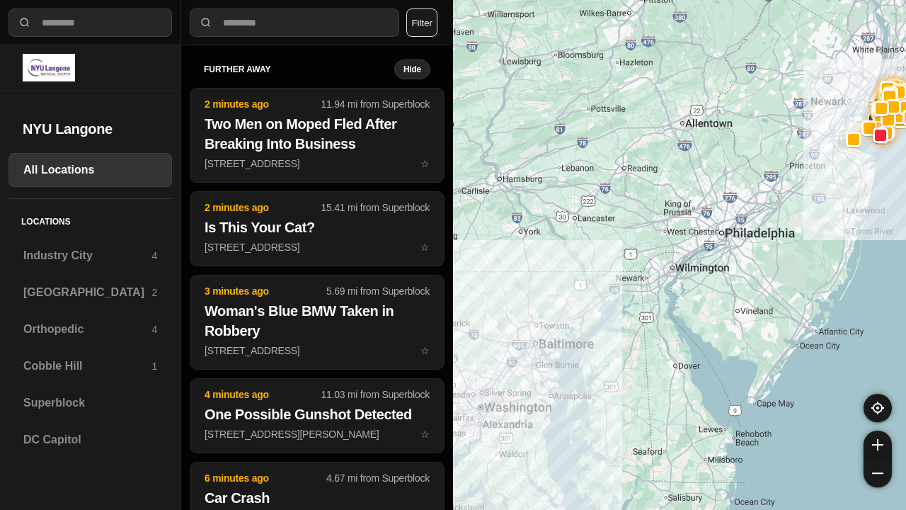
select select "*"
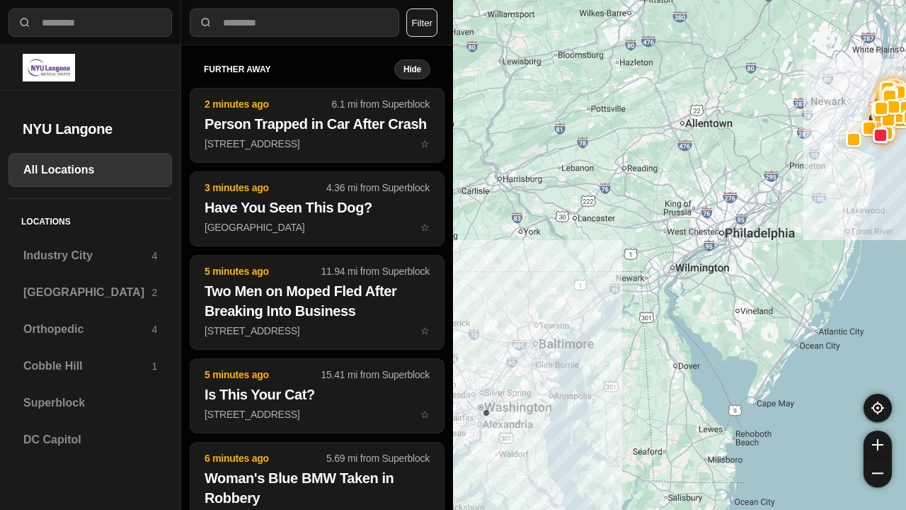
select select "*"
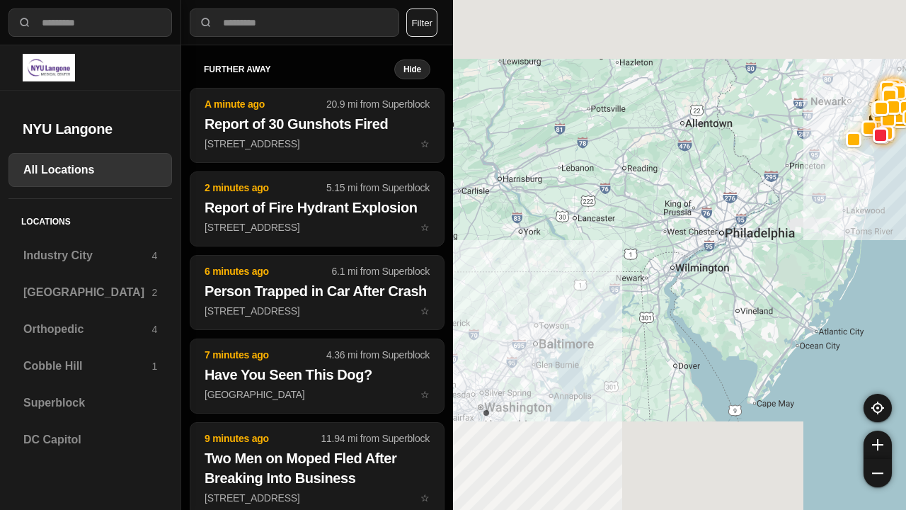
select select "*"
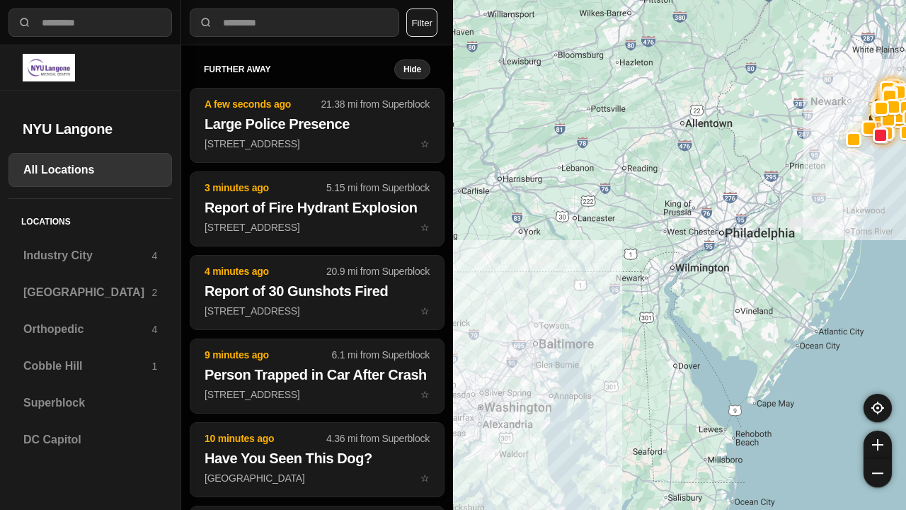
select select "*"
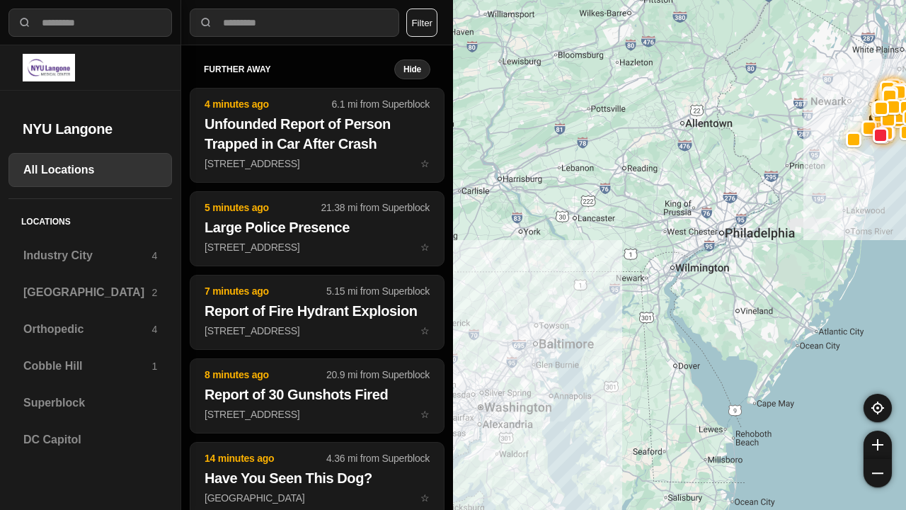
select select "*"
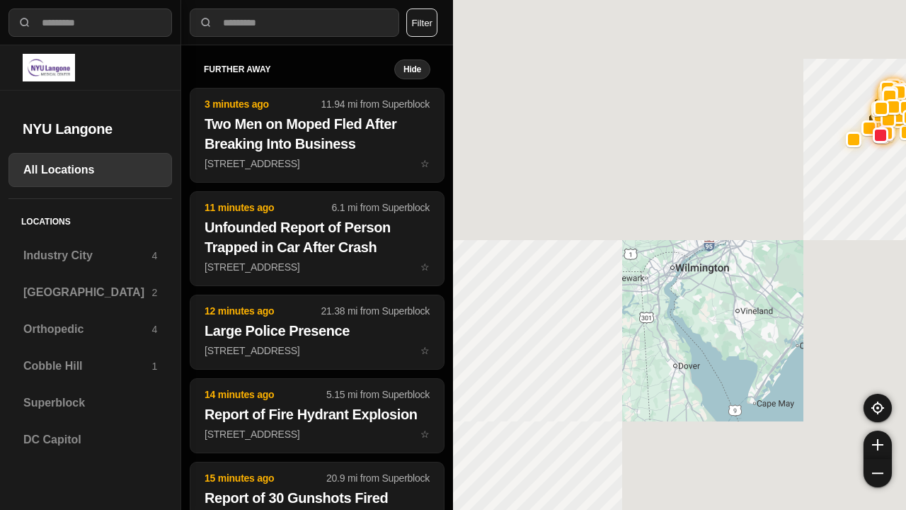
select select "*"
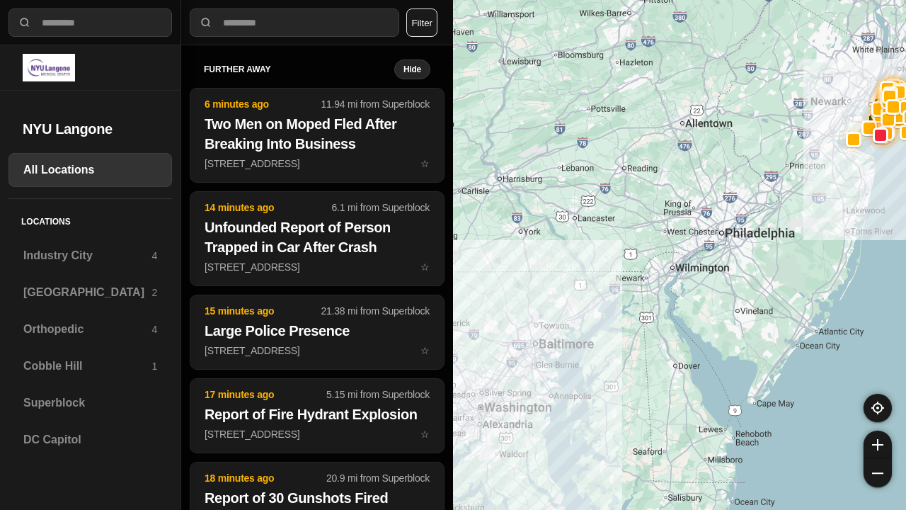
select select "*"
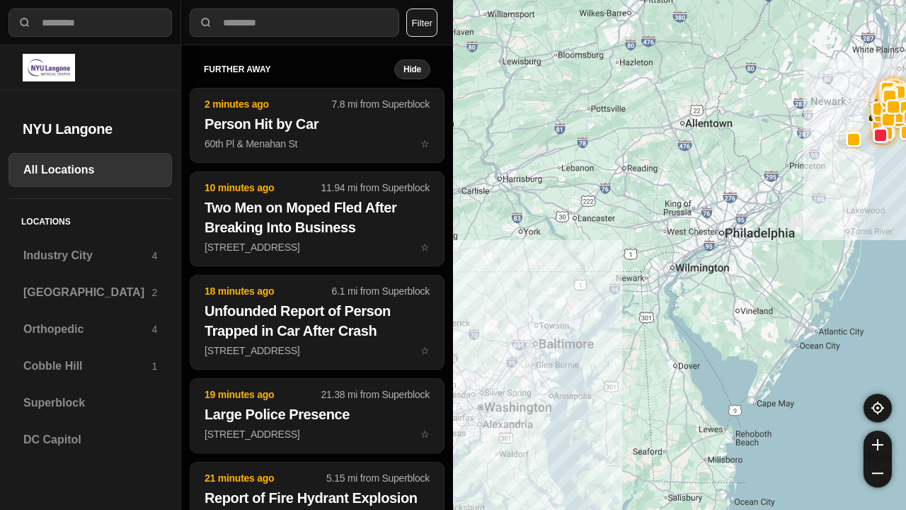
select select "*"
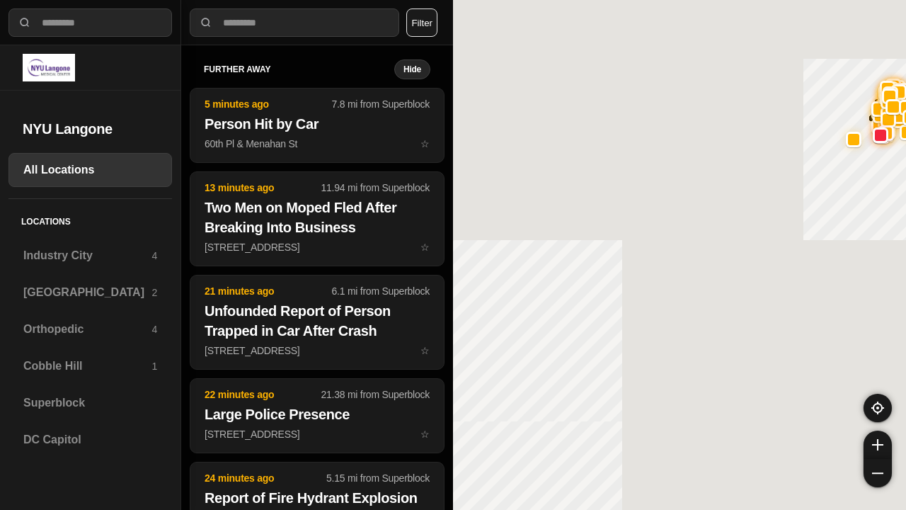
select select "*"
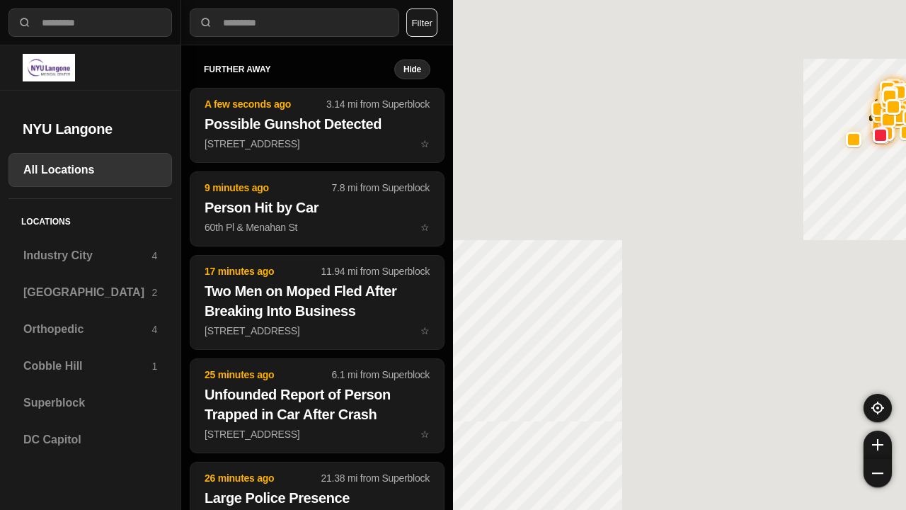
select select "*"
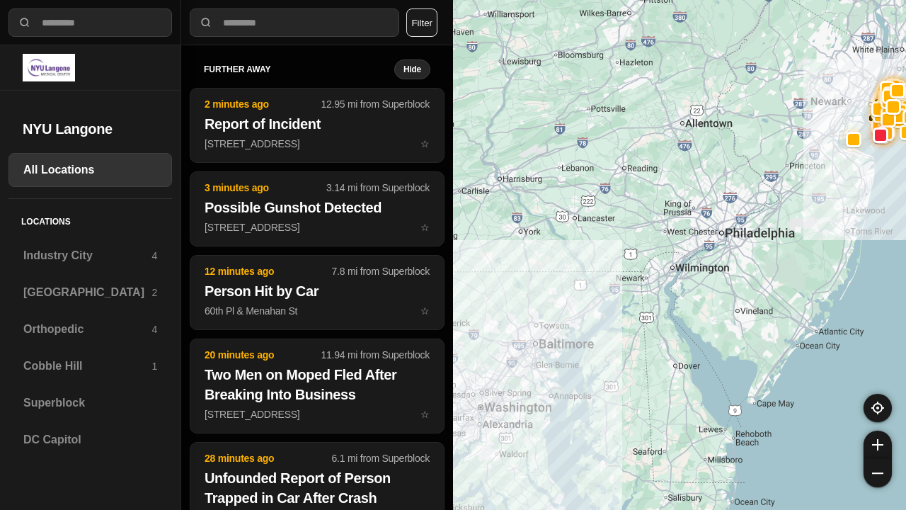
select select "*"
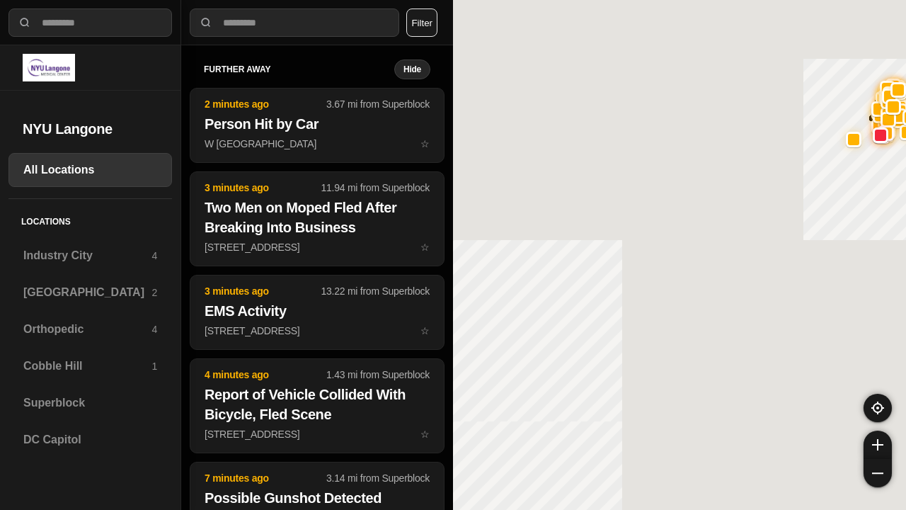
select select "*"
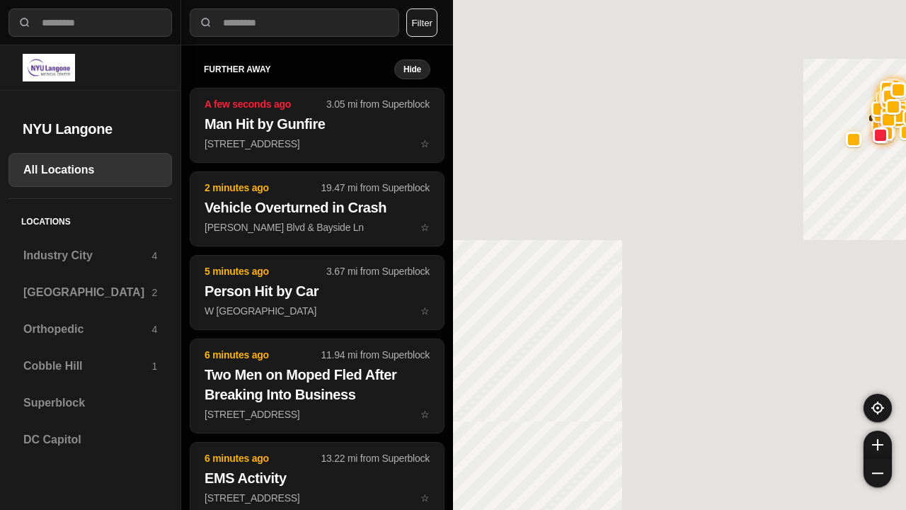
select select "*"
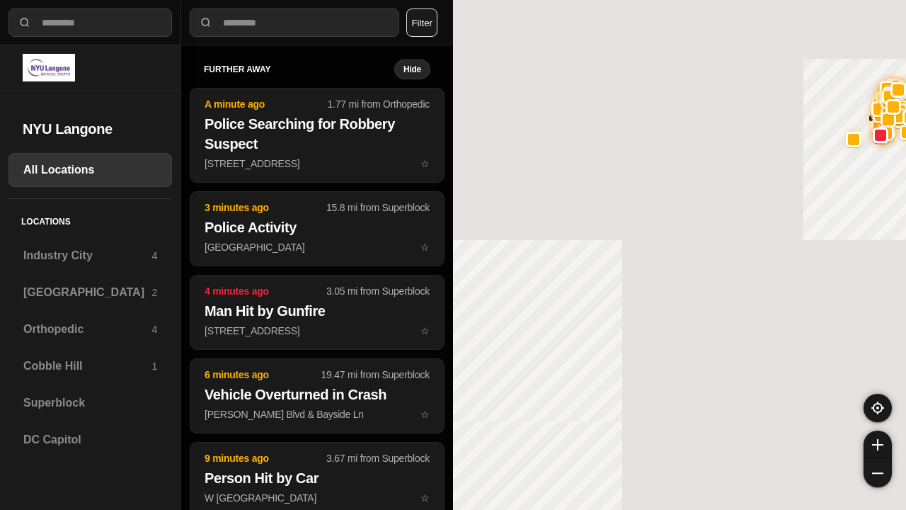
select select "*"
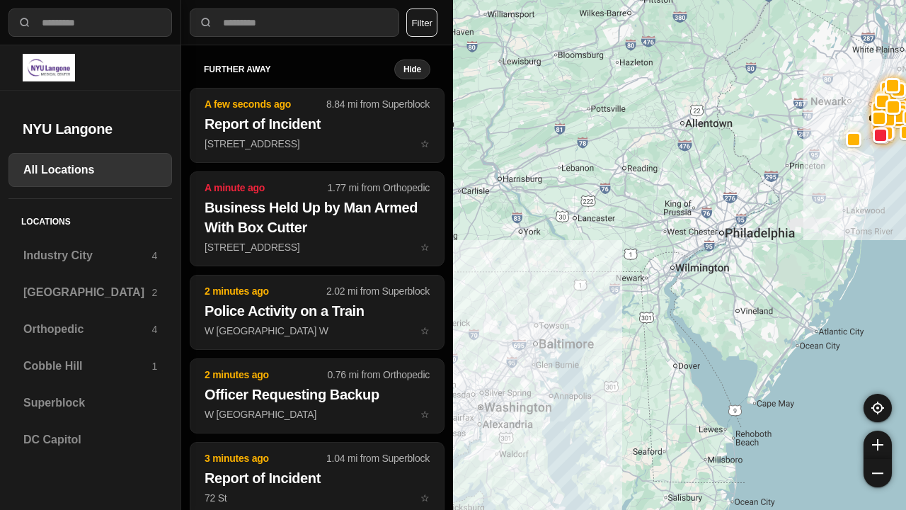
select select "*"
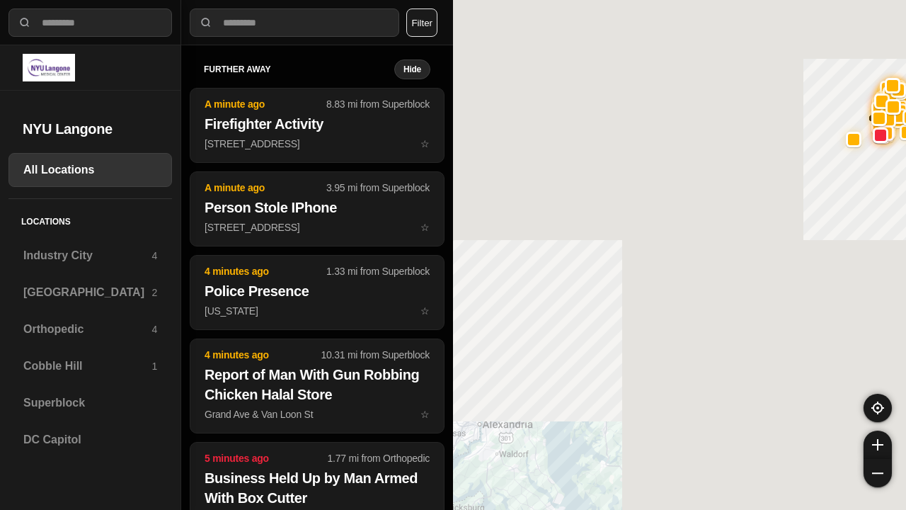
select select "*"
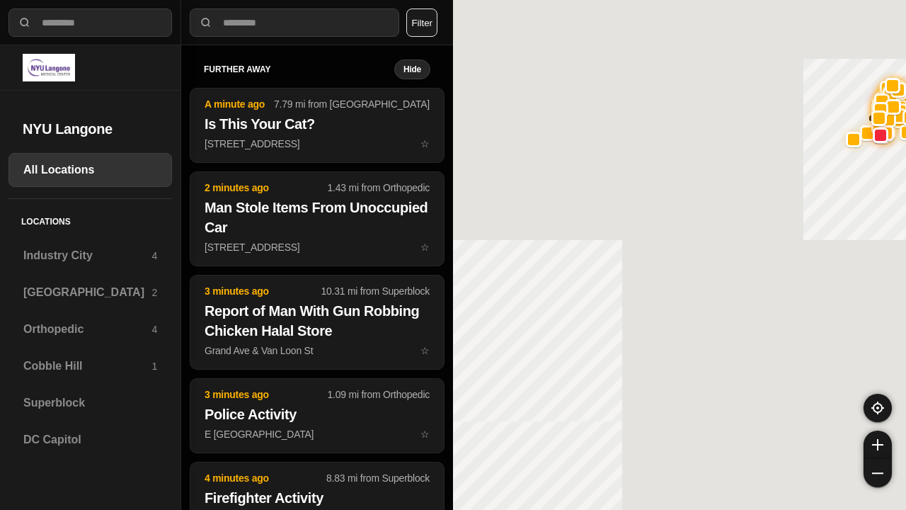
select select "*"
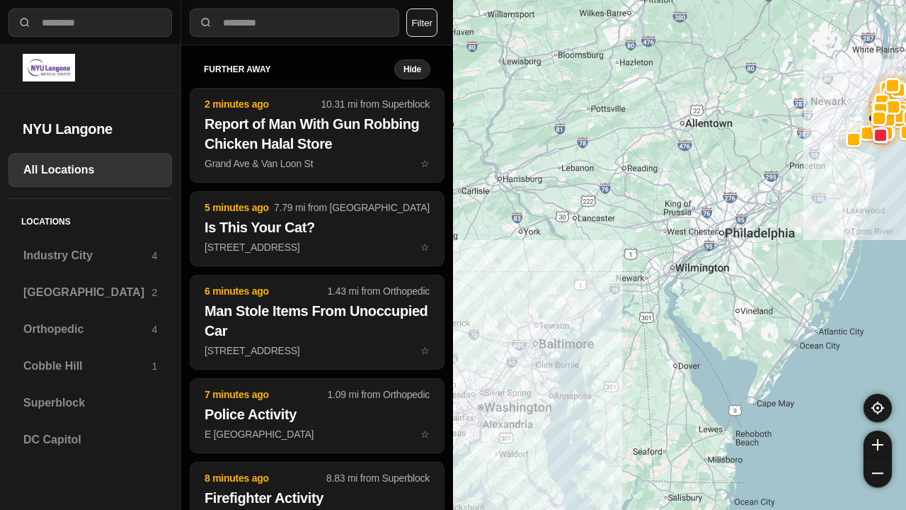
select select "*"
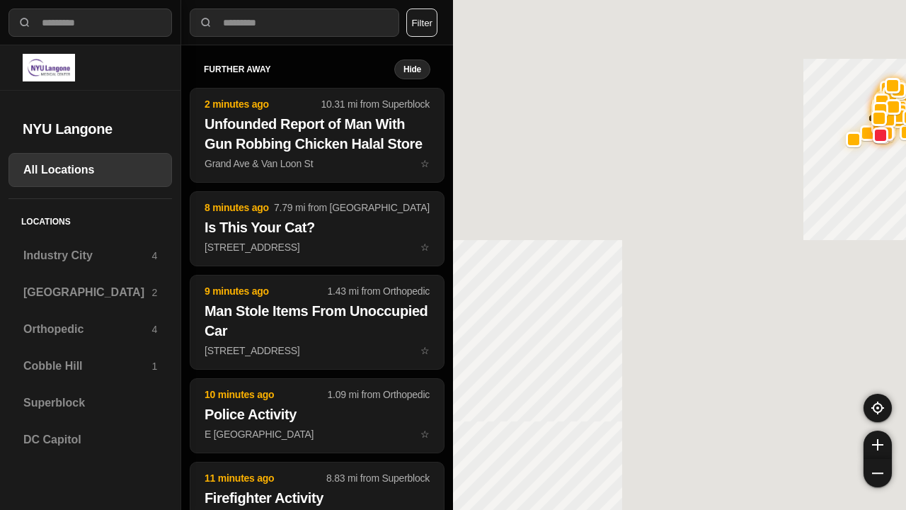
select select "*"
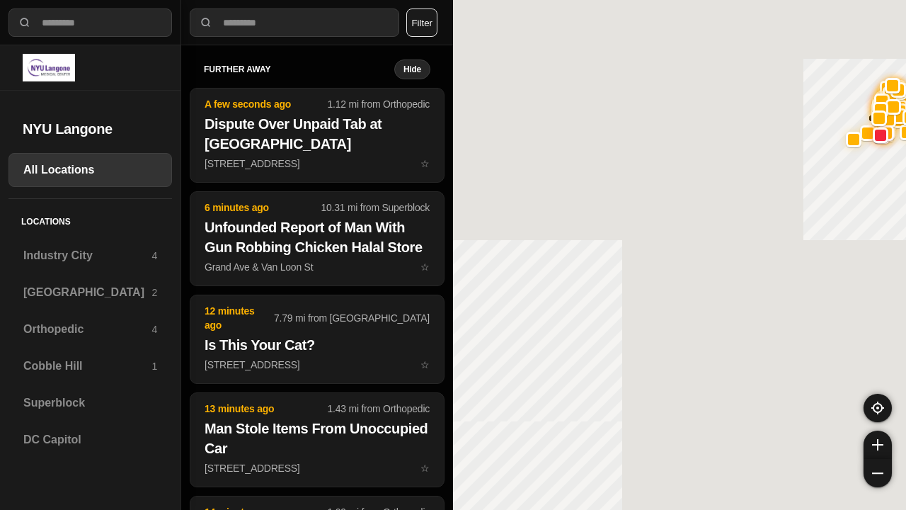
select select "*"
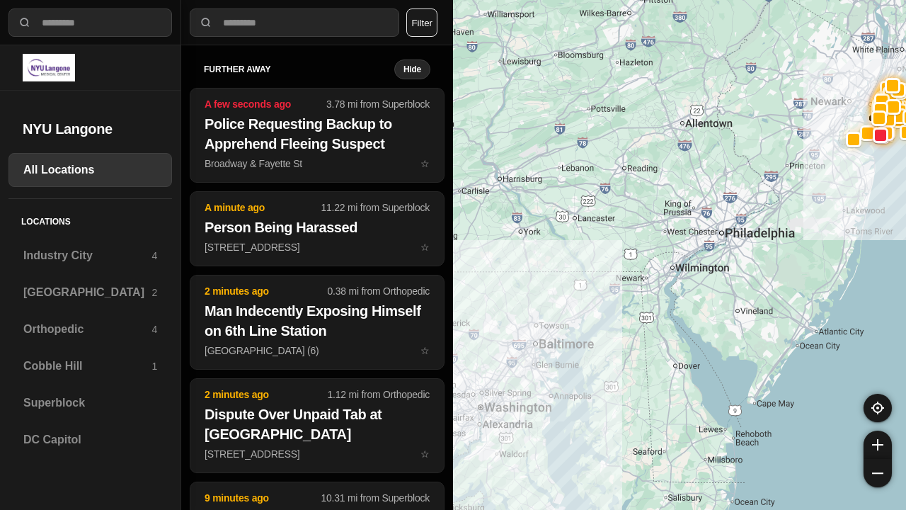
select select "*"
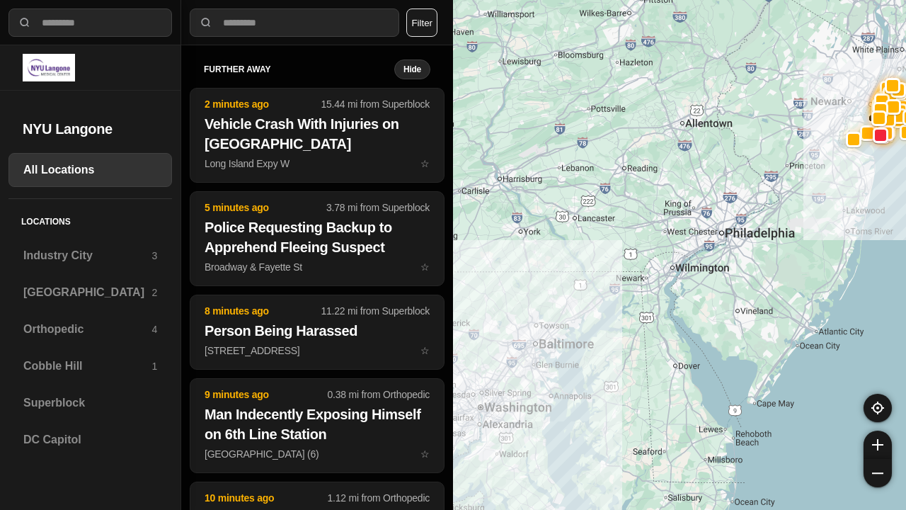
select select "*"
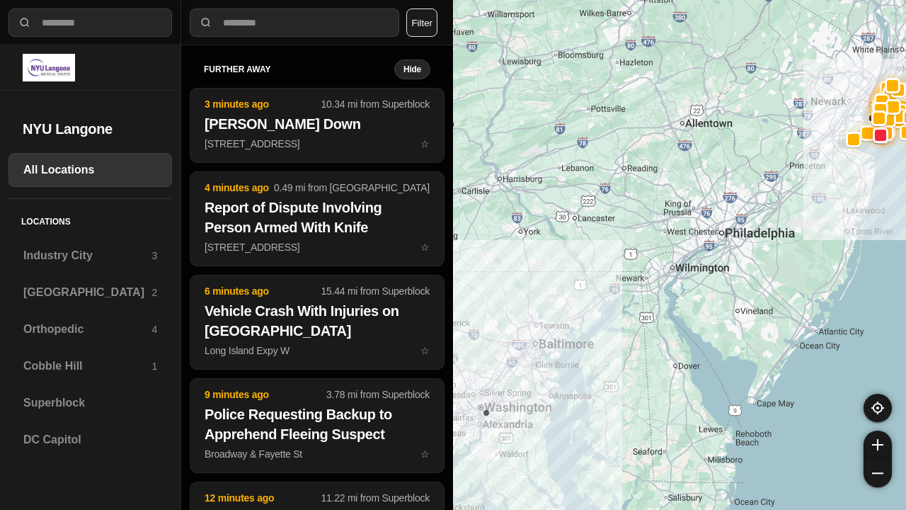
select select "*"
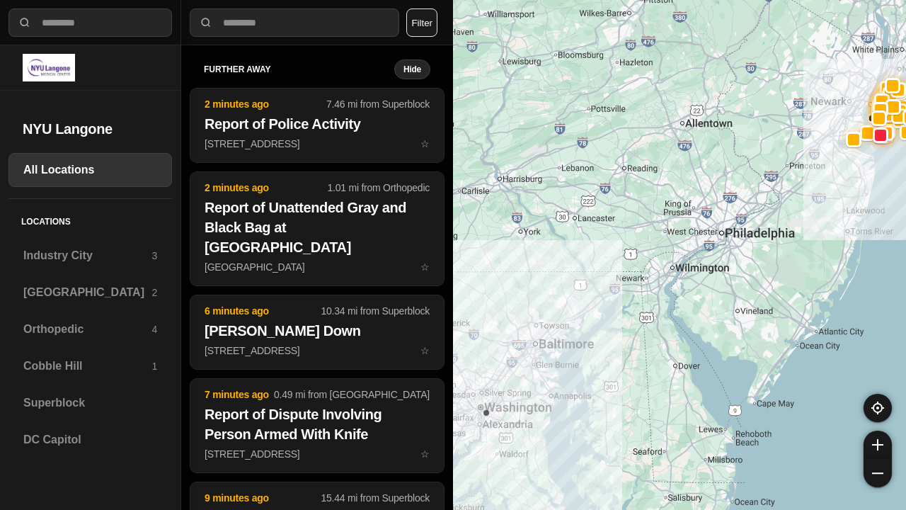
select select "*"
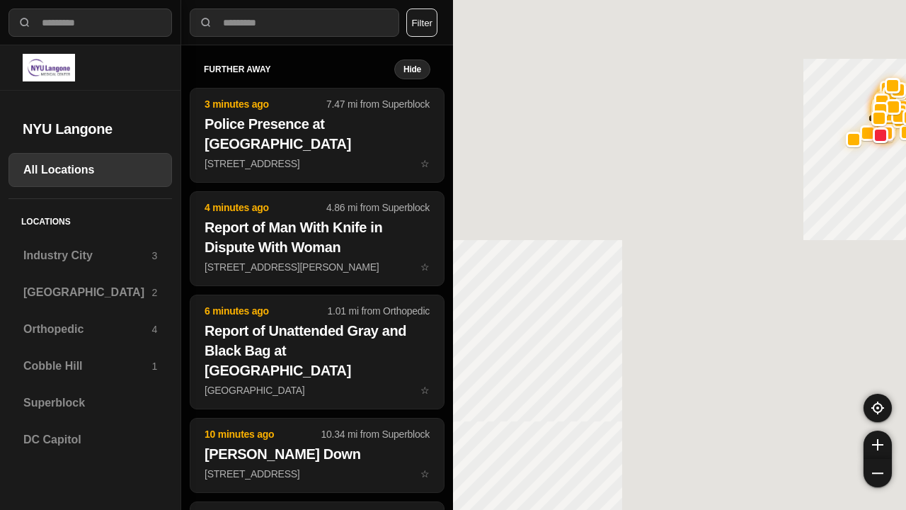
select select "*"
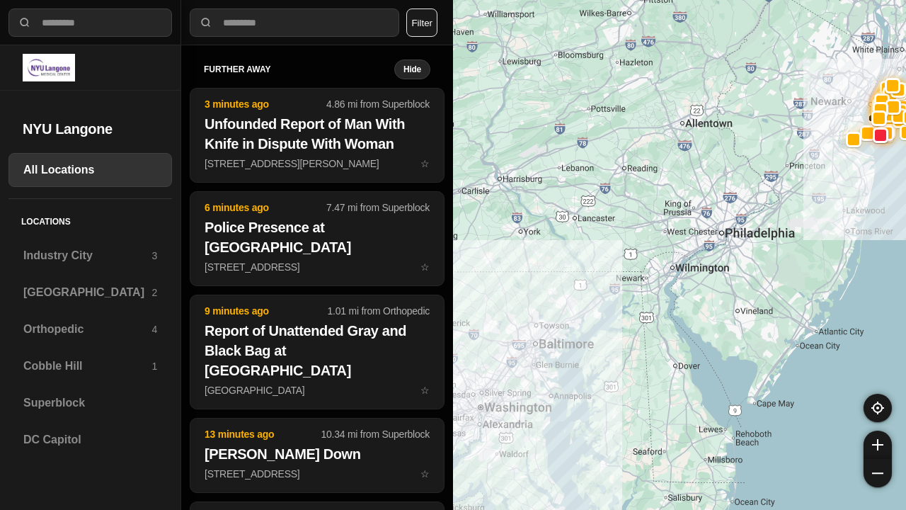
select select "*"
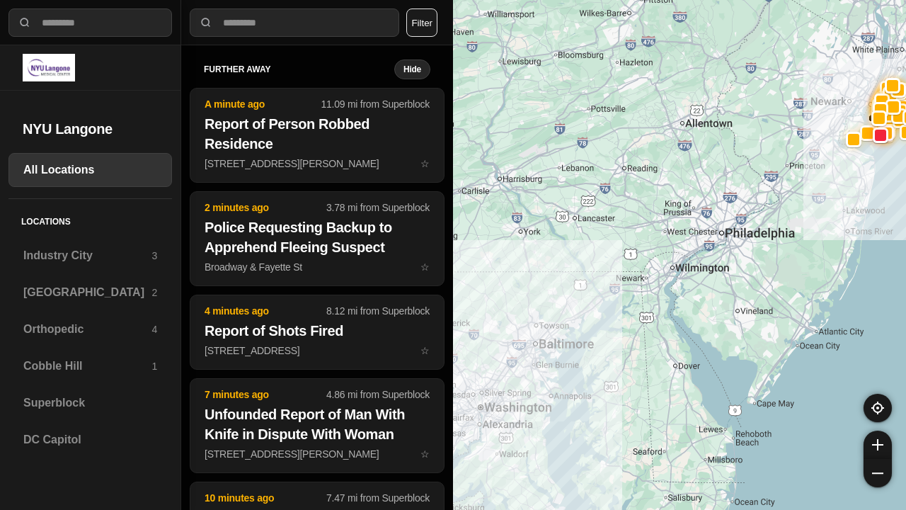
select select "*"
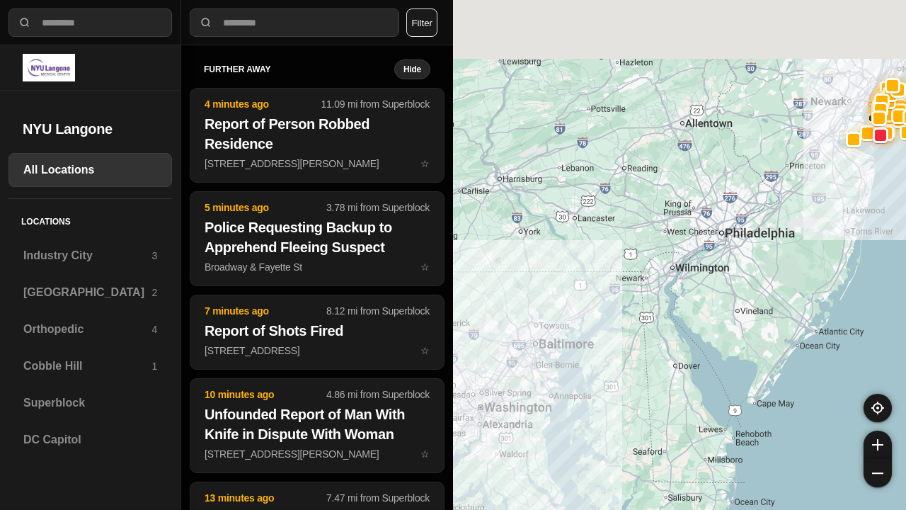
select select "*"
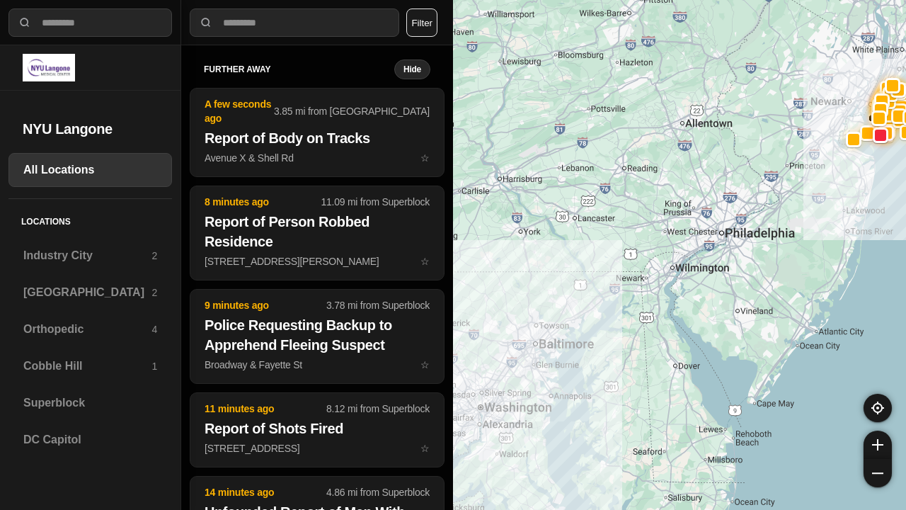
select select "*"
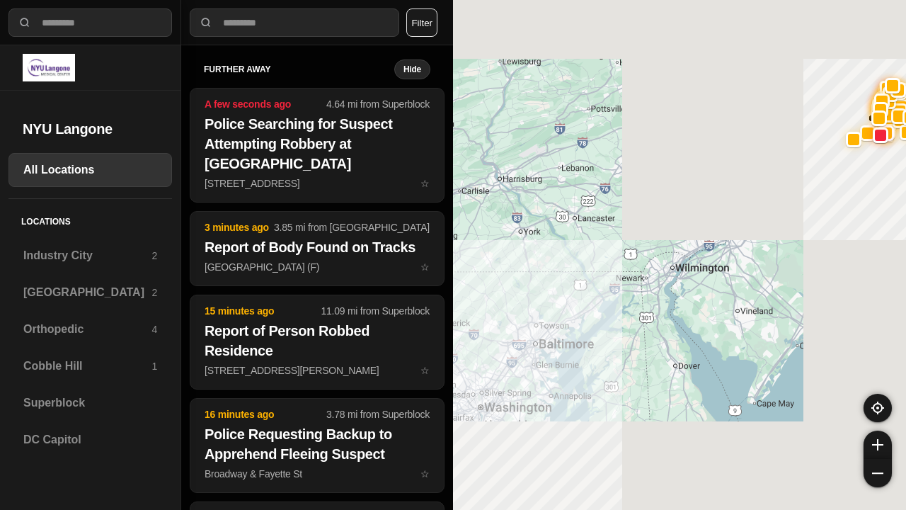
select select "*"
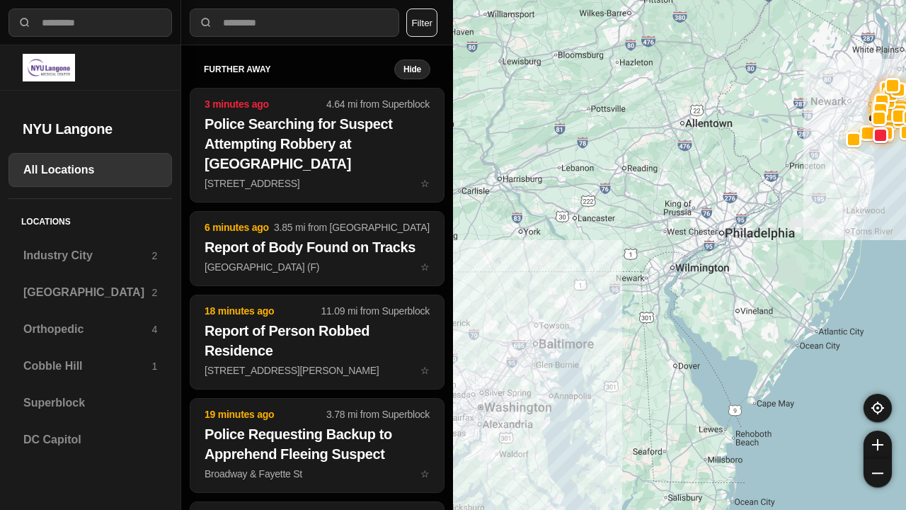
select select "*"
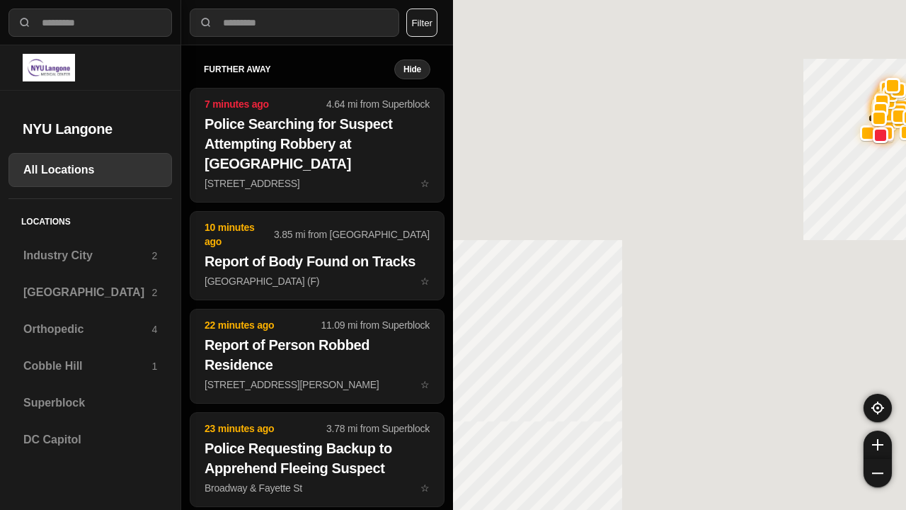
select select "*"
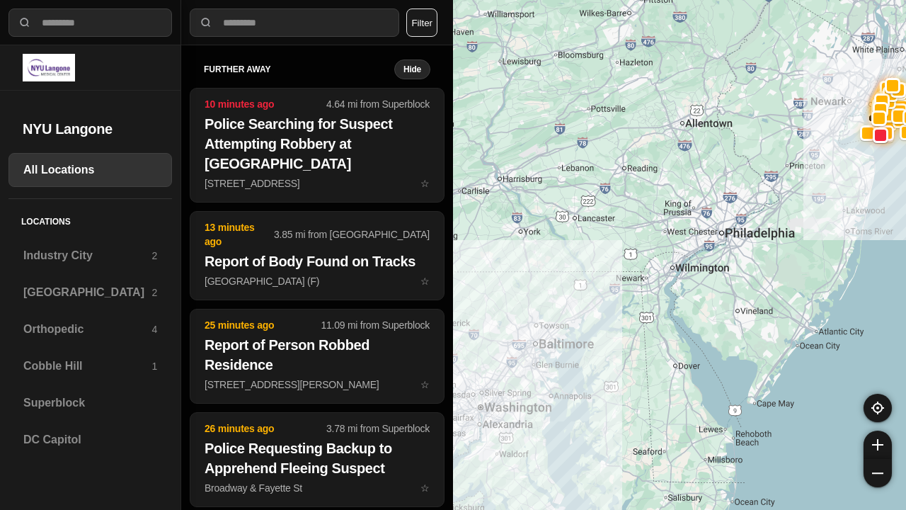
select select "*"
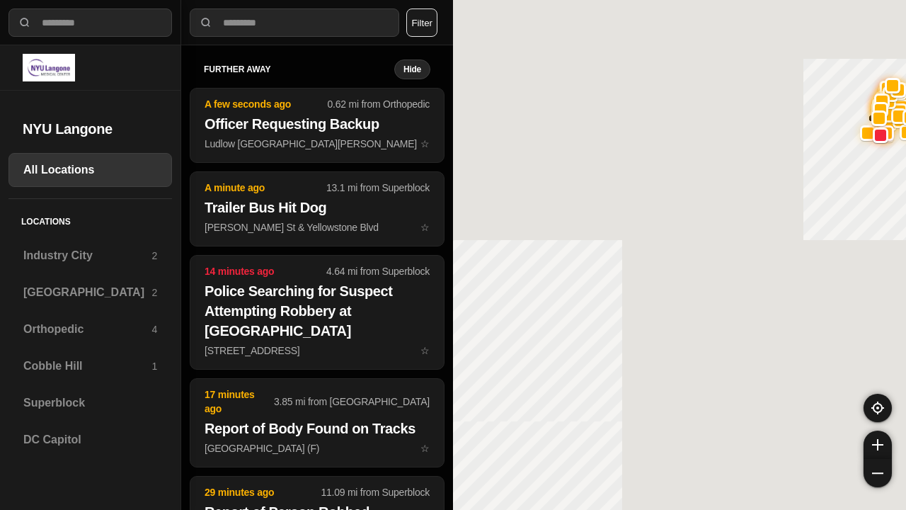
select select "*"
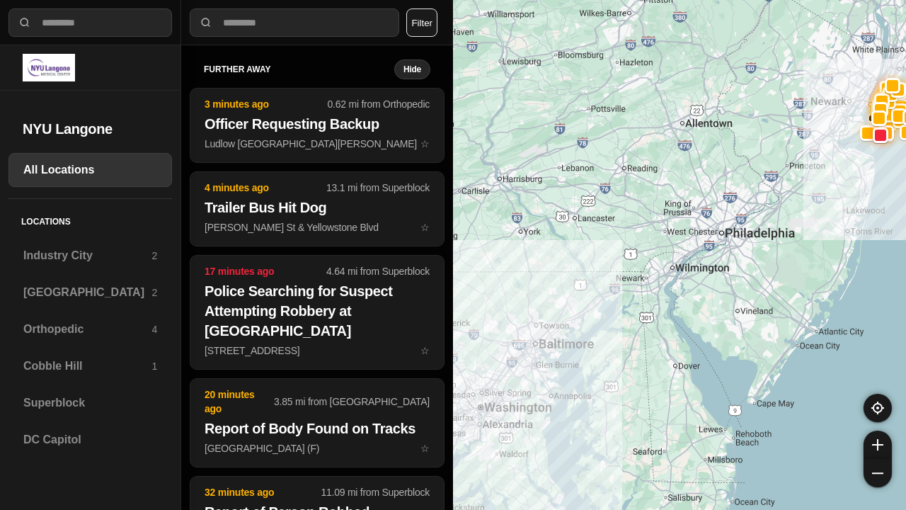
select select "*"
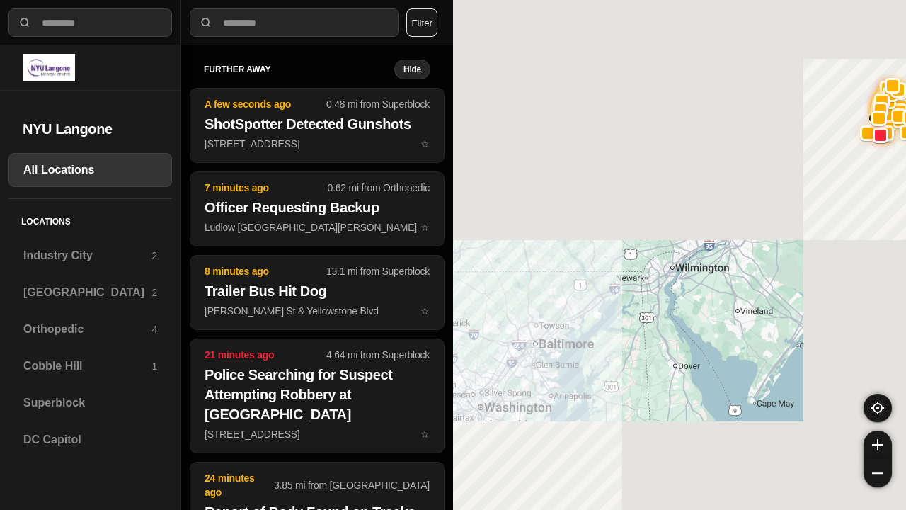
select select "*"
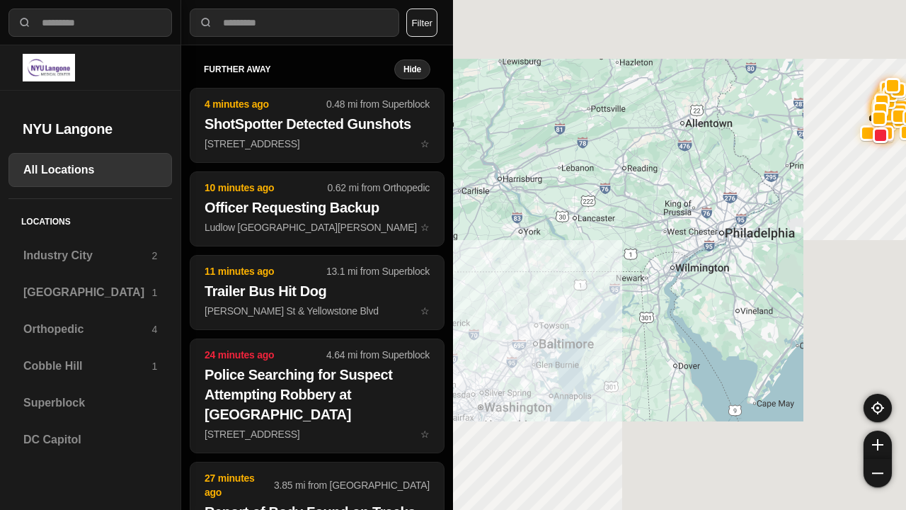
select select "*"
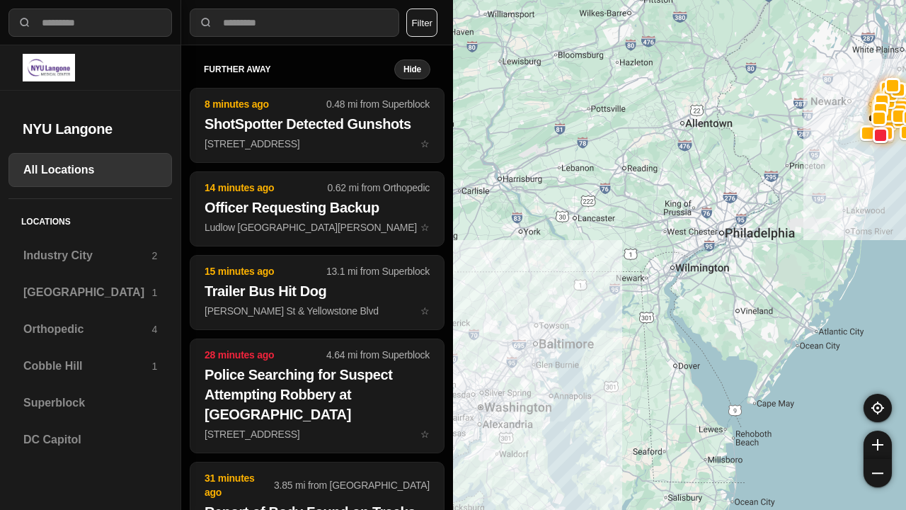
select select "*"
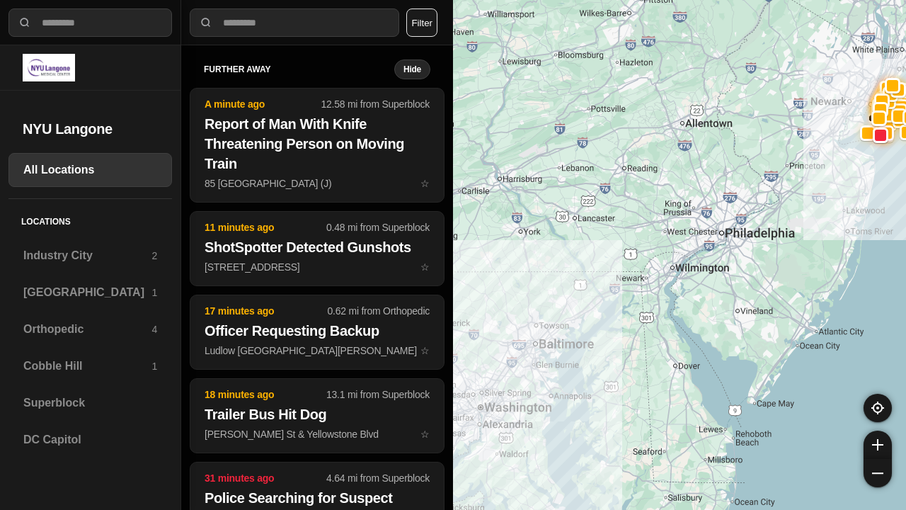
select select "*"
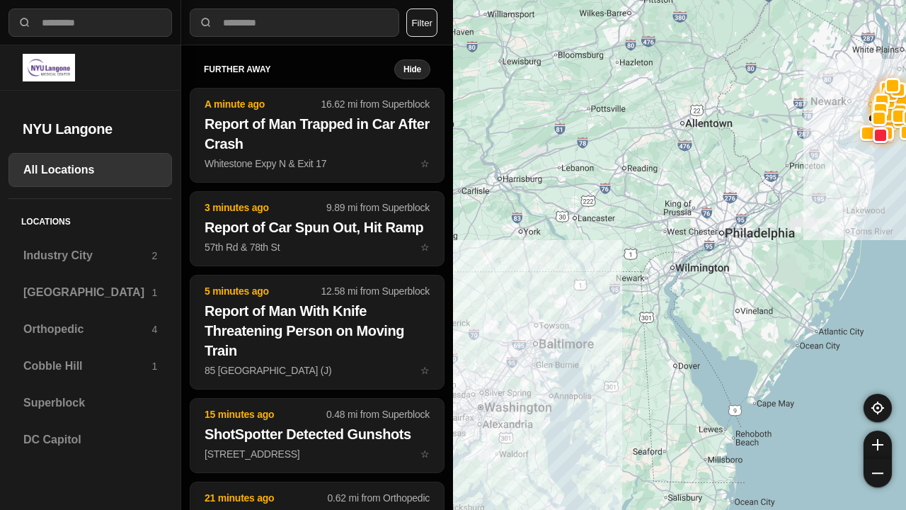
select select "*"
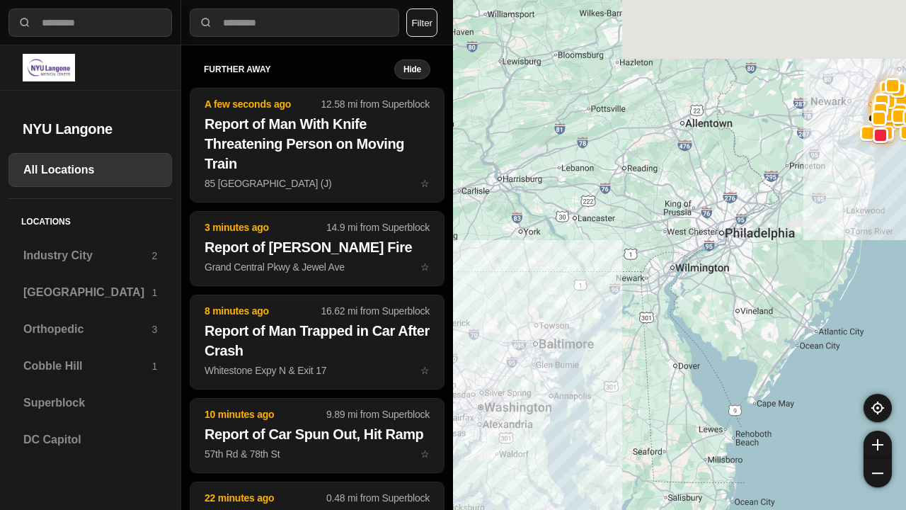
select select "*"
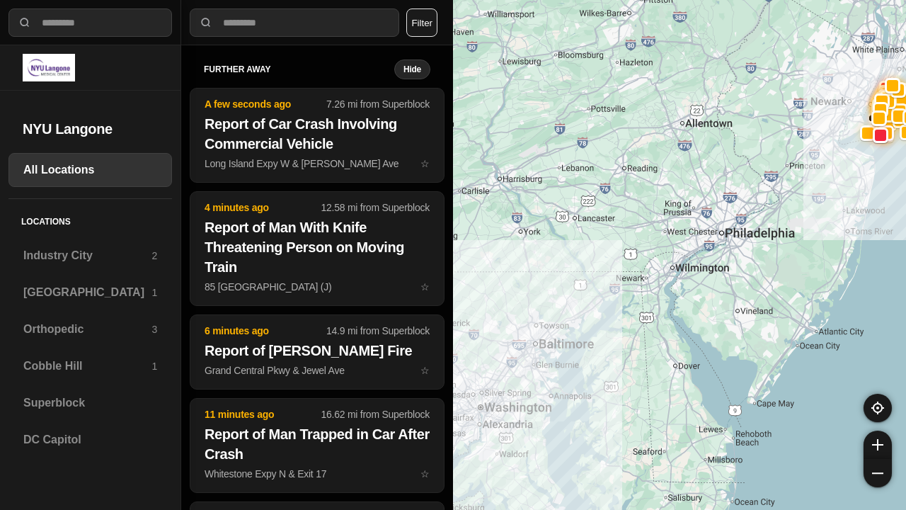
select select "*"
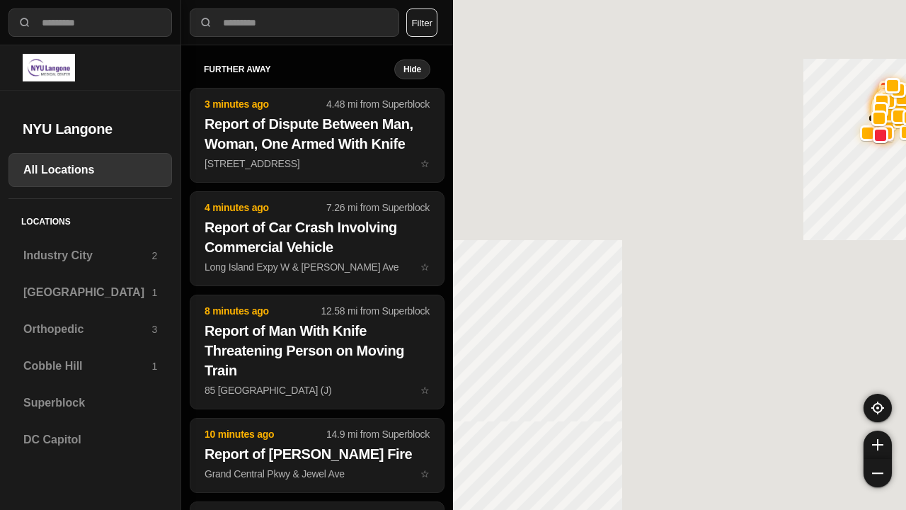
select select "*"
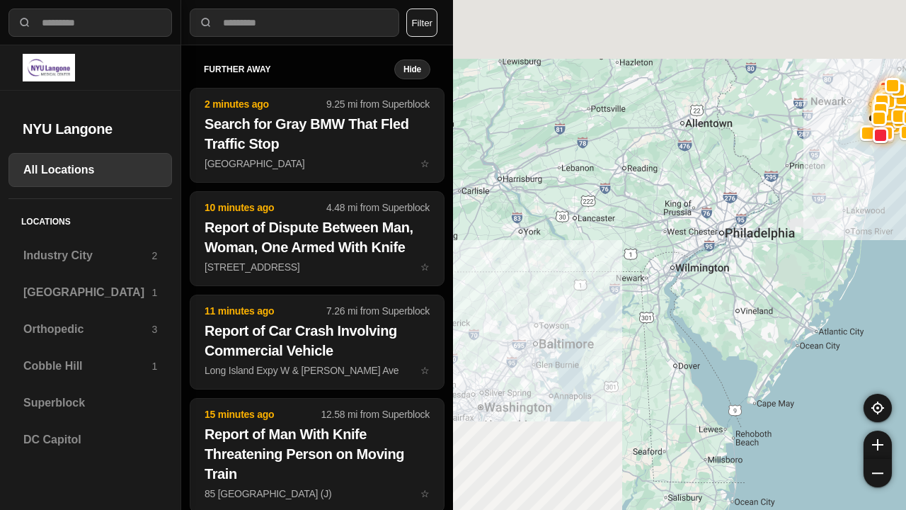
select select "*"
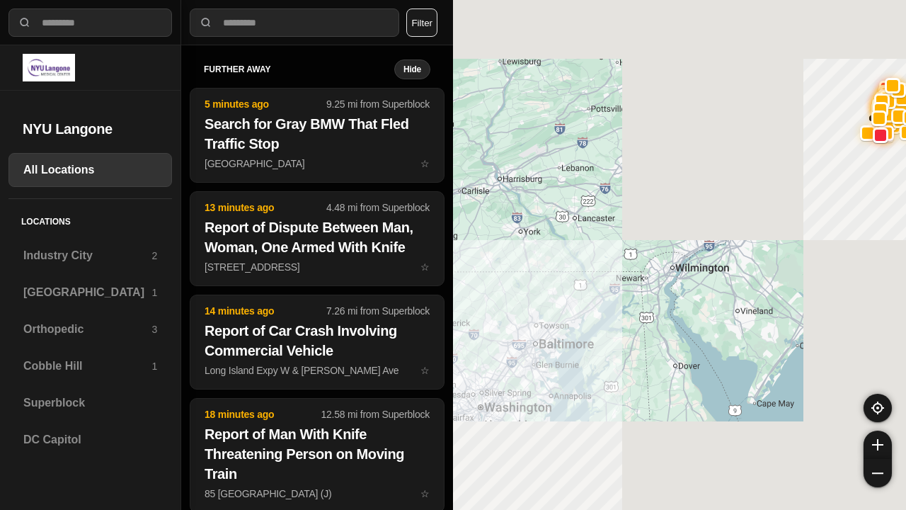
select select "*"
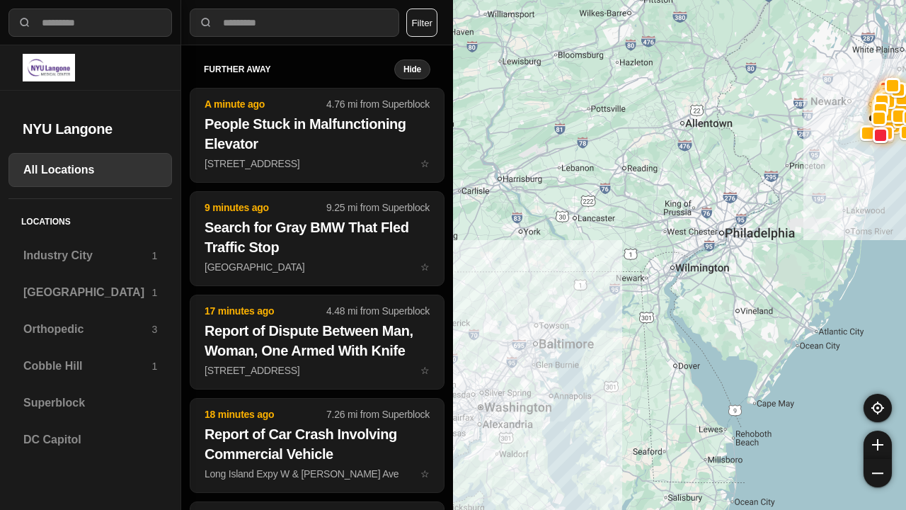
select select "*"
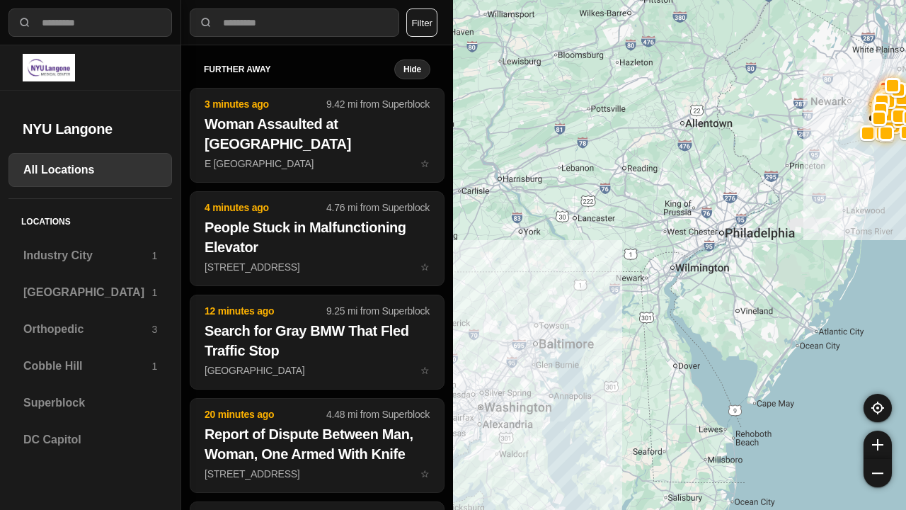
select select "*"
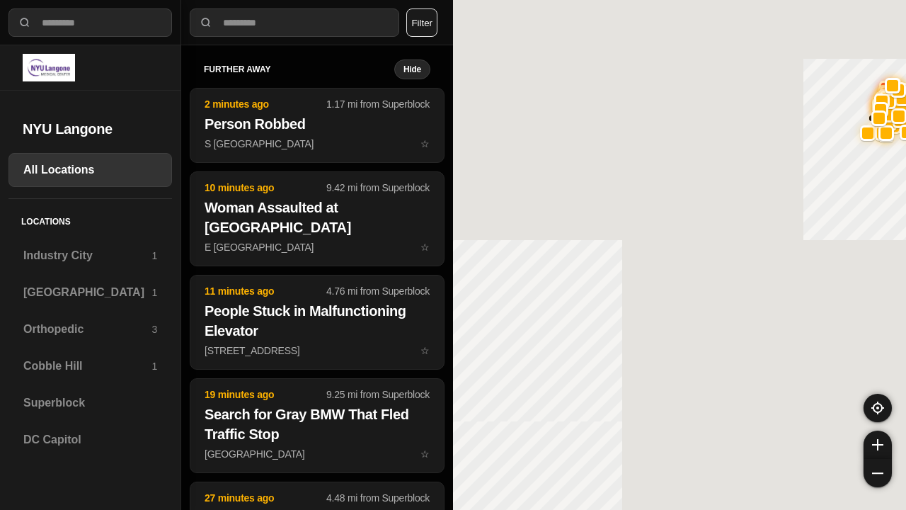
select select "*"
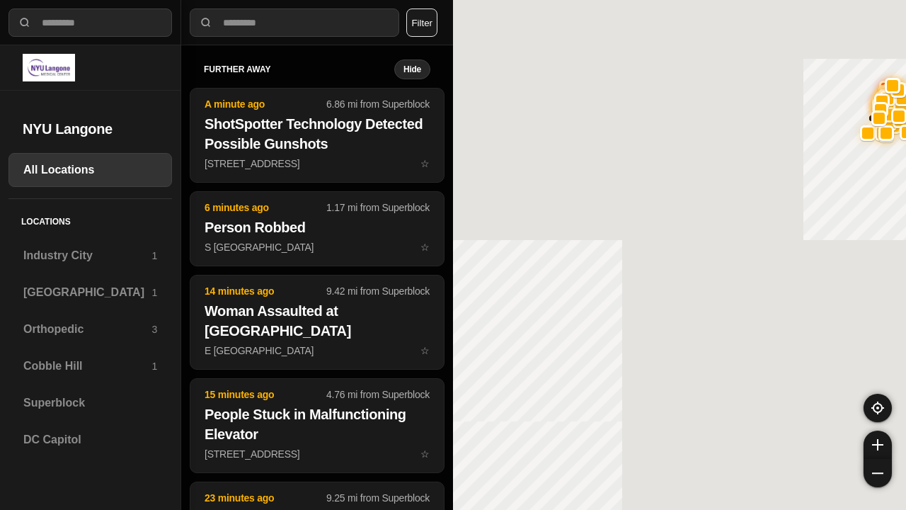
select select "*"
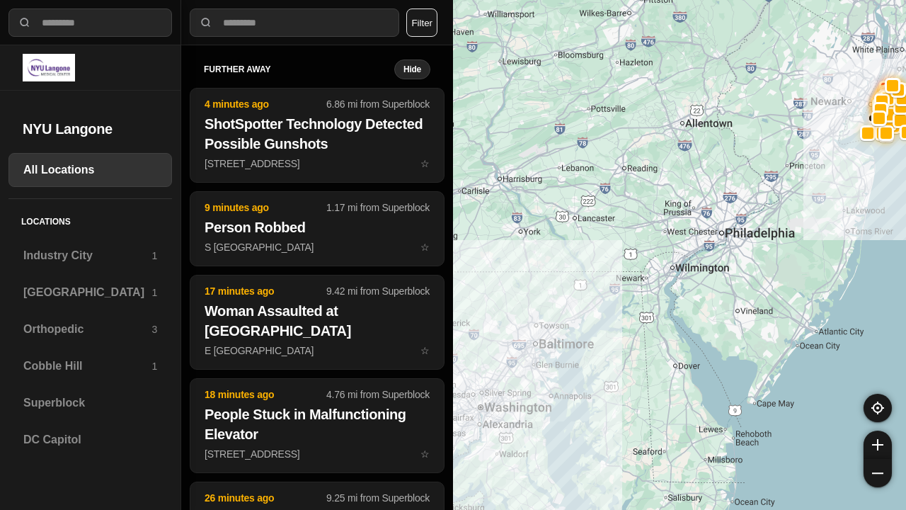
select select "*"
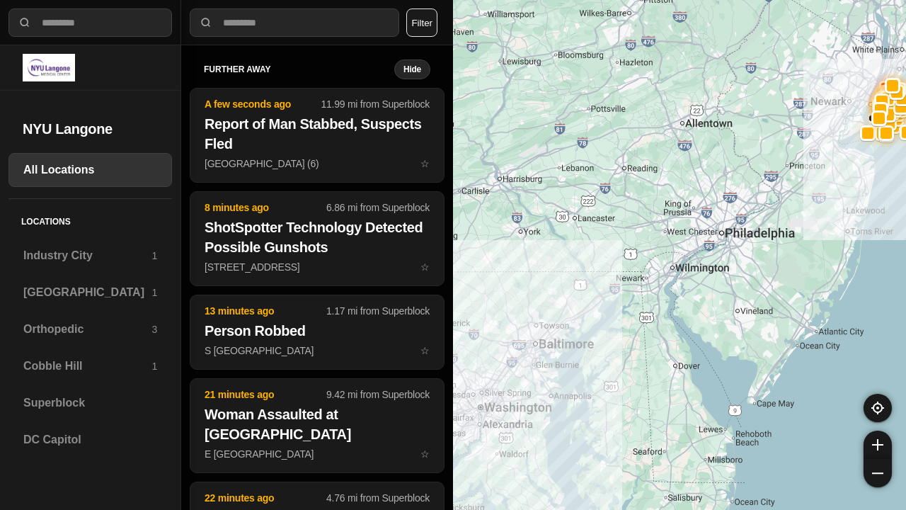
select select "*"
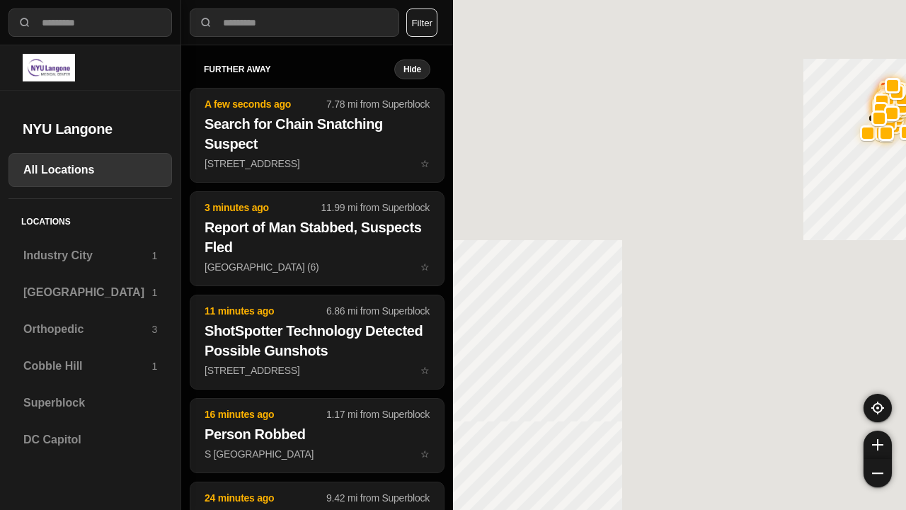
select select "*"
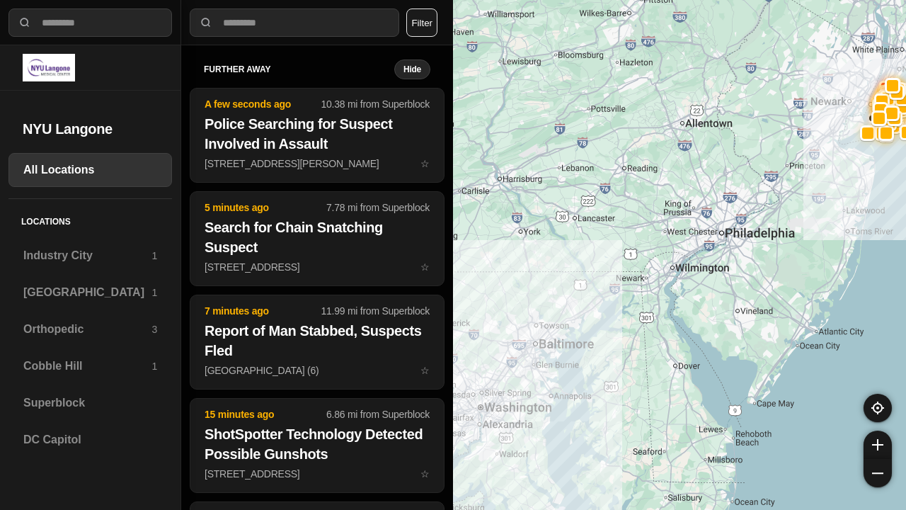
select select "*"
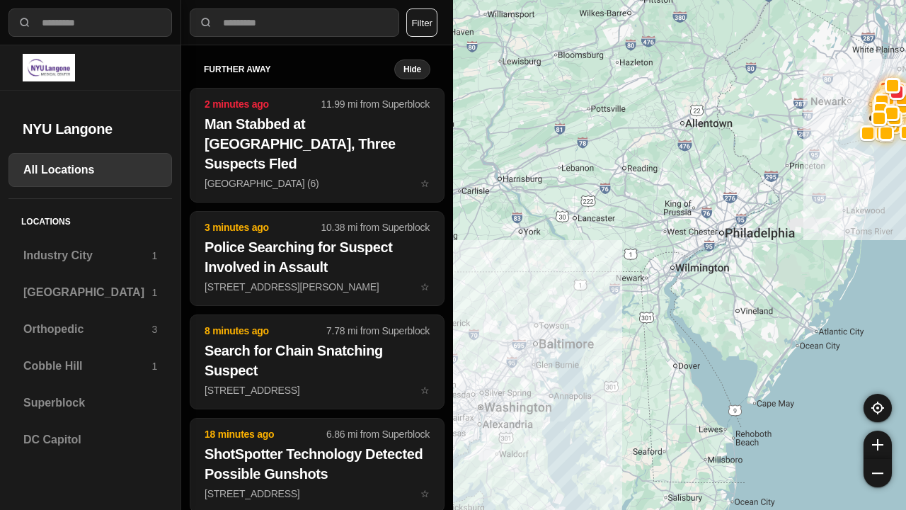
select select "*"
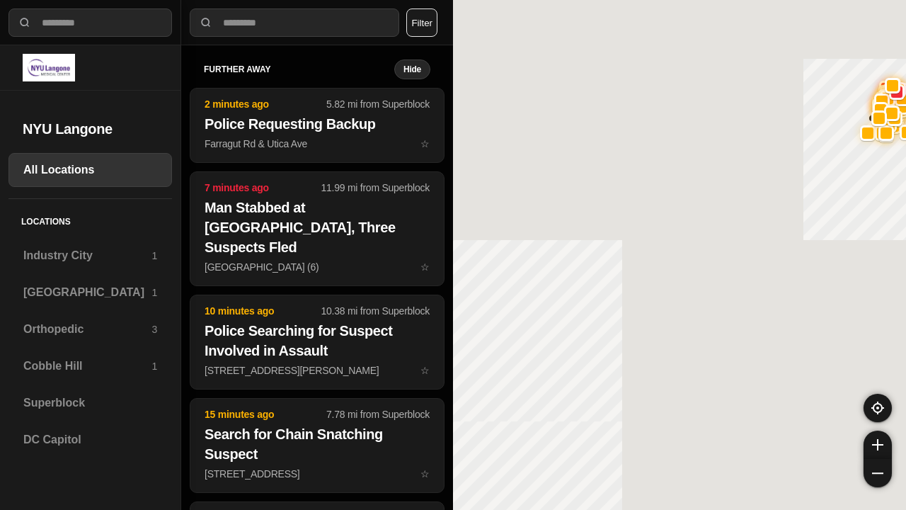
select select "*"
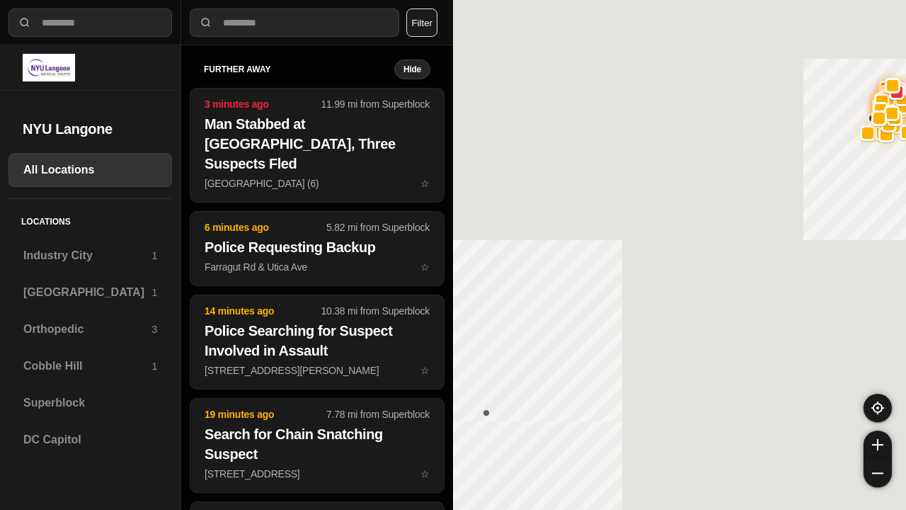
select select "*"
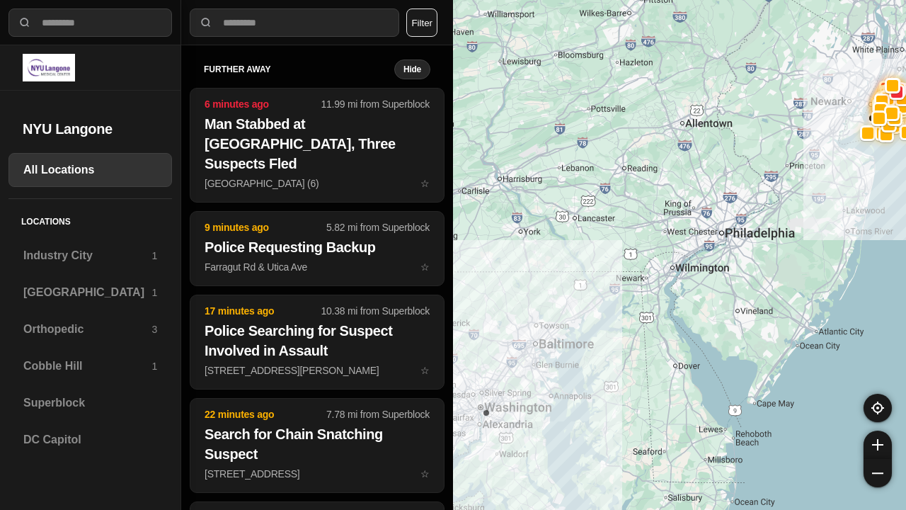
select select "*"
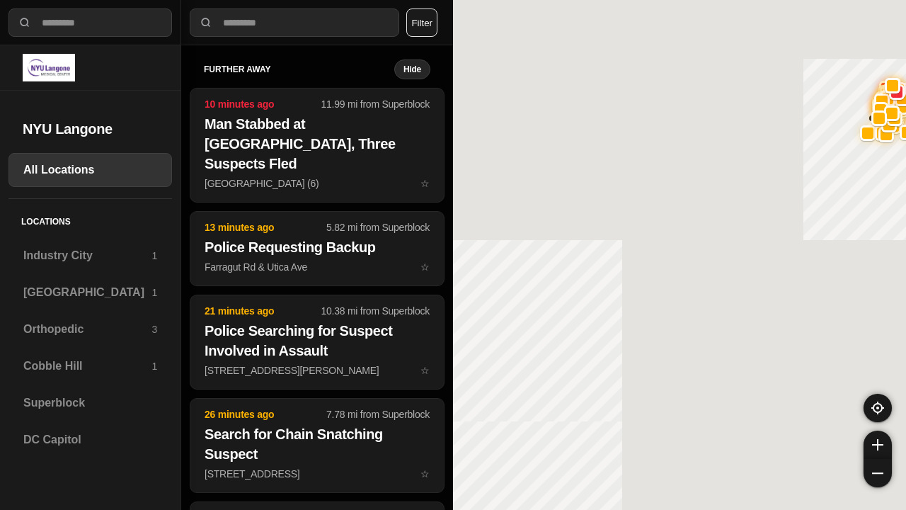
select select "*"
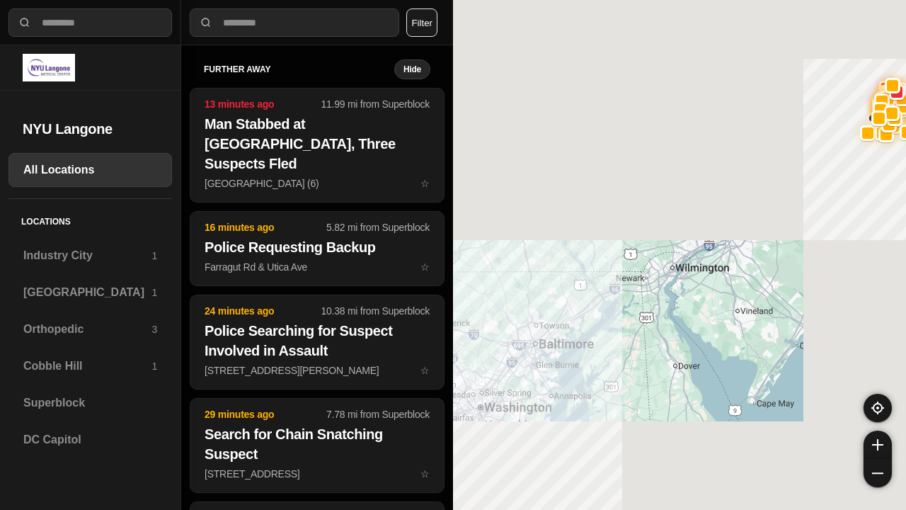
select select "*"
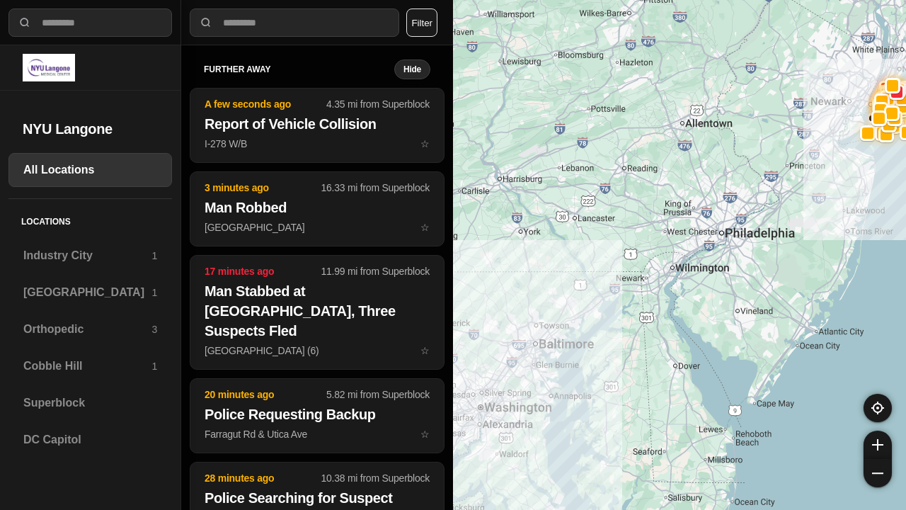
select select "*"
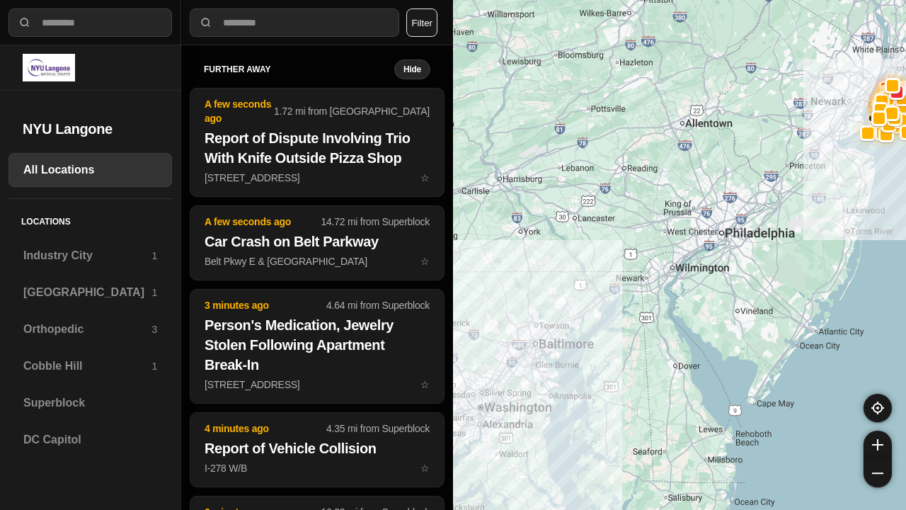
select select "*"
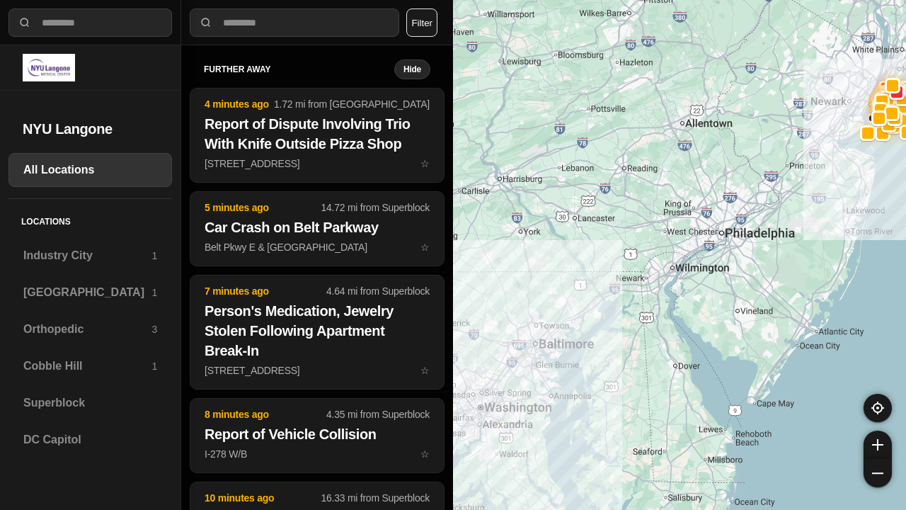
select select "*"
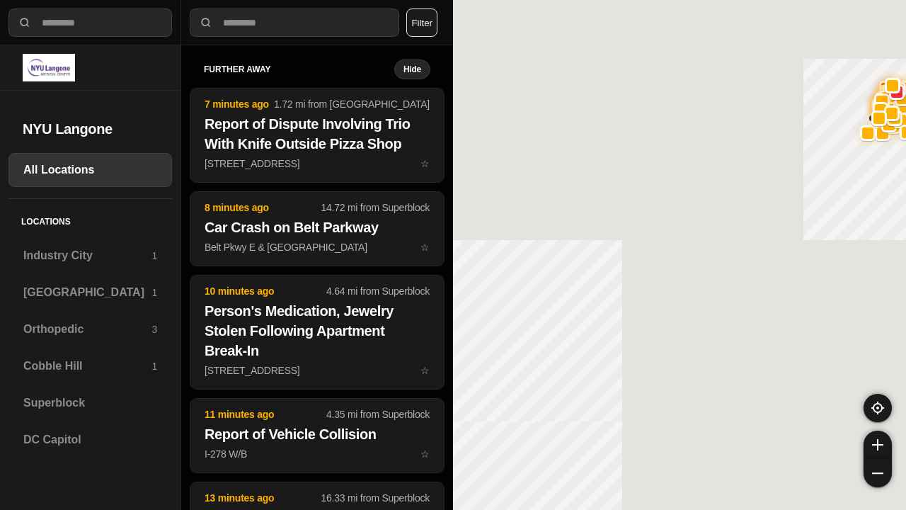
select select "*"
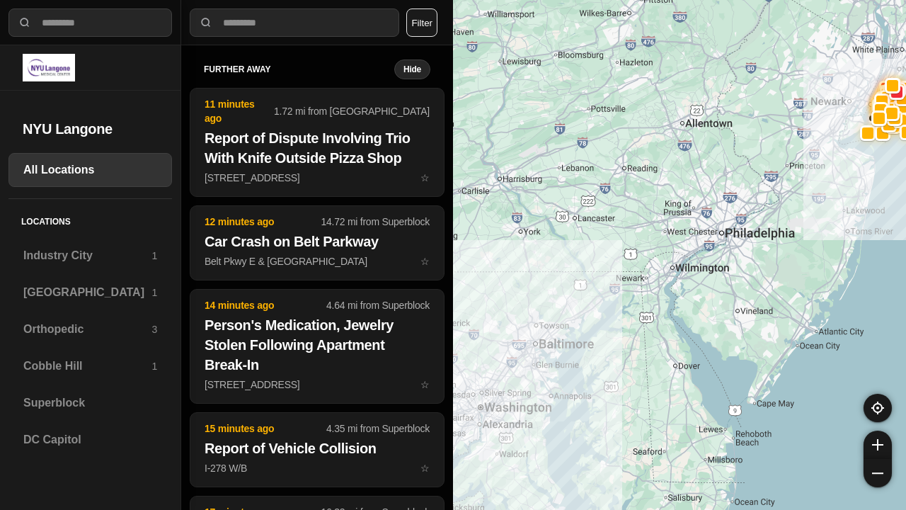
select select "*"
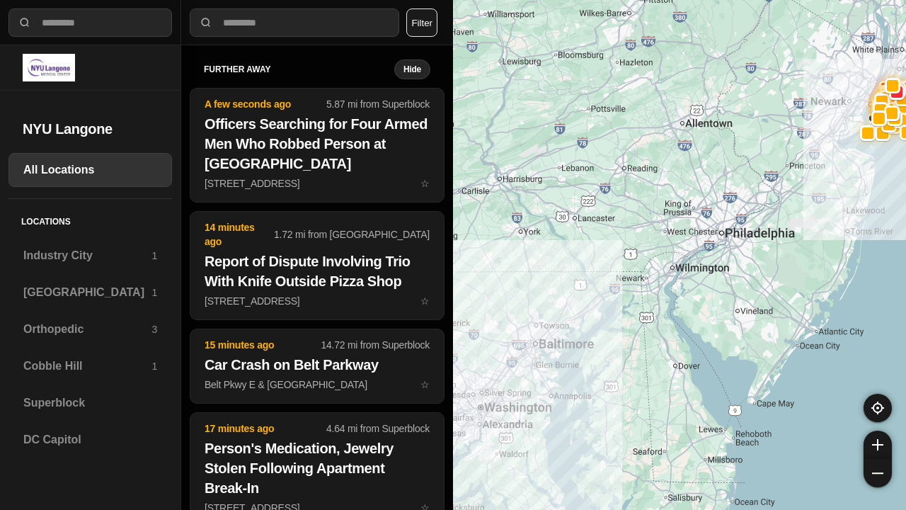
select select "*"
